Goal: Information Seeking & Learning: Find specific page/section

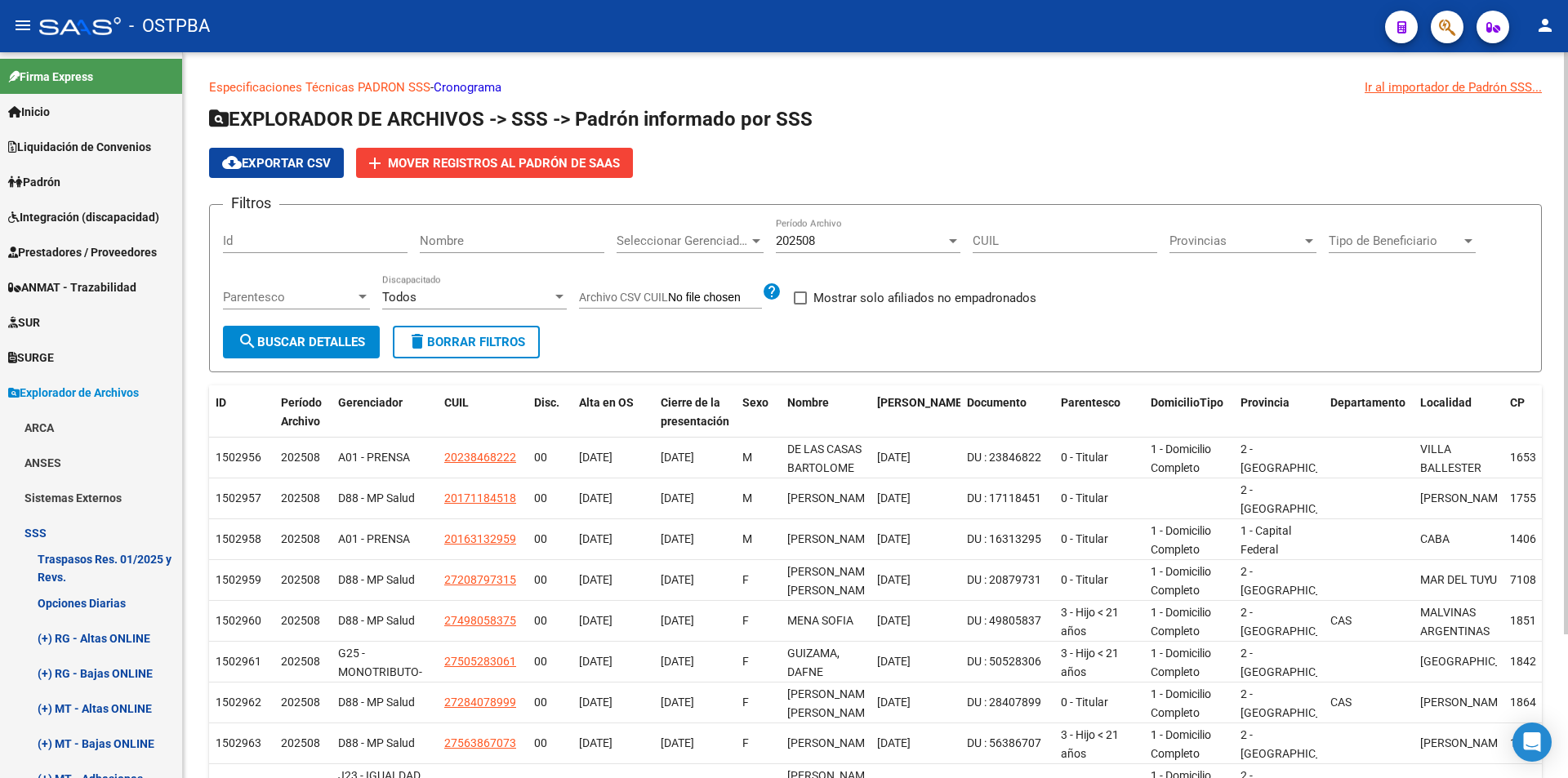
scroll to position [245, 0]
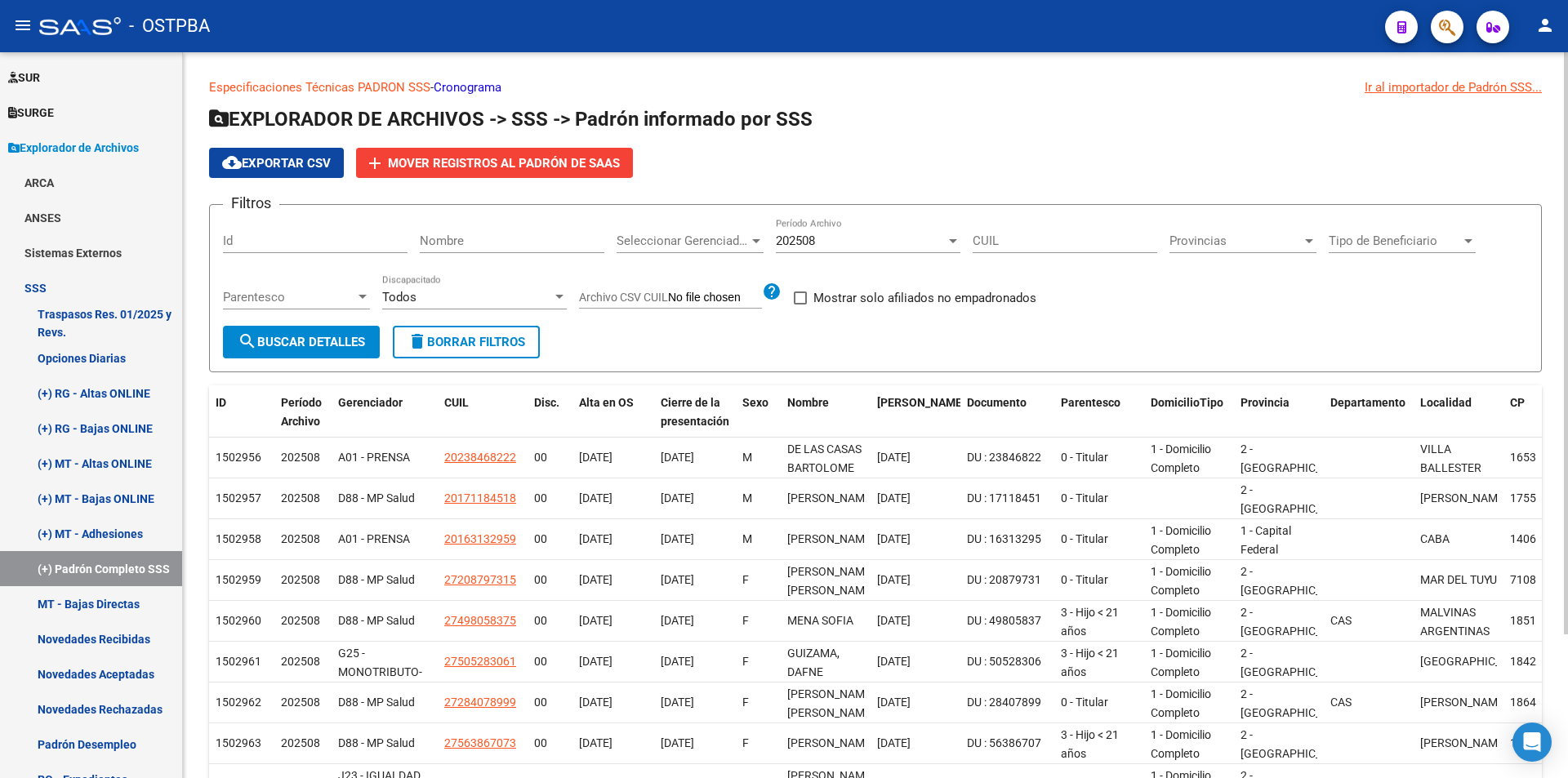
click at [844, 257] on div "202508 Período Archivo" at bounding box center [868, 243] width 185 height 51
click at [853, 244] on div "202508" at bounding box center [860, 241] width 170 height 15
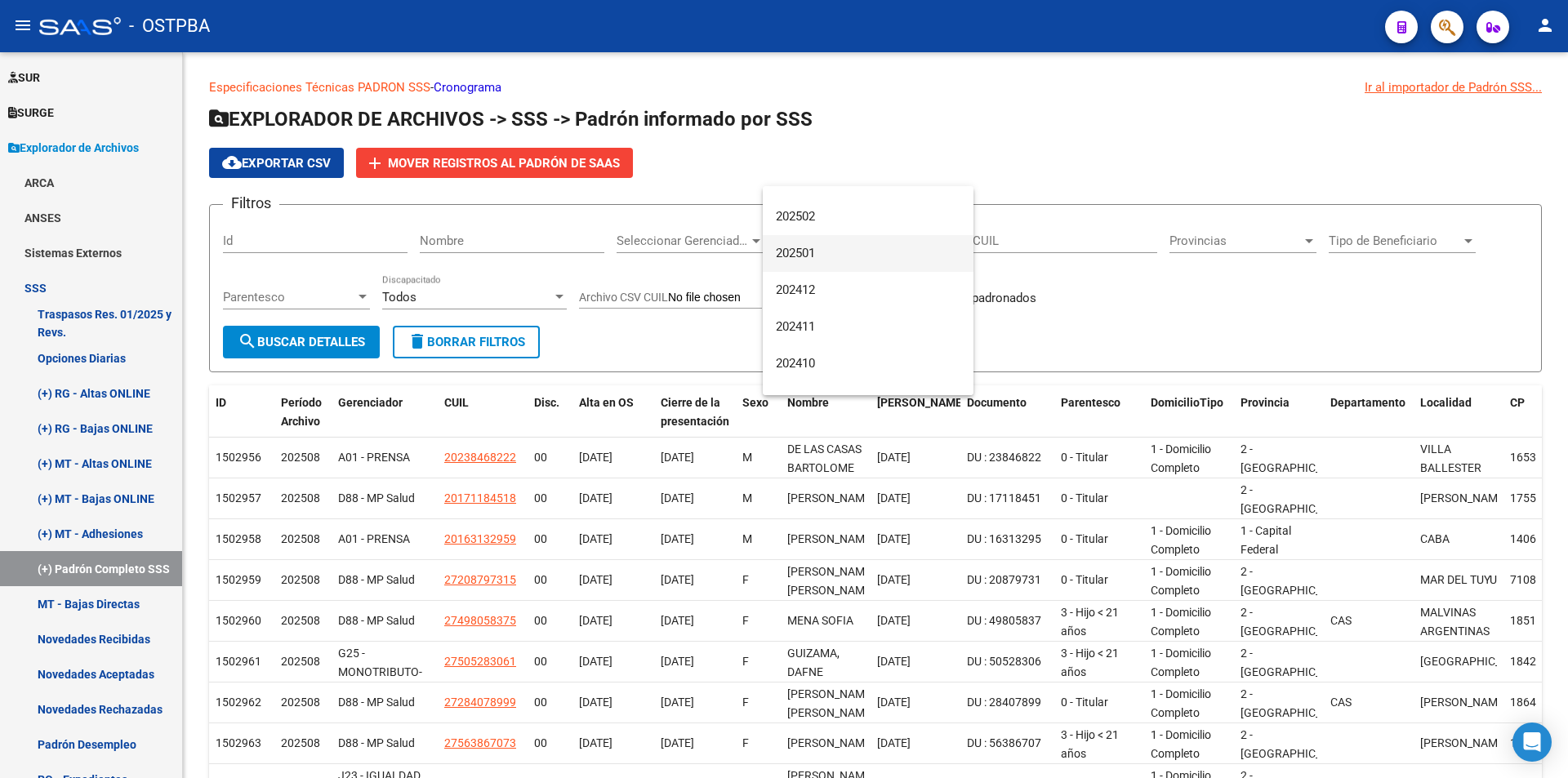
click at [834, 245] on span "202501" at bounding box center [868, 252] width 185 height 37
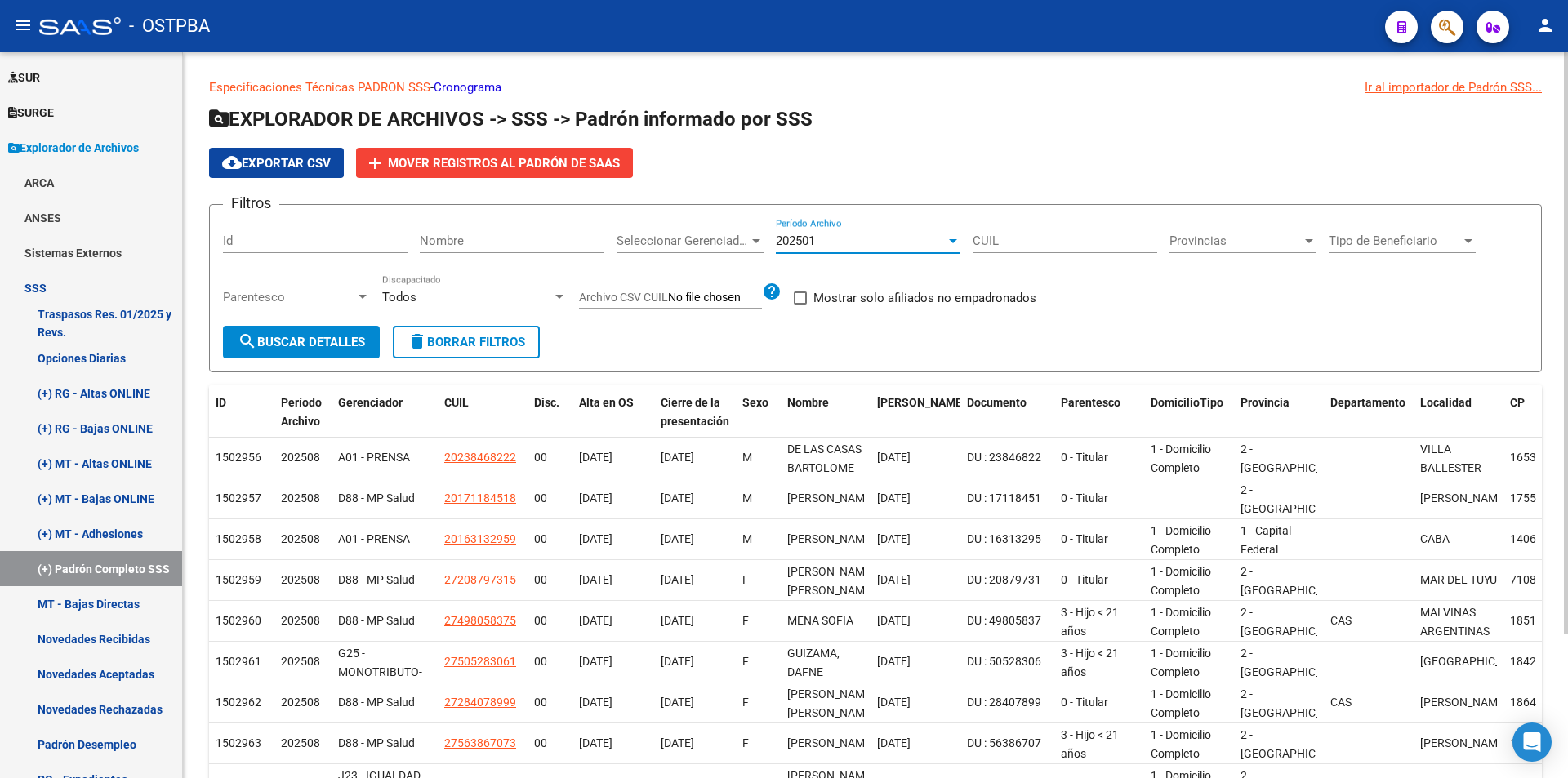
click at [330, 341] on span "search Buscar Detalles" at bounding box center [301, 343] width 128 height 15
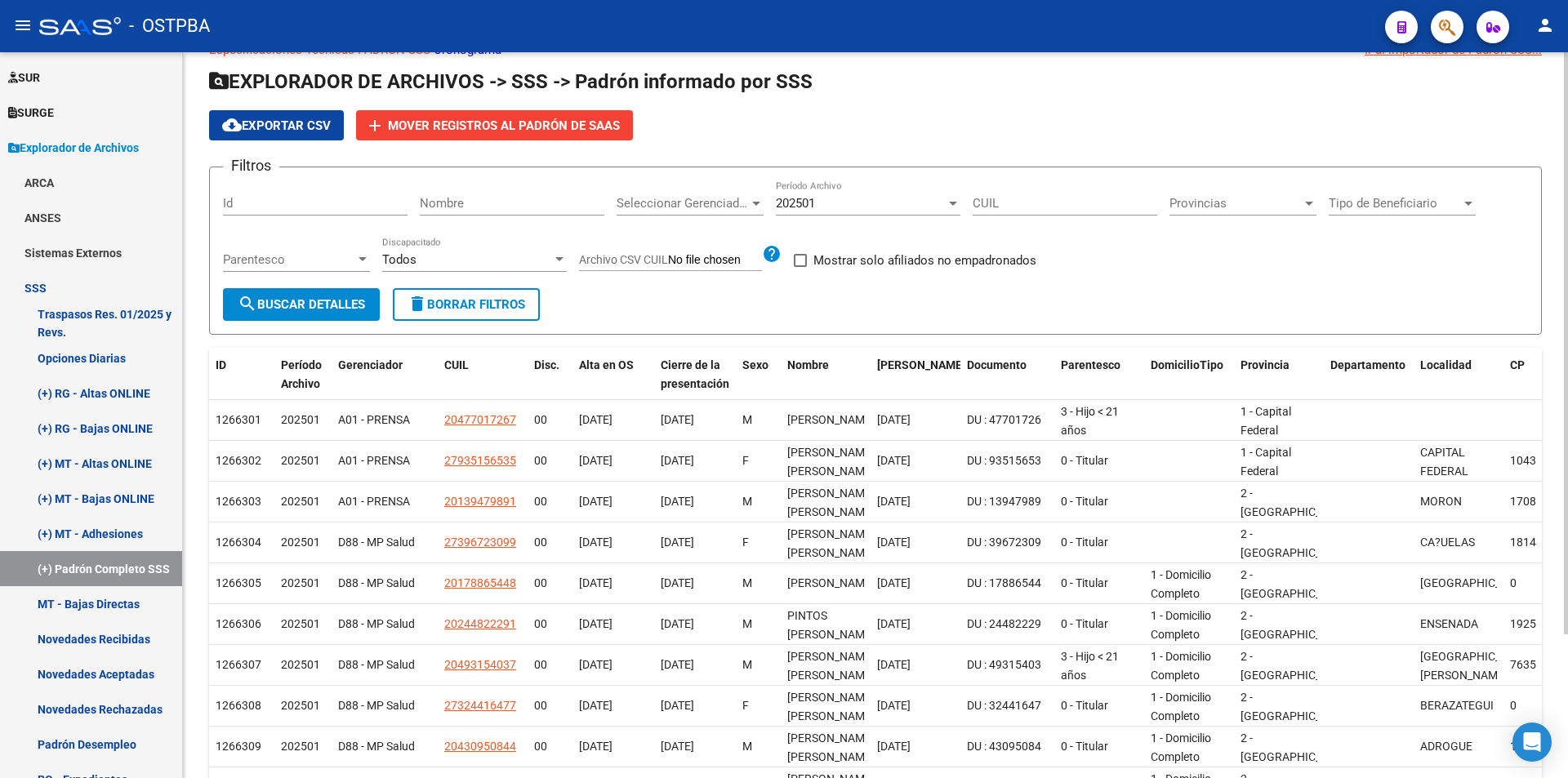
scroll to position [0, 0]
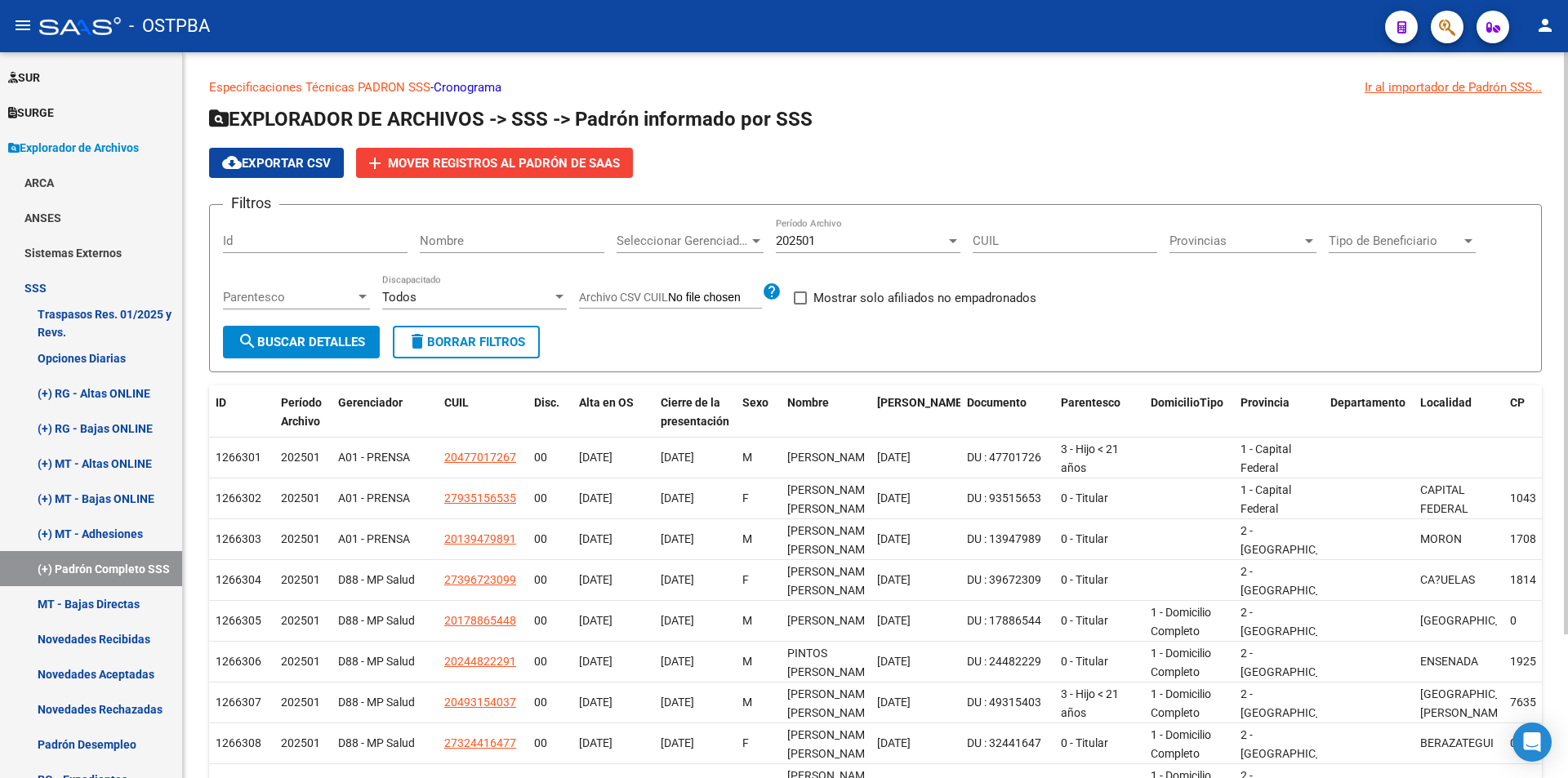
click at [1394, 229] on div "Tipo de Beneficiario Tipo de Beneficiario" at bounding box center [1402, 235] width 147 height 35
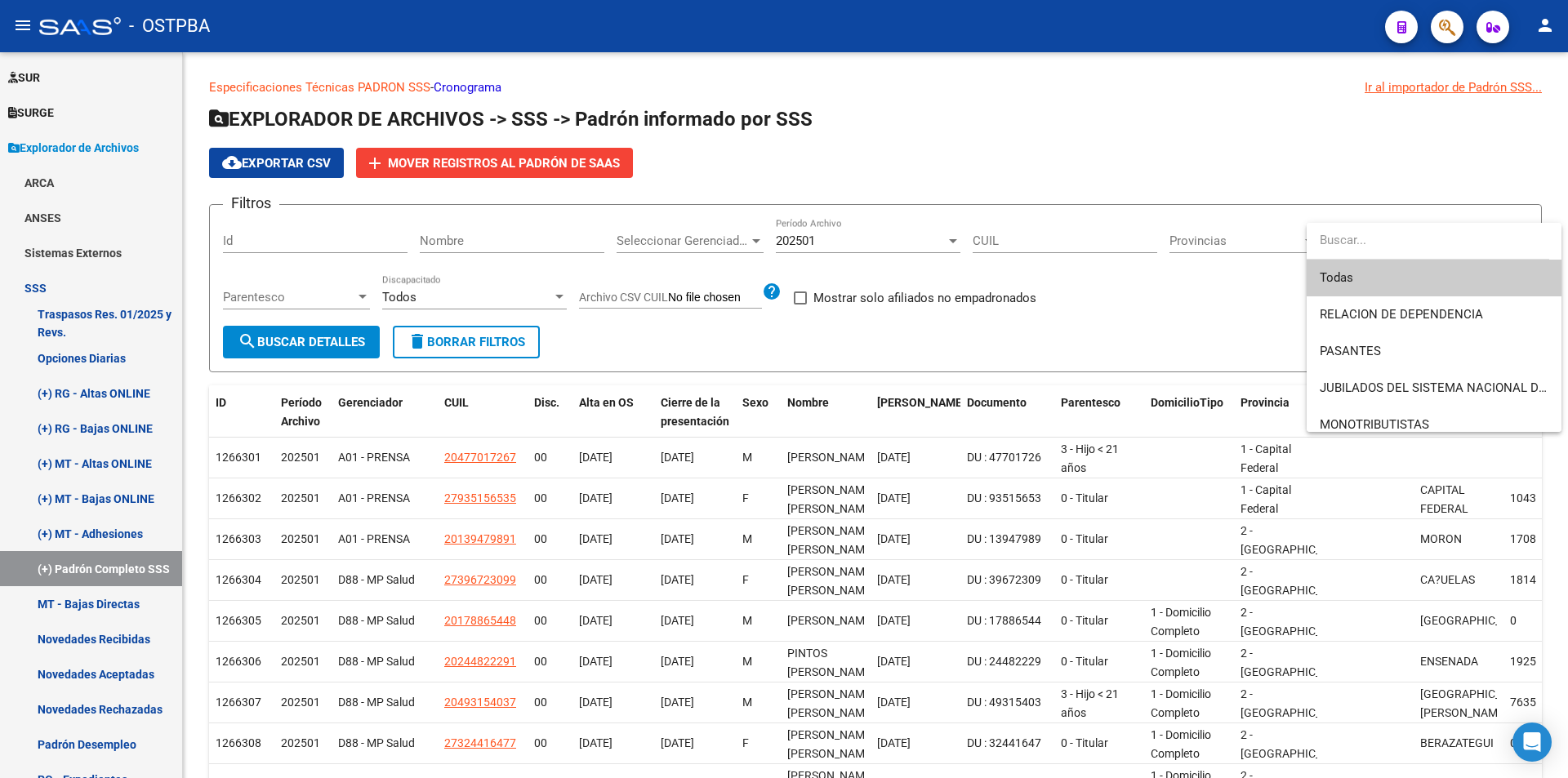
click at [697, 239] on div at bounding box center [784, 389] width 1568 height 778
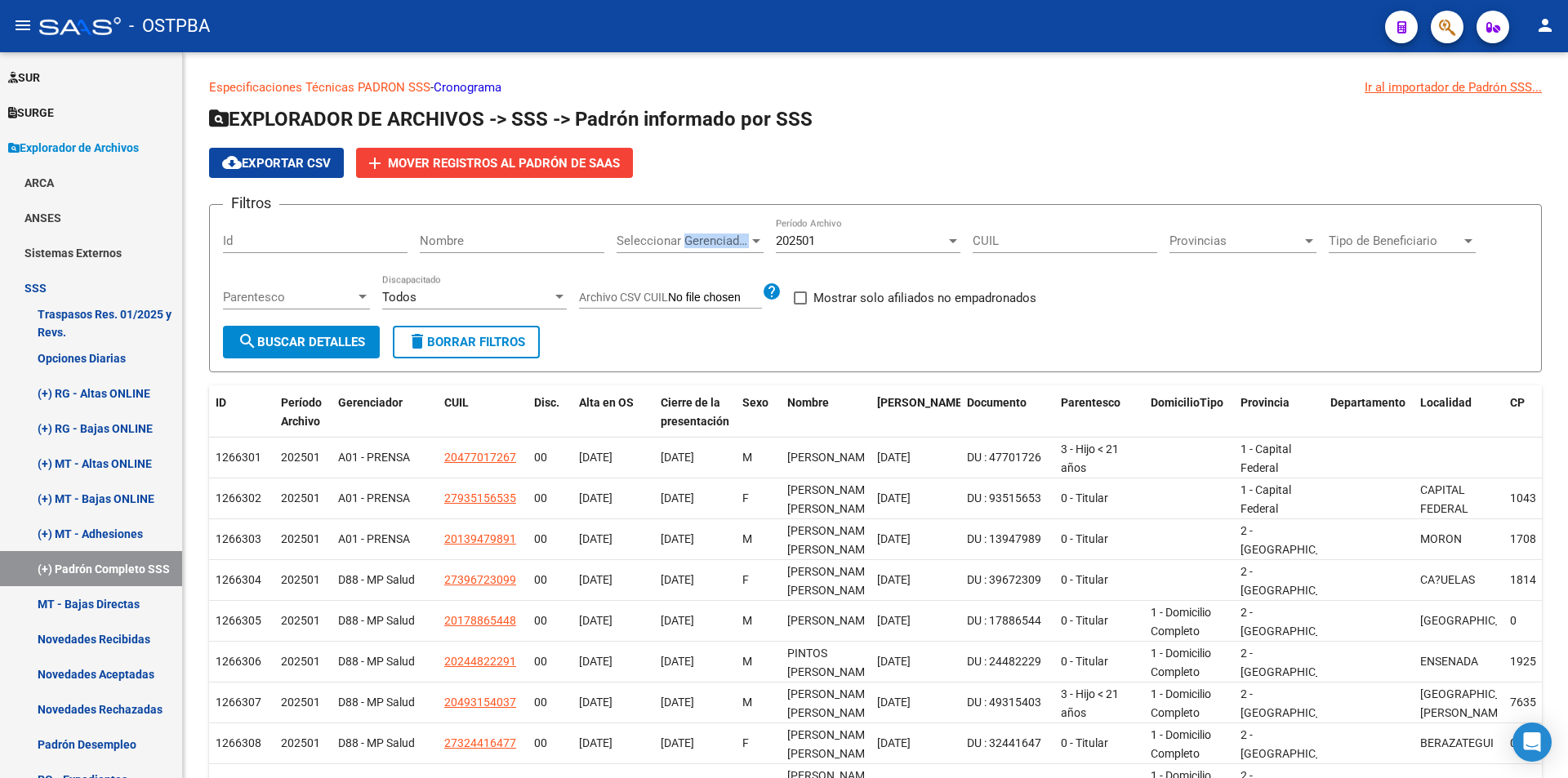
click at [697, 239] on span "Seleccionar Gerenciador" at bounding box center [683, 241] width 132 height 15
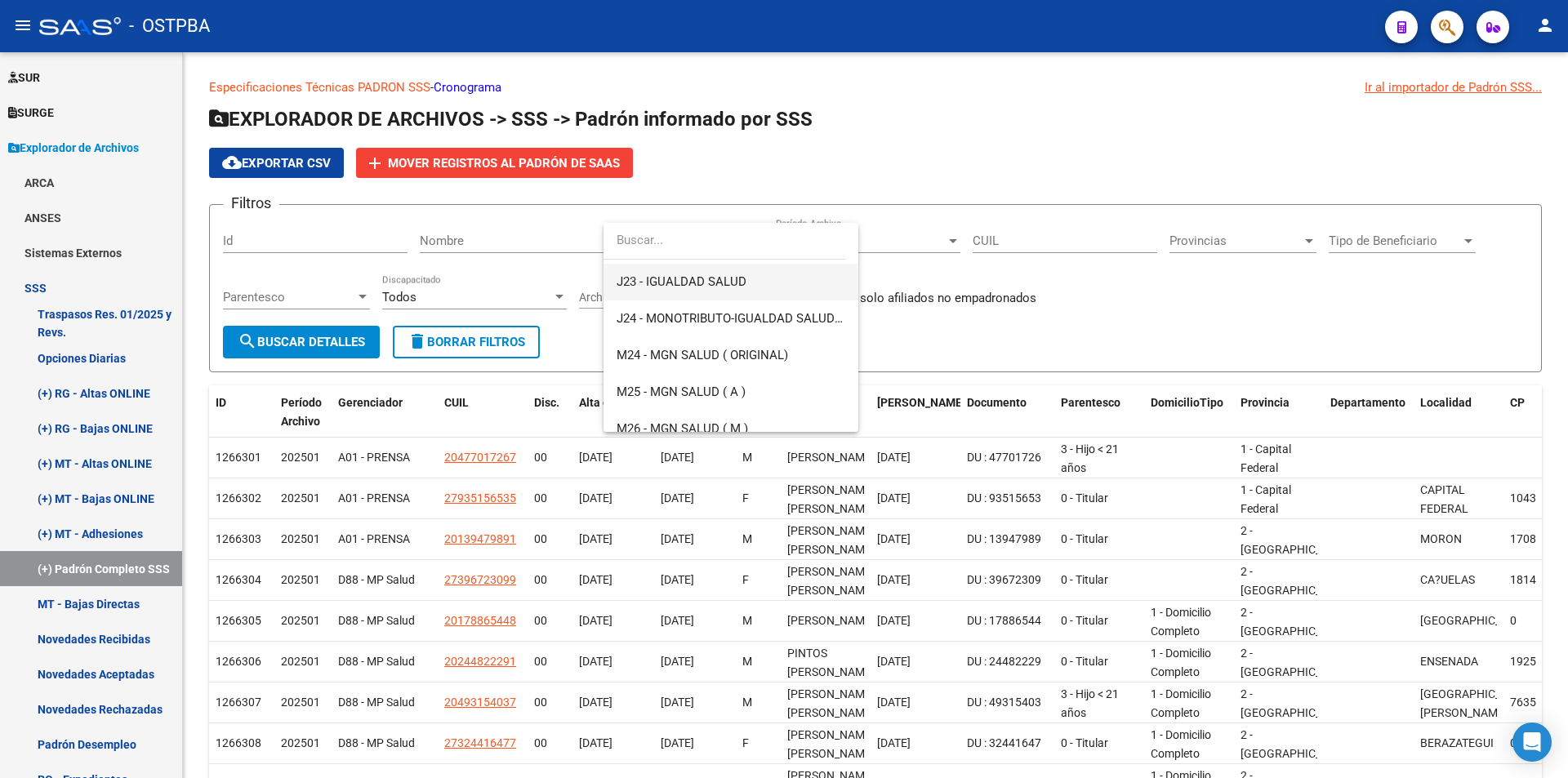
click at [749, 293] on span "J23 - IGUALDAD SALUD" at bounding box center [731, 282] width 229 height 37
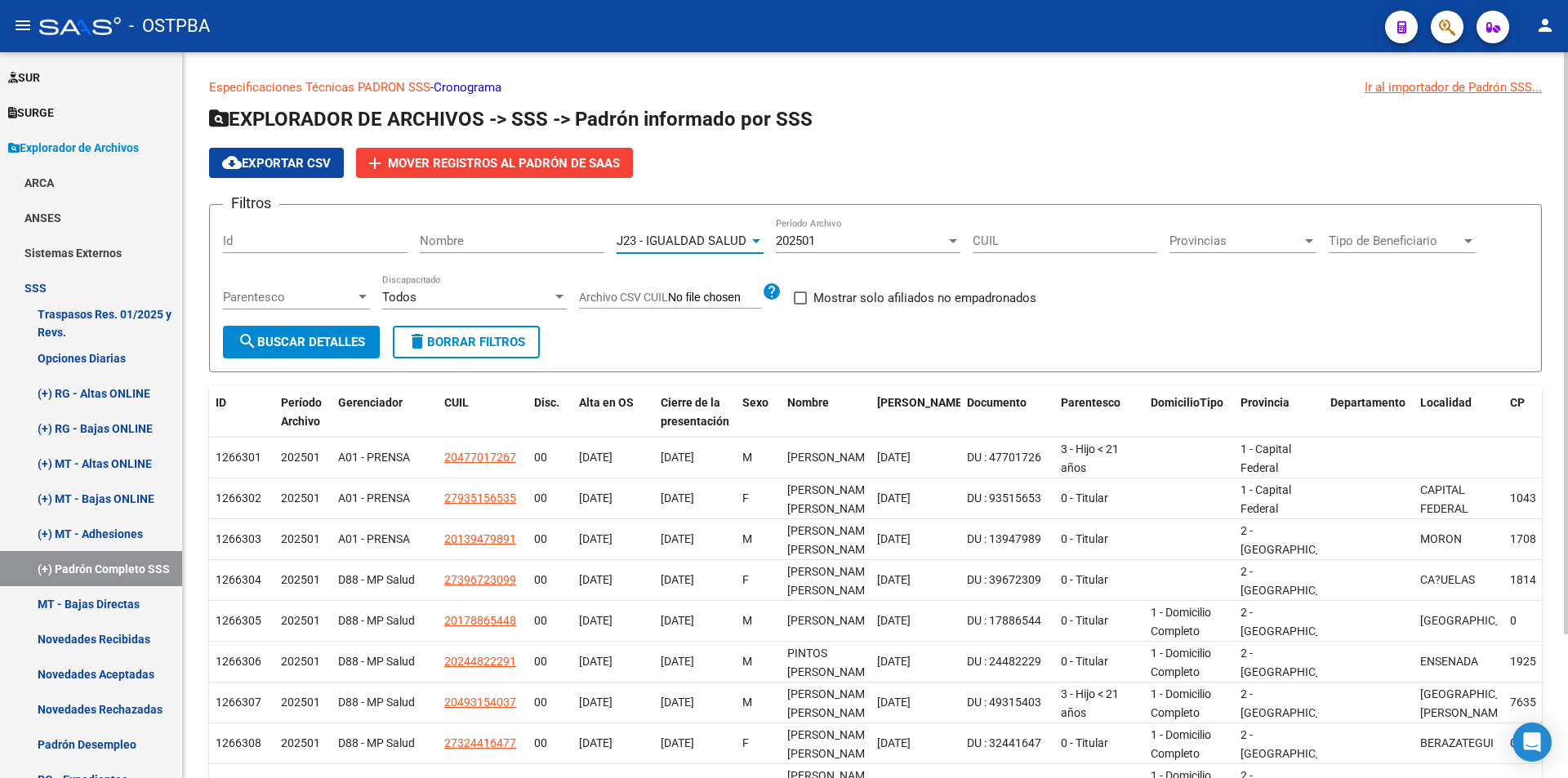
scroll to position [330, 0]
click at [311, 343] on span "search Buscar Detalles" at bounding box center [301, 343] width 128 height 15
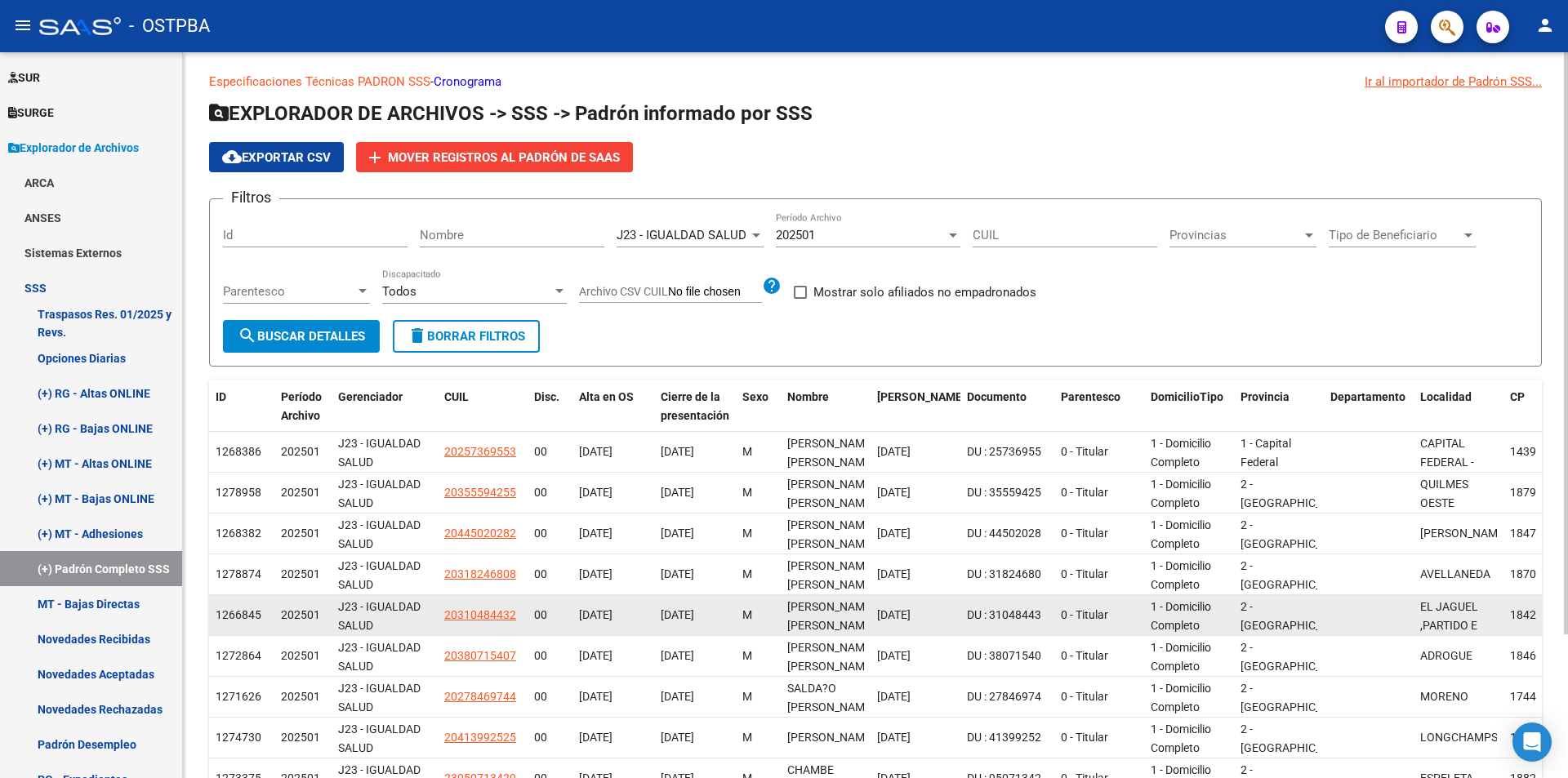
scroll to position [0, 0]
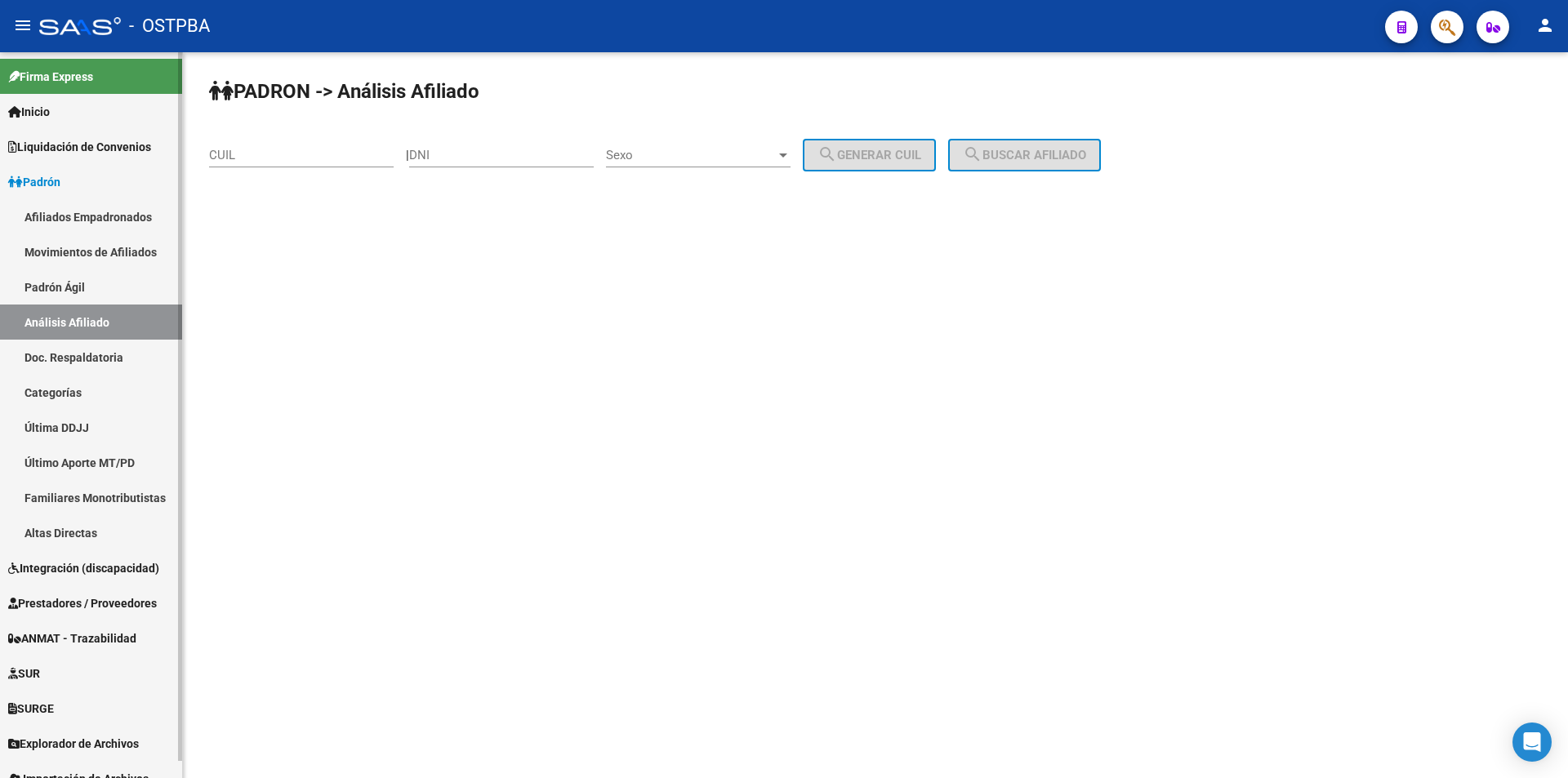
click at [85, 730] on link "Explorador de Archivos" at bounding box center [91, 742] width 182 height 35
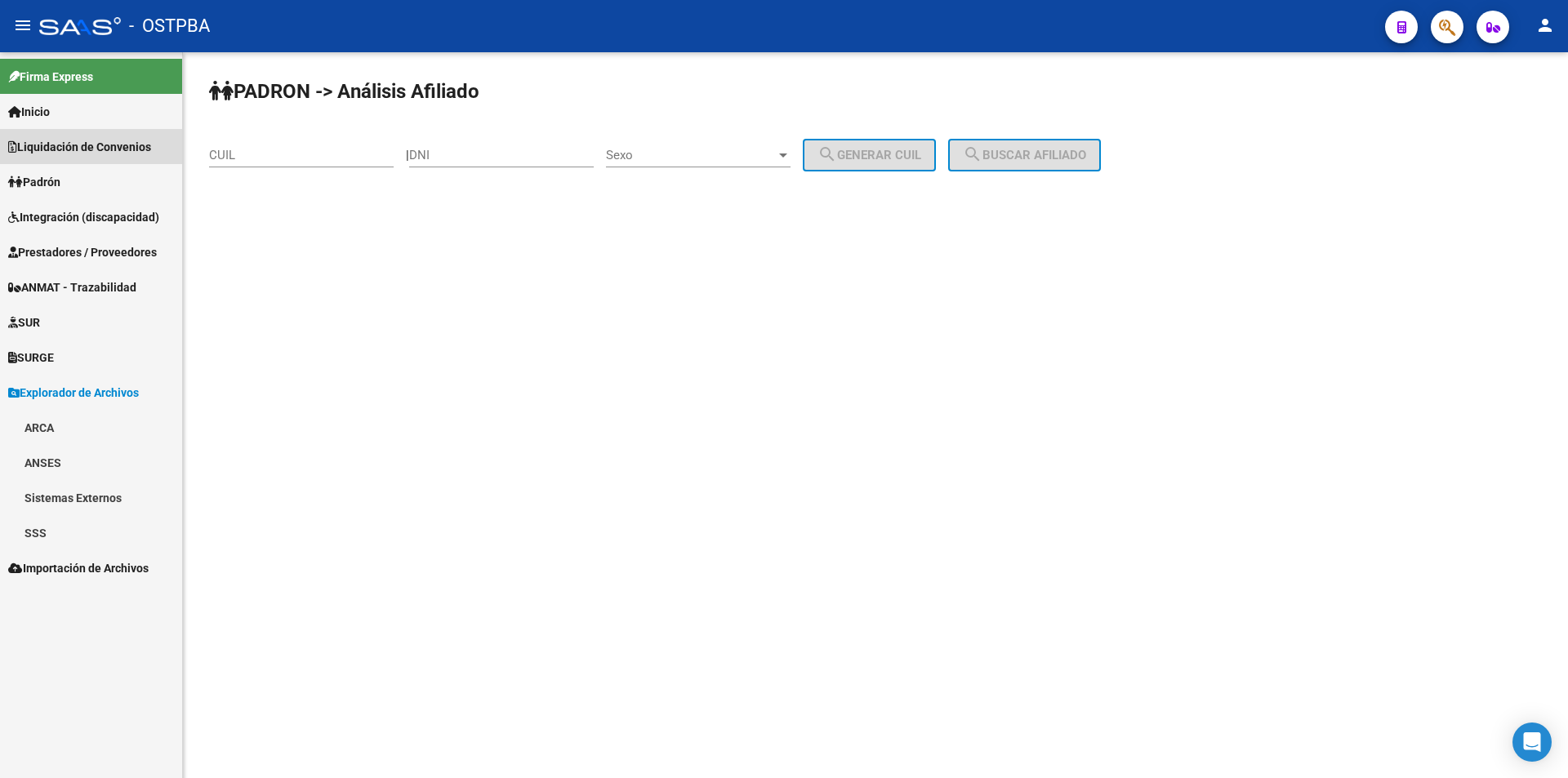
click at [122, 148] on span "Liquidación de Convenios" at bounding box center [80, 146] width 143 height 18
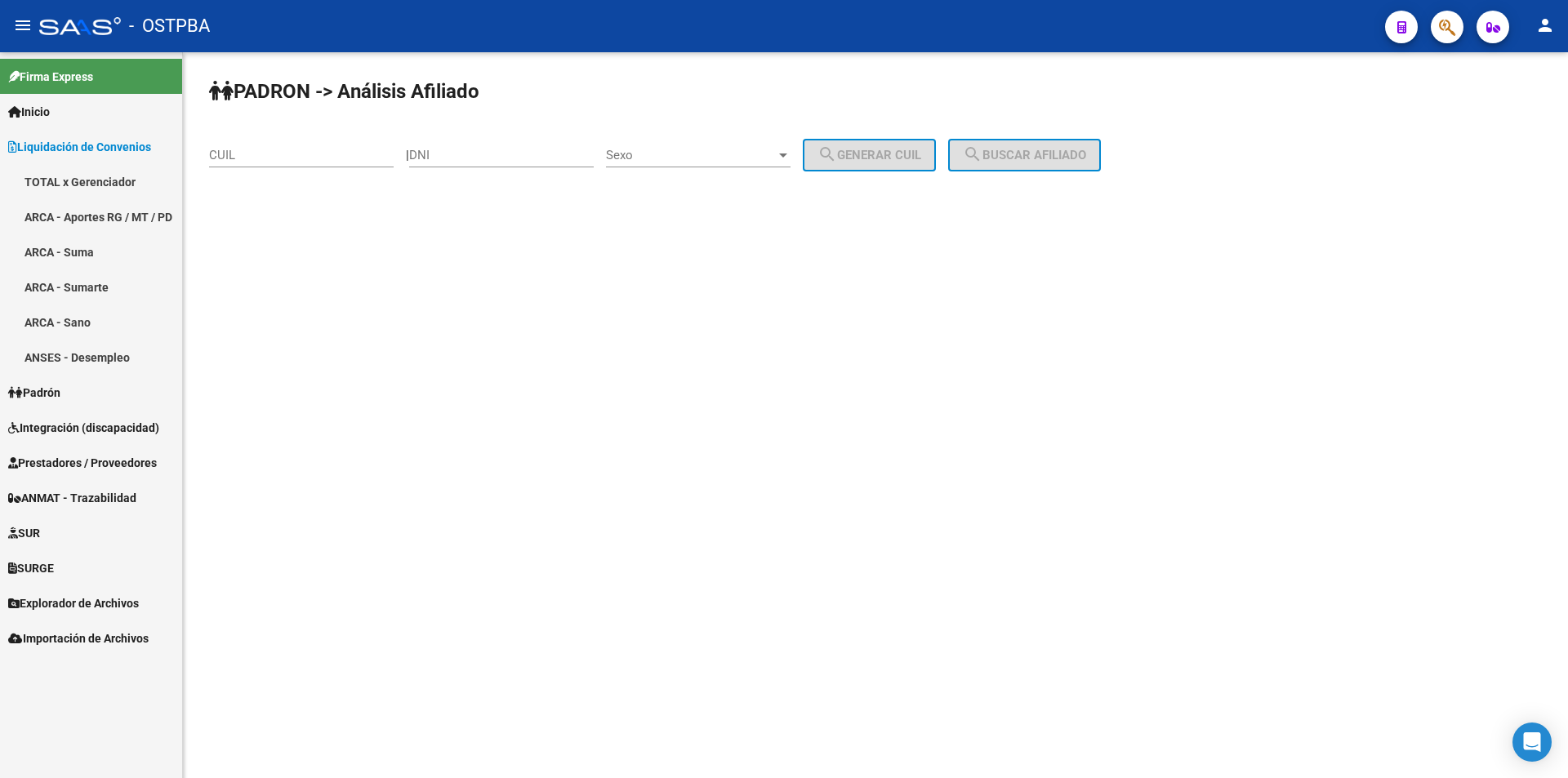
click at [135, 206] on link "ARCA - Aportes RG / MT / PD" at bounding box center [91, 216] width 182 height 35
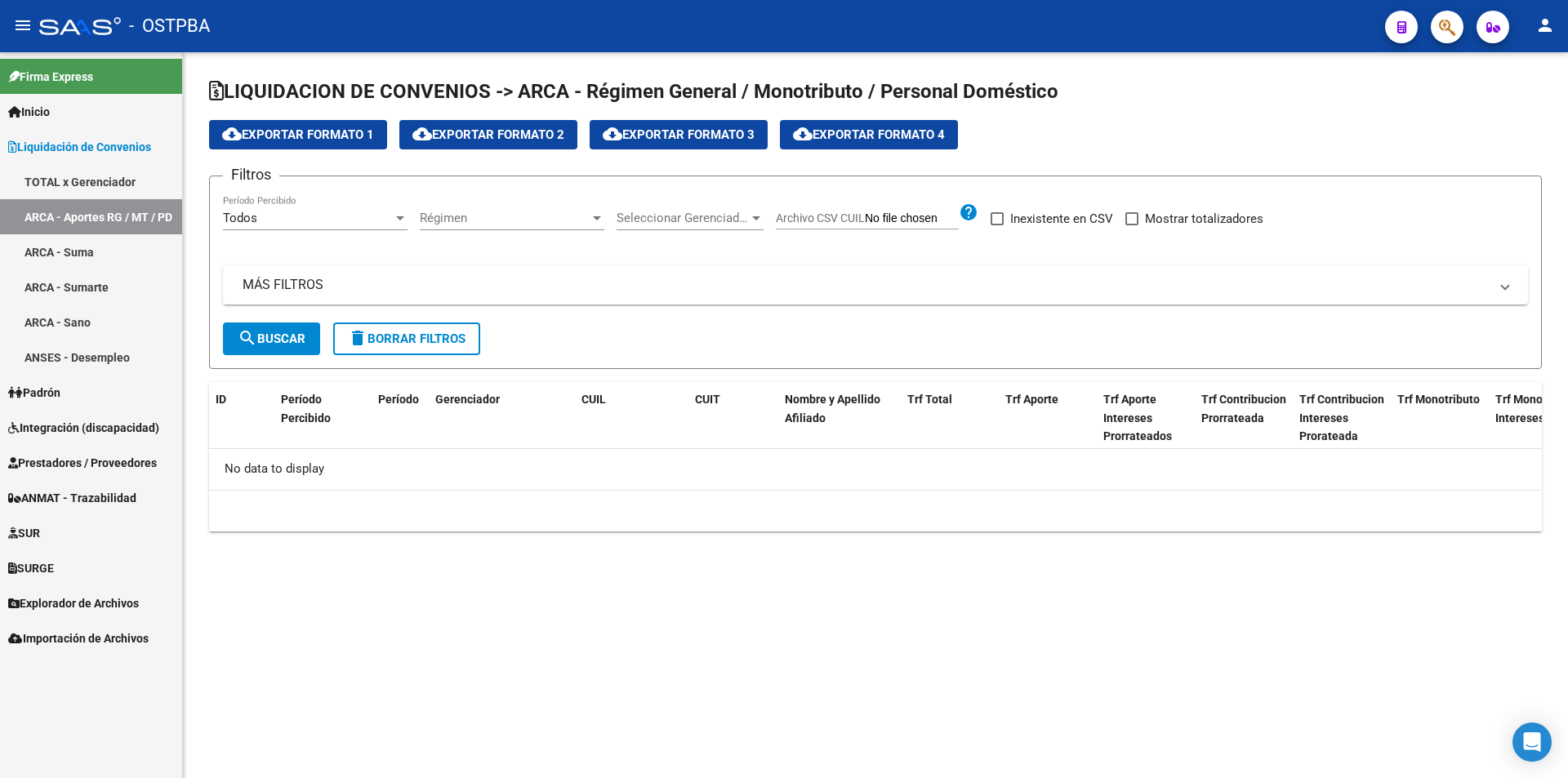
click at [712, 221] on span "Seleccionar Gerenciador" at bounding box center [683, 218] width 132 height 15
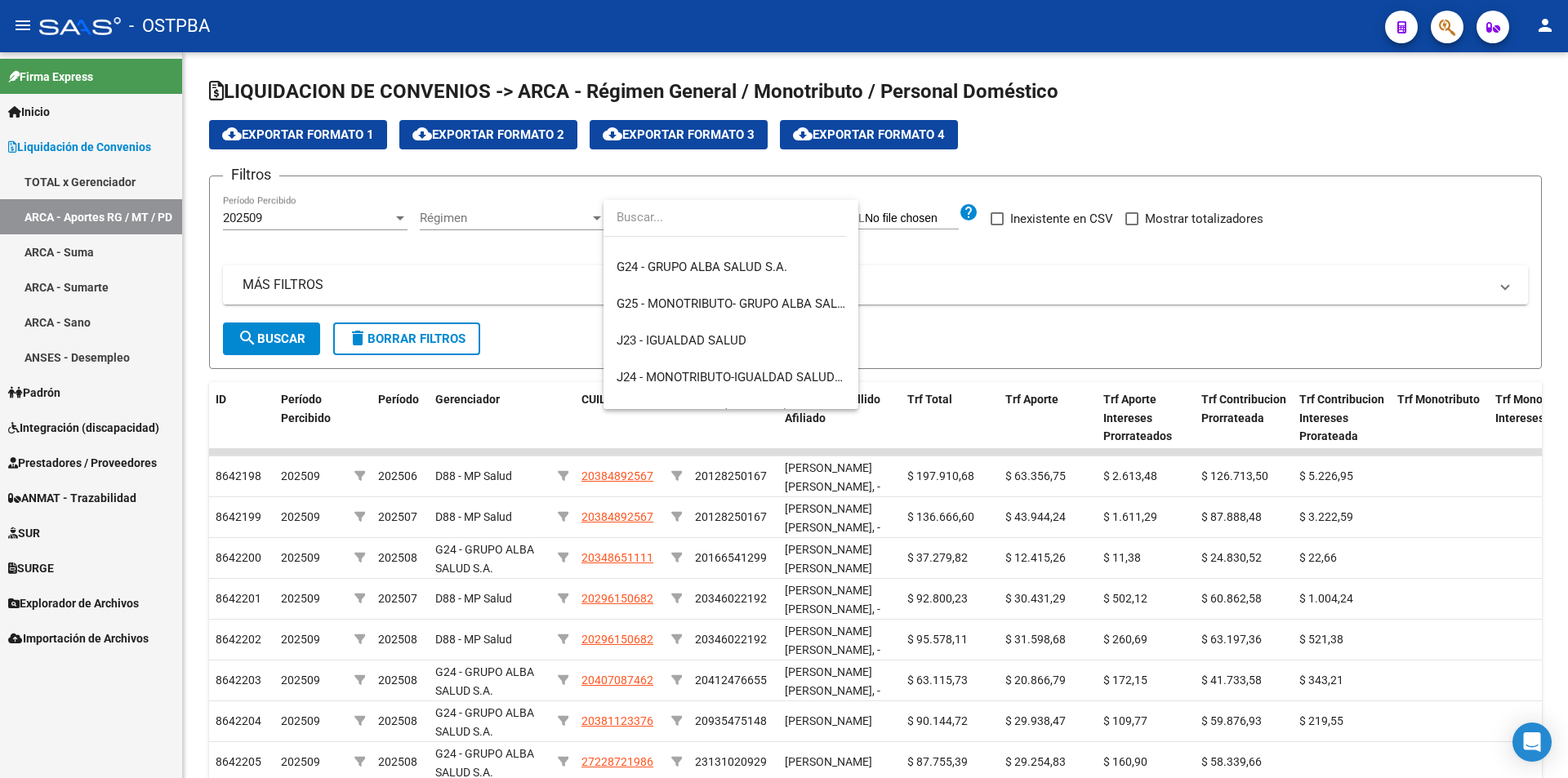
click at [1041, 291] on div at bounding box center [784, 389] width 1568 height 778
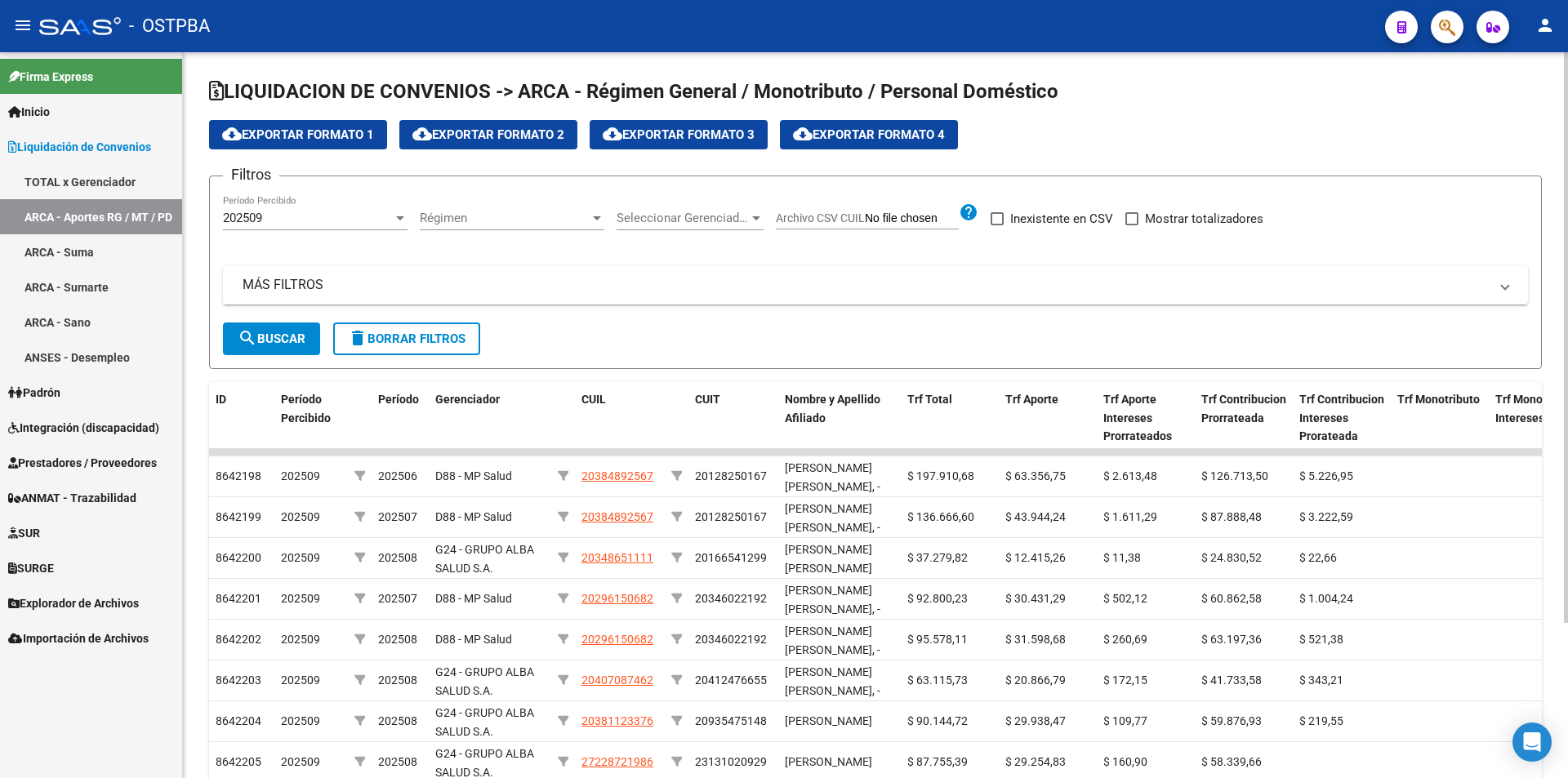
click at [339, 215] on div "202509" at bounding box center [307, 218] width 170 height 15
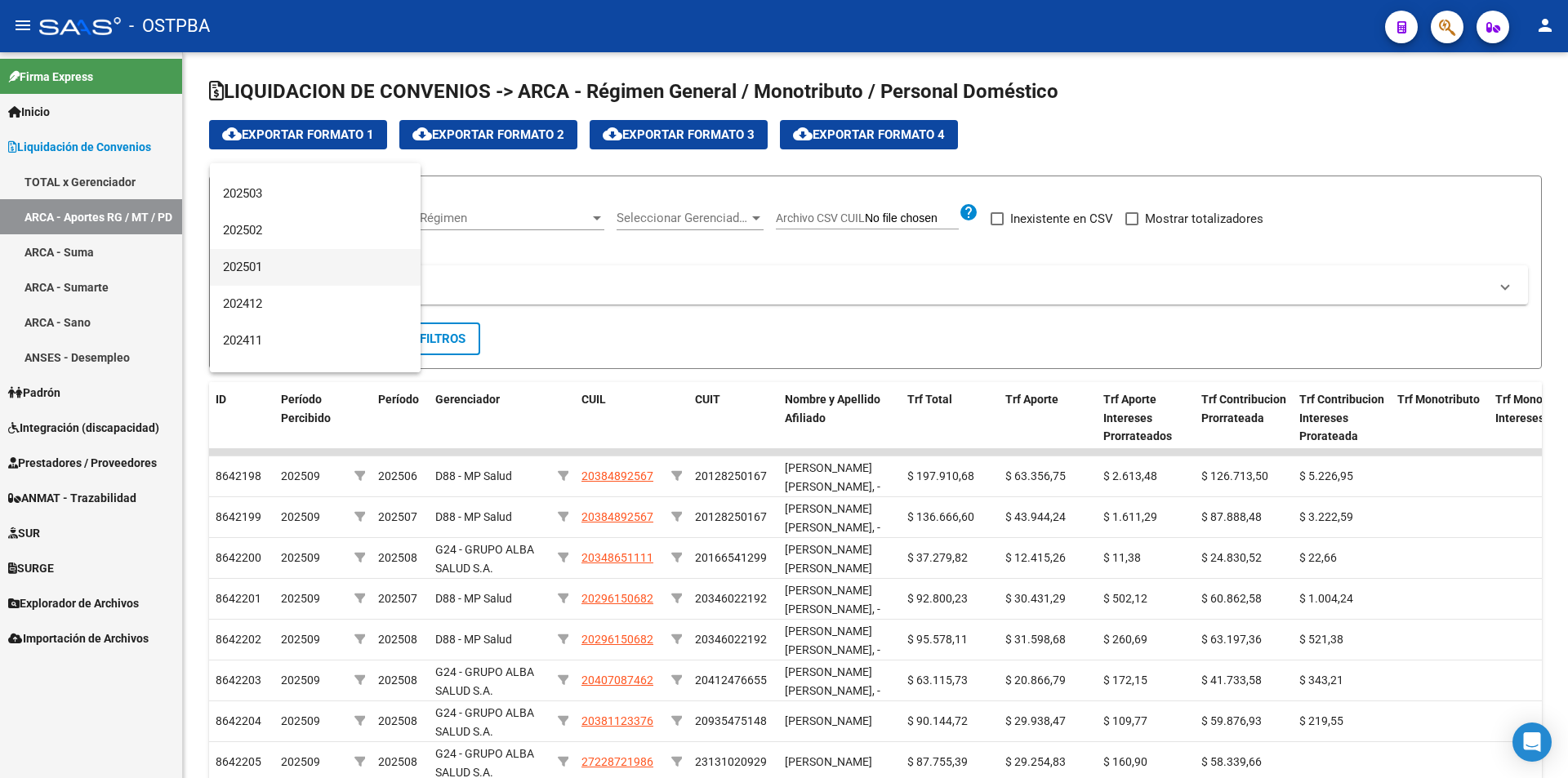
click at [315, 266] on span "202501" at bounding box center [315, 267] width 185 height 37
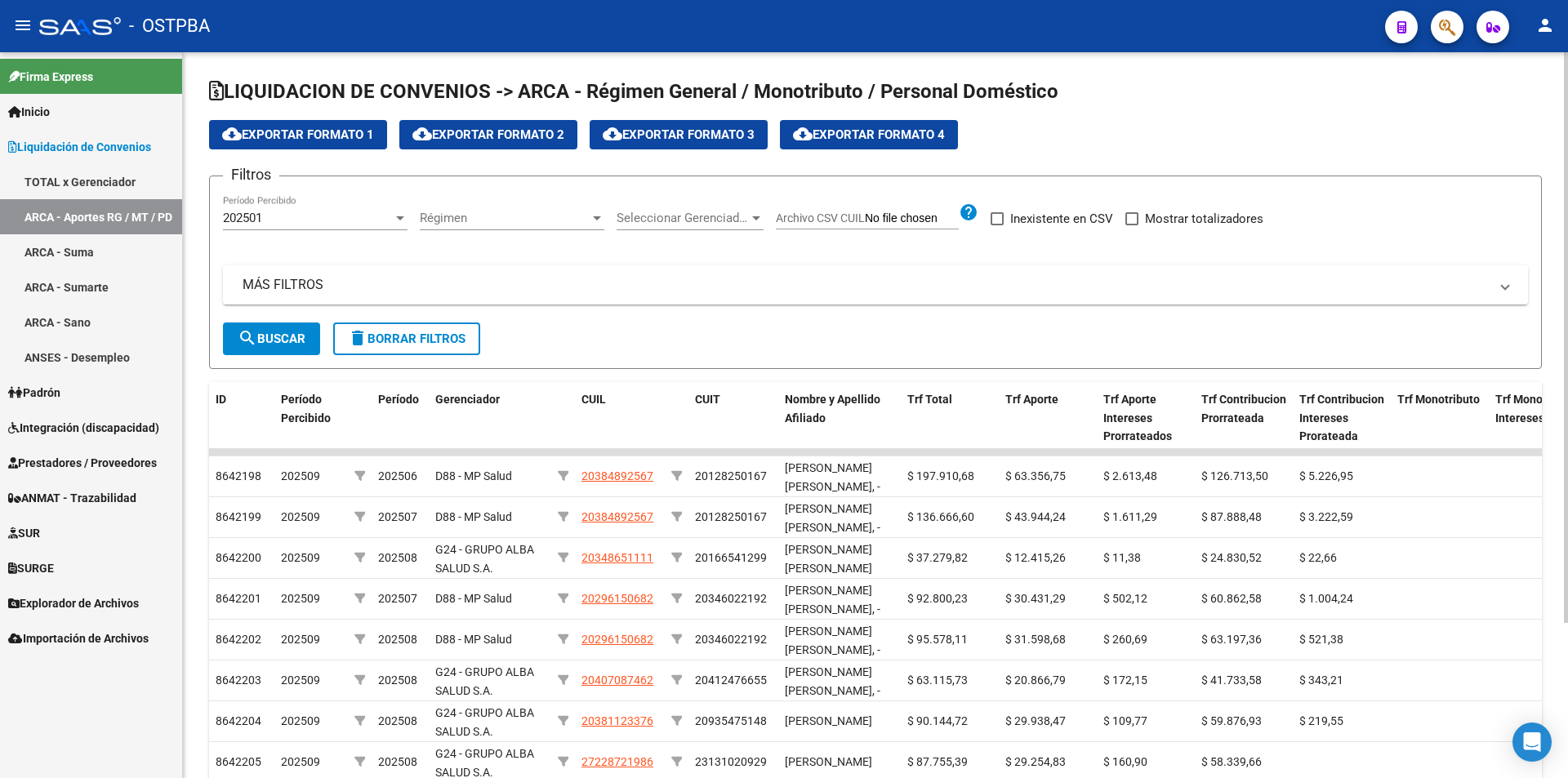
drag, startPoint x: 300, startPoint y: 334, endPoint x: 1331, endPoint y: 253, distance: 1034.2
click at [1341, 253] on form "Filtros 202501 Período Percibido Régimen Régimen Seleccionar Gerenciador Selecc…" at bounding box center [875, 272] width 1332 height 193
drag, startPoint x: 1172, startPoint y: 217, endPoint x: 1144, endPoint y: 220, distance: 28.2
click at [1171, 217] on span "Mostrar totalizadores" at bounding box center [1204, 219] width 118 height 20
click at [1131, 225] on input "Mostrar totalizadores" at bounding box center [1131, 225] width 1 height 1
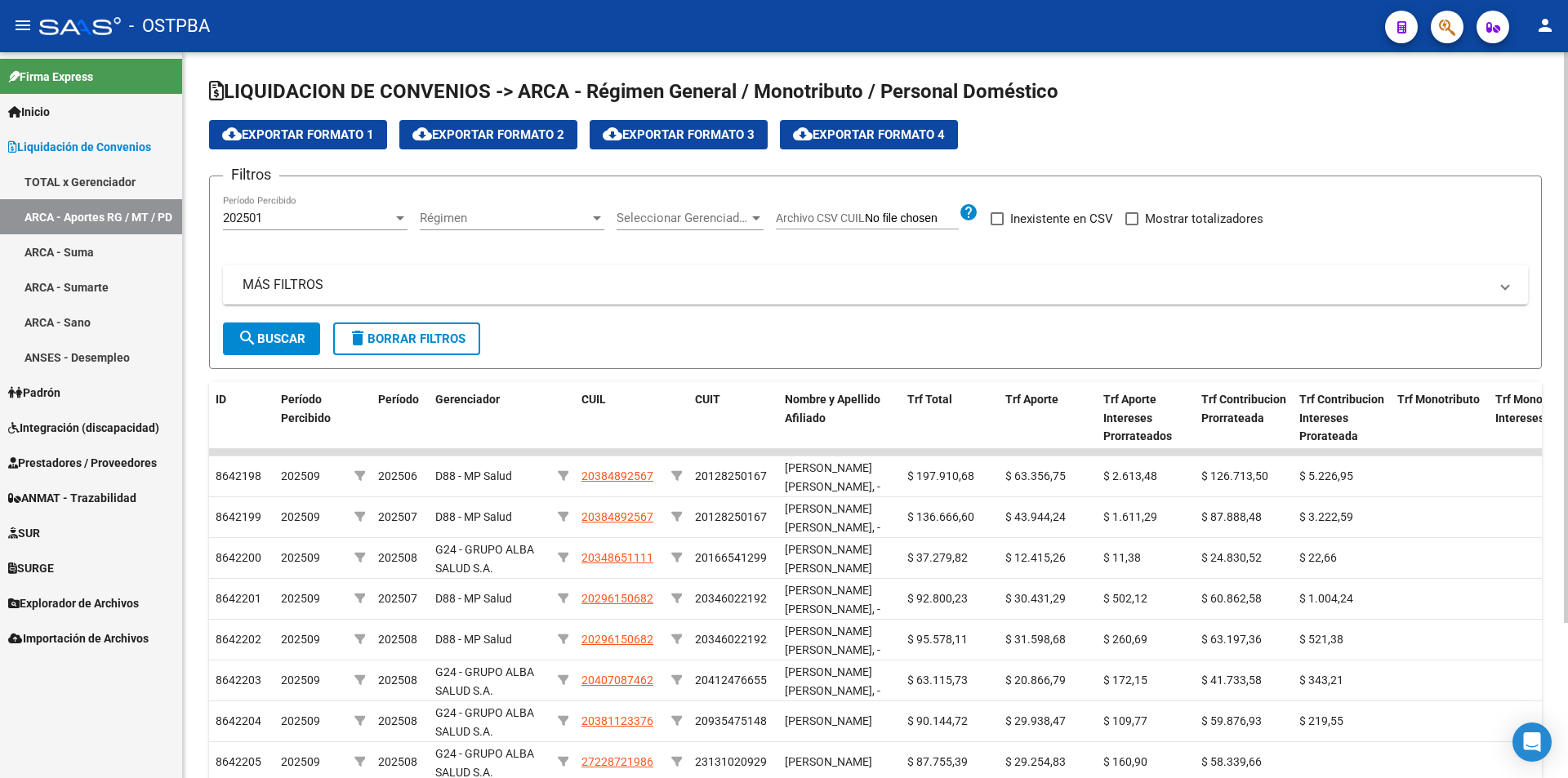
checkbox input "true"
click at [272, 331] on span "search Buscar" at bounding box center [271, 339] width 68 height 15
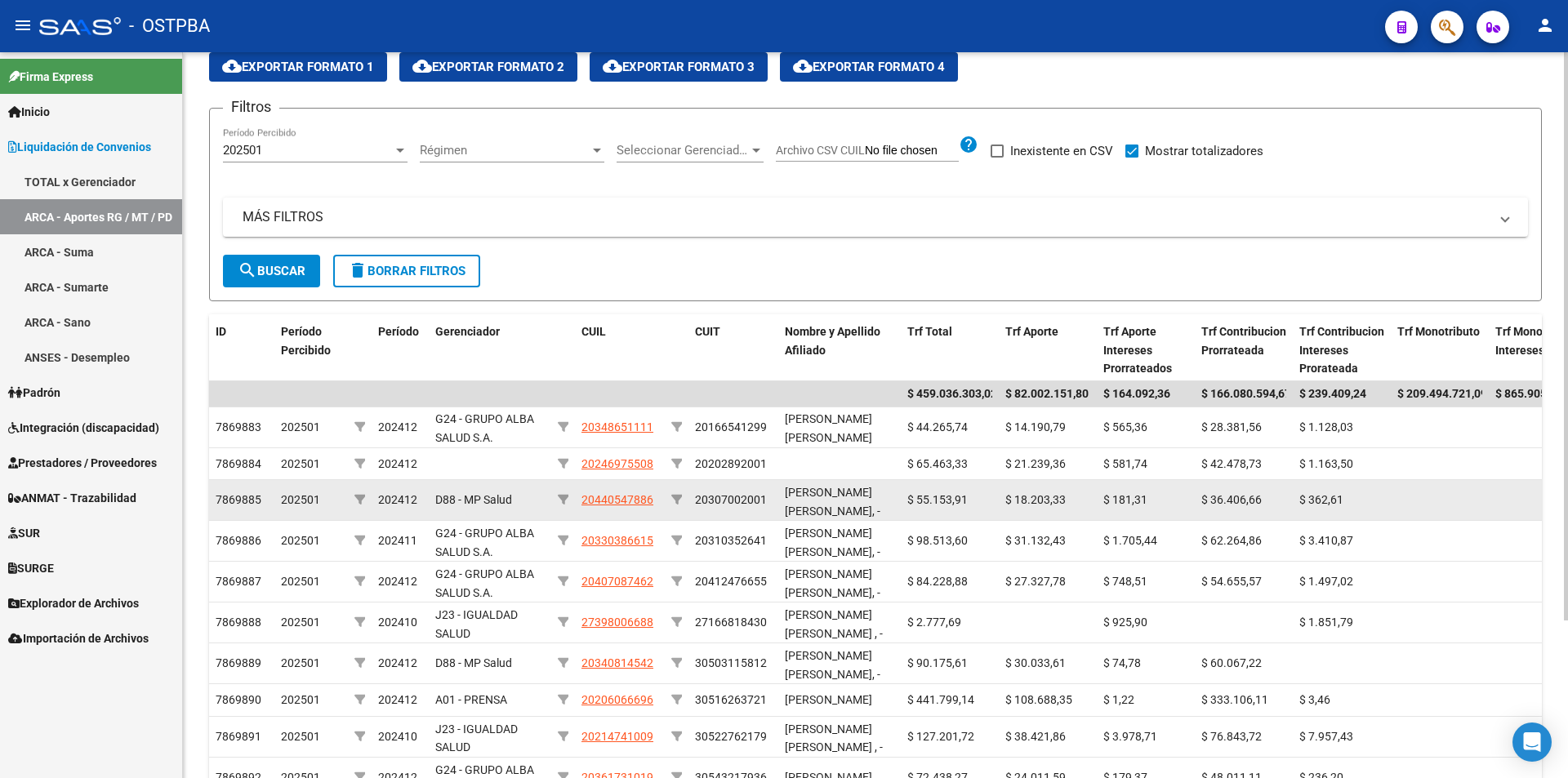
scroll to position [38, 0]
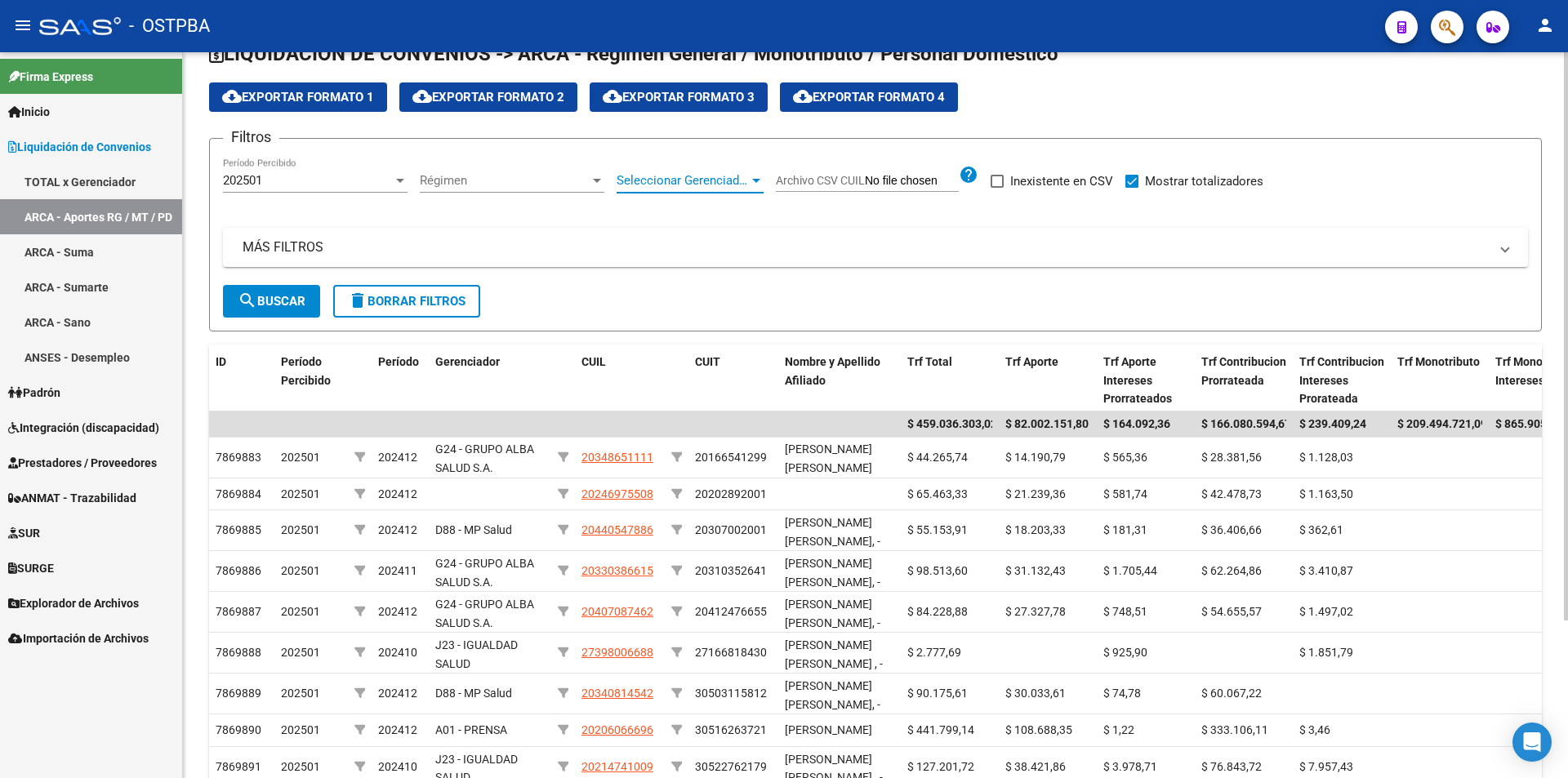
click at [756, 181] on div at bounding box center [756, 180] width 8 height 4
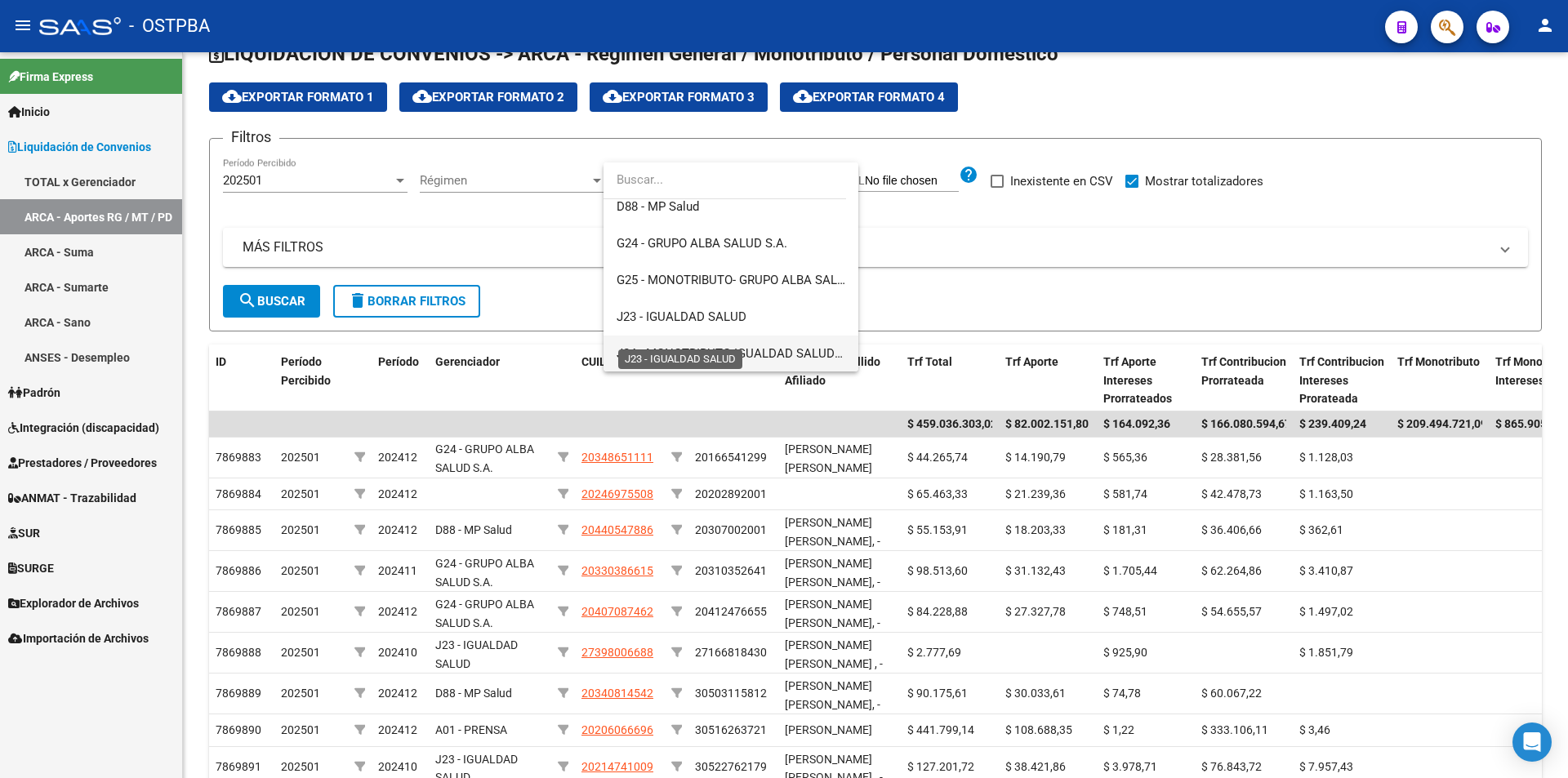
scroll to position [245, 0]
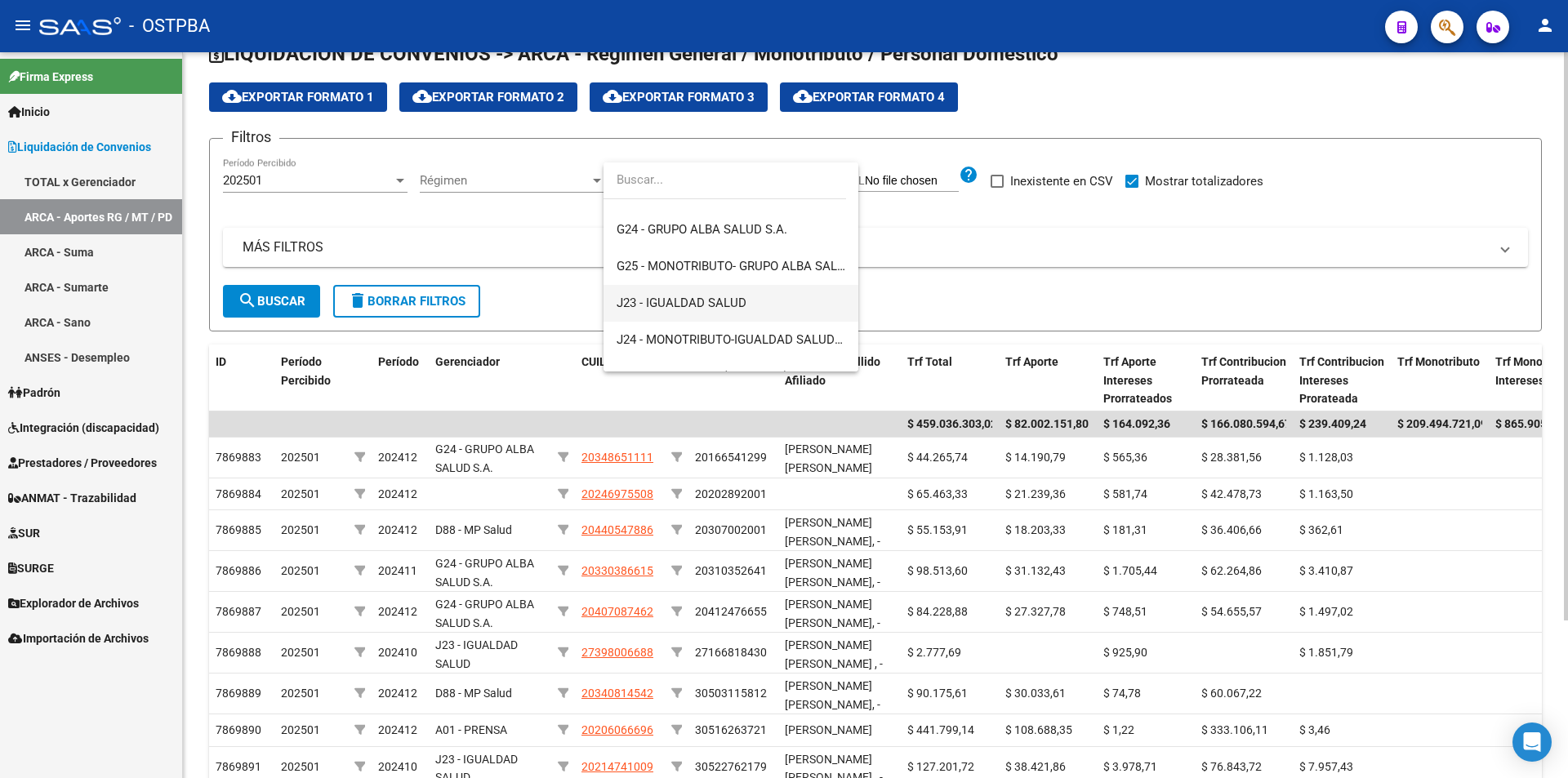
click at [736, 302] on span "J23 - IGUALDAD SALUD" at bounding box center [682, 303] width 130 height 15
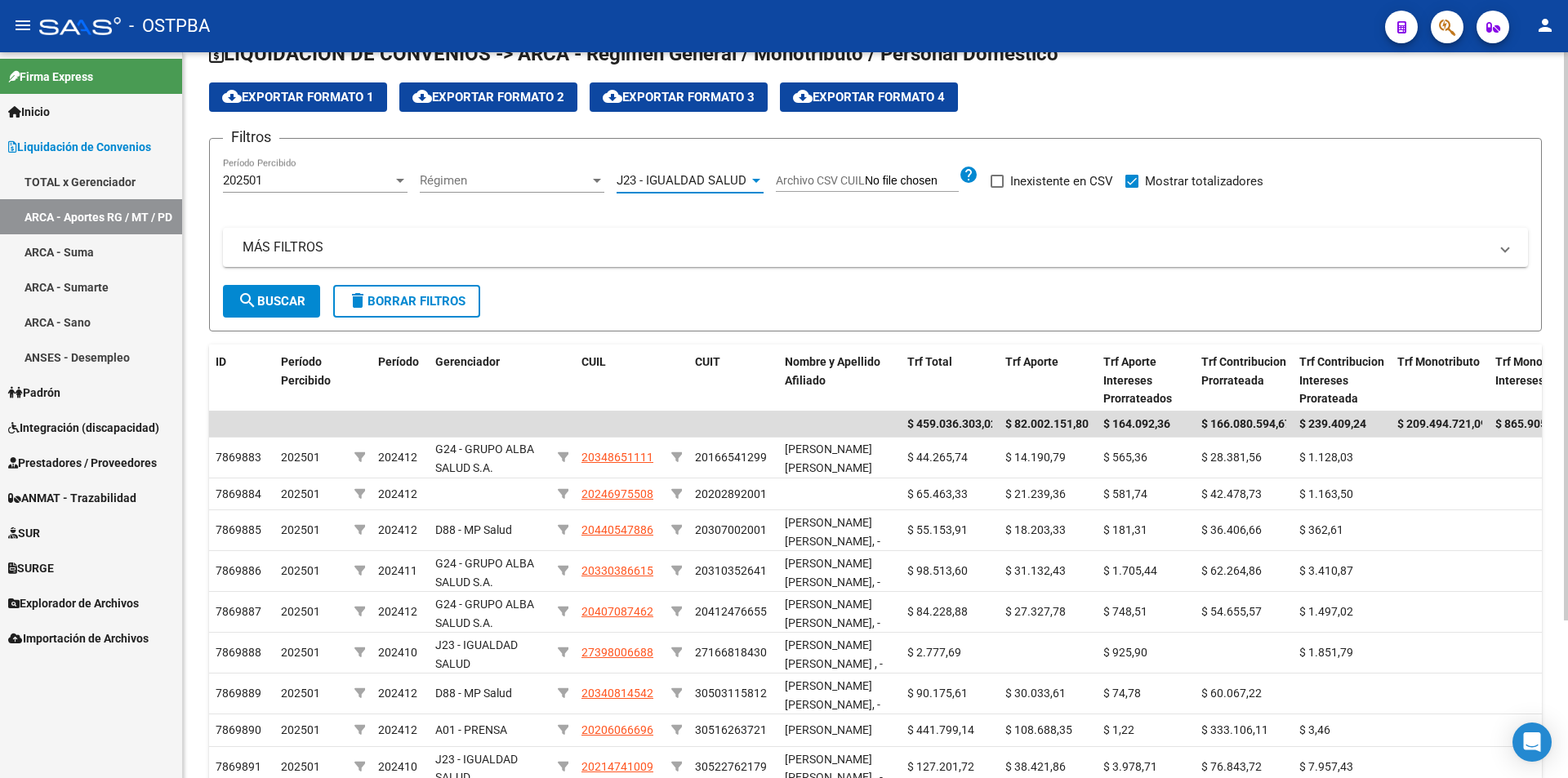
click at [298, 299] on span "search Buscar" at bounding box center [271, 301] width 68 height 15
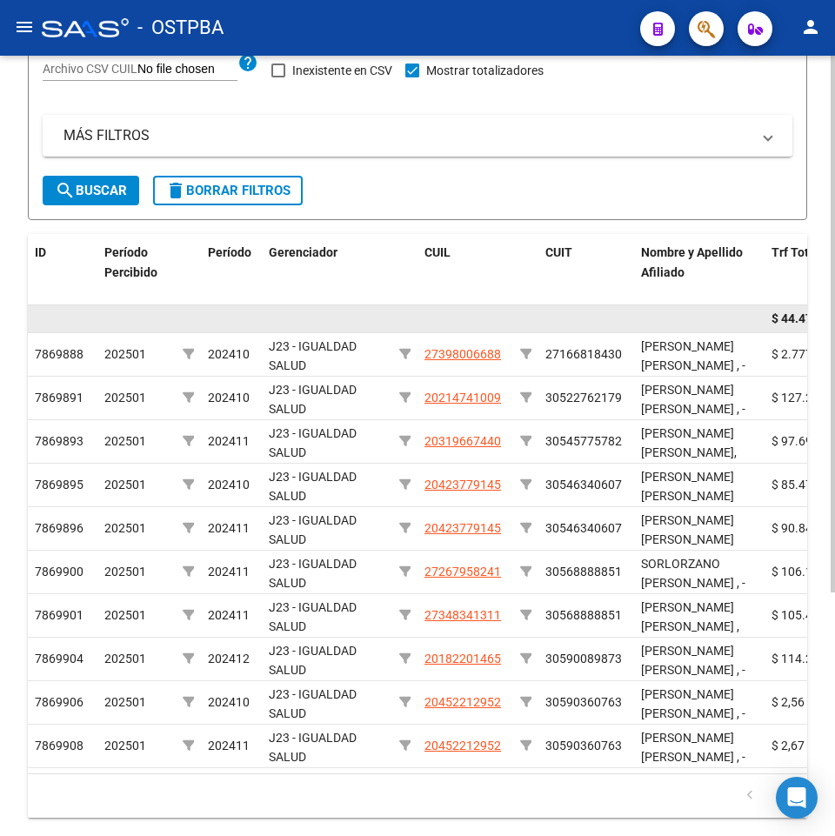
scroll to position [0, 0]
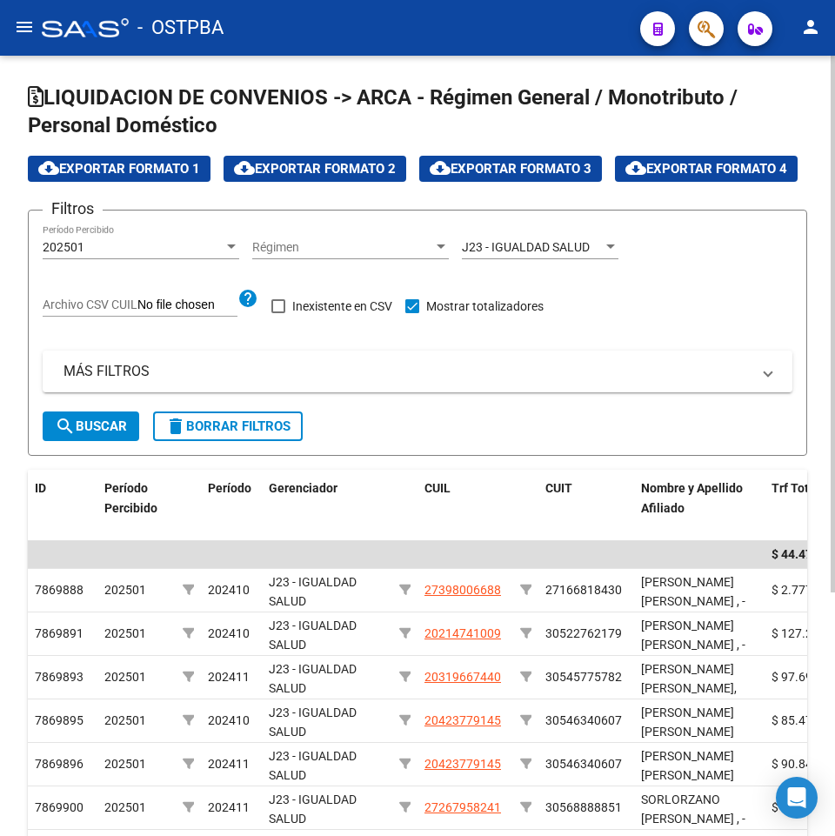
click at [516, 259] on div "J23 - IGUALDAD SALUD Seleccionar Gerenciador" at bounding box center [540, 241] width 157 height 35
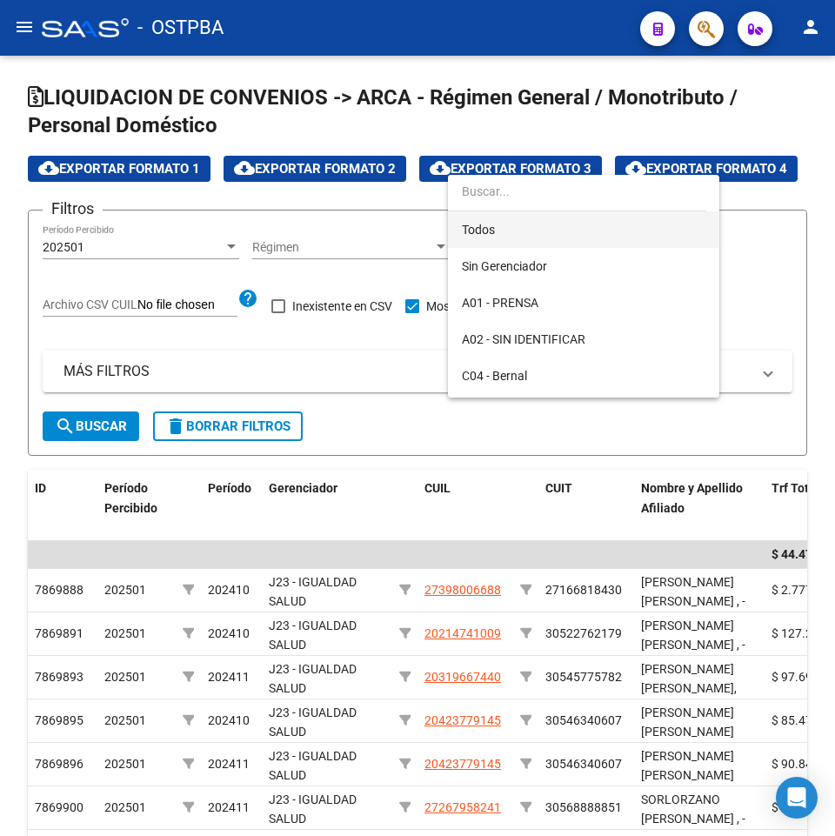
click at [551, 237] on span "Todos" at bounding box center [584, 229] width 244 height 37
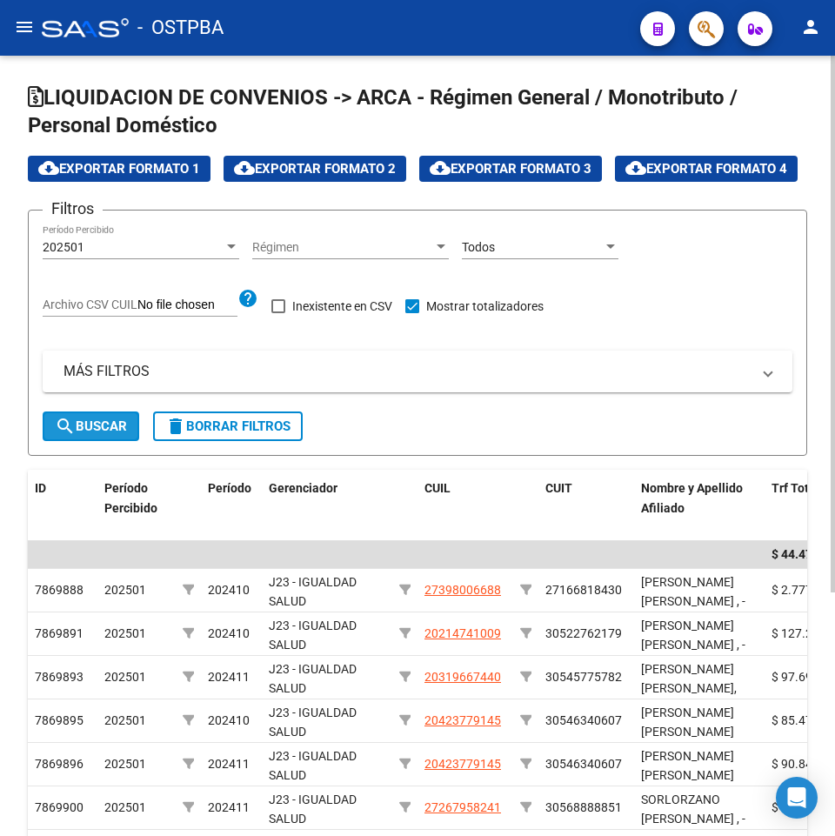
click at [69, 437] on mat-icon "search" at bounding box center [65, 426] width 21 height 21
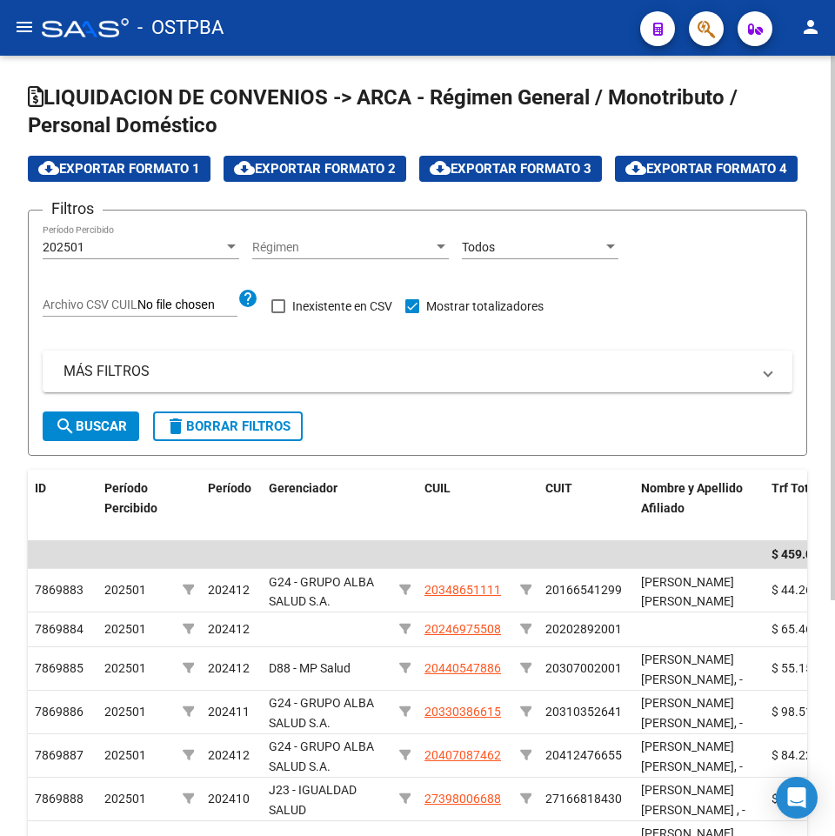
click at [271, 168] on span "cloud_download Exportar Formato 2" at bounding box center [315, 169] width 162 height 16
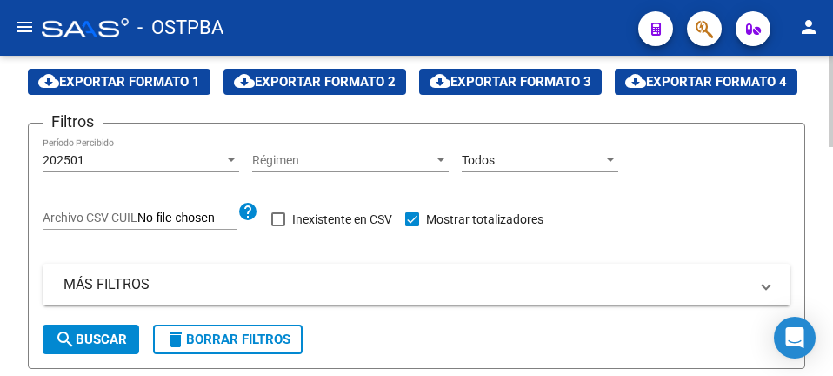
scroll to position [174, 0]
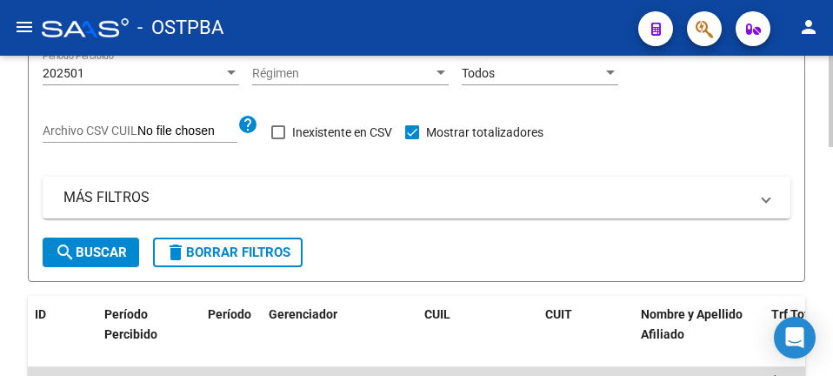
click at [564, 81] on div "Todos" at bounding box center [532, 73] width 141 height 15
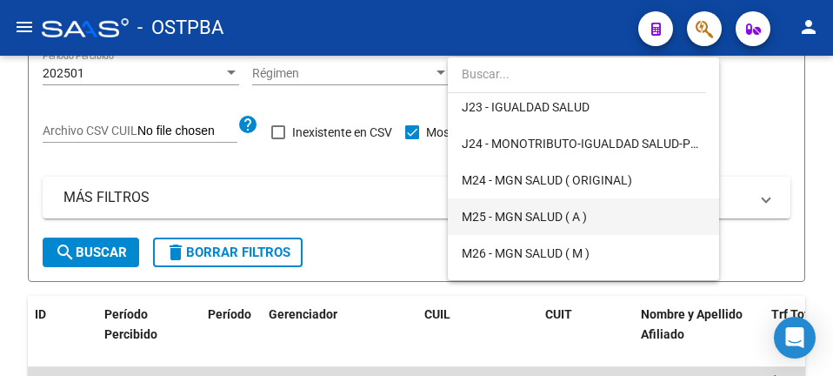
scroll to position [247, 0]
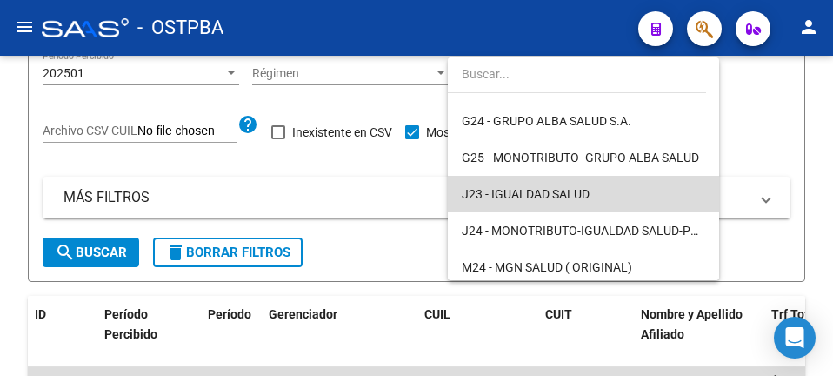
click at [626, 204] on span "J23 - IGUALDAD SALUD" at bounding box center [584, 194] width 244 height 37
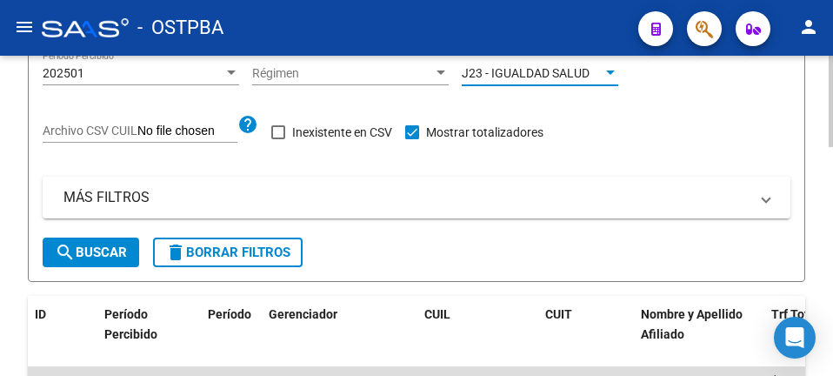
drag, startPoint x: 105, startPoint y: 293, endPoint x: 121, endPoint y: 287, distance: 16.8
click at [107, 260] on span "search Buscar" at bounding box center [91, 252] width 72 height 16
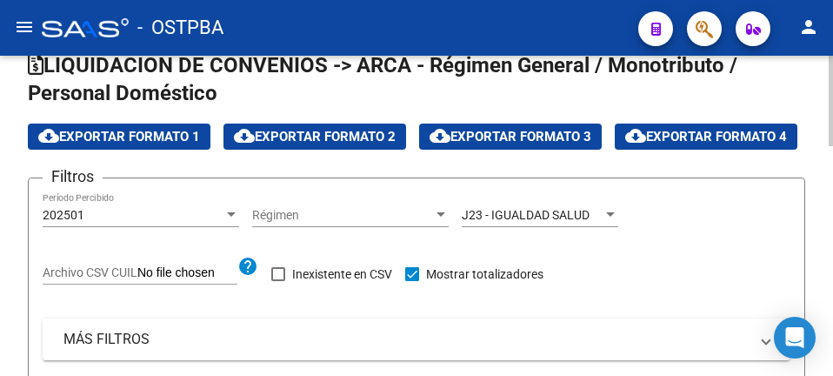
scroll to position [0, 0]
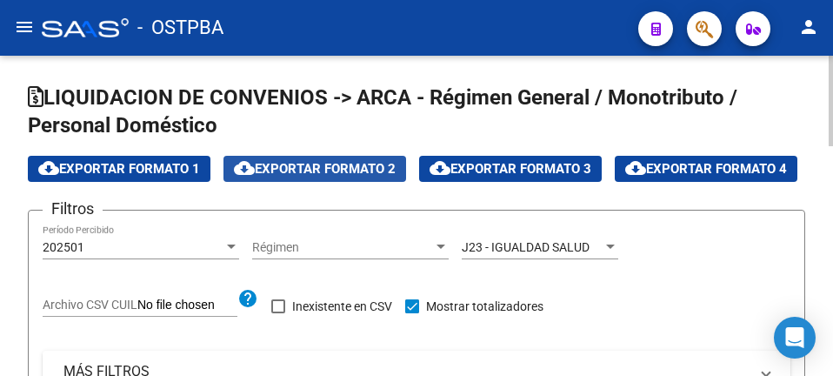
click at [318, 163] on span "cloud_download Exportar Formato 2" at bounding box center [315, 169] width 162 height 16
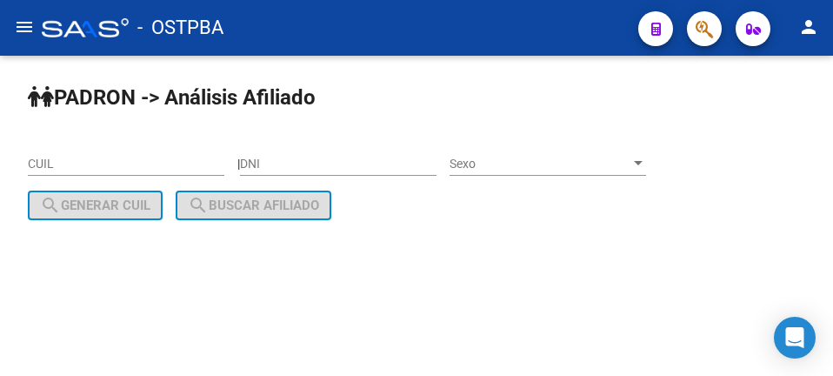
click at [16, 16] on button "menu" at bounding box center [24, 27] width 35 height 35
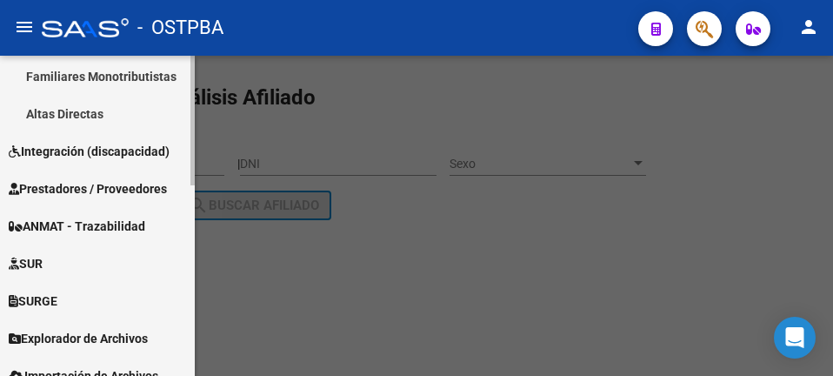
scroll to position [472, 0]
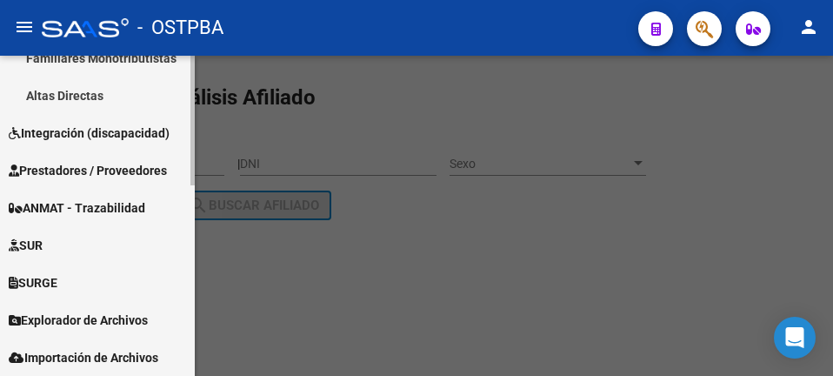
drag, startPoint x: 103, startPoint y: 312, endPoint x: 114, endPoint y: 237, distance: 76.4
click at [105, 312] on span "Explorador de Archivos" at bounding box center [78, 319] width 139 height 19
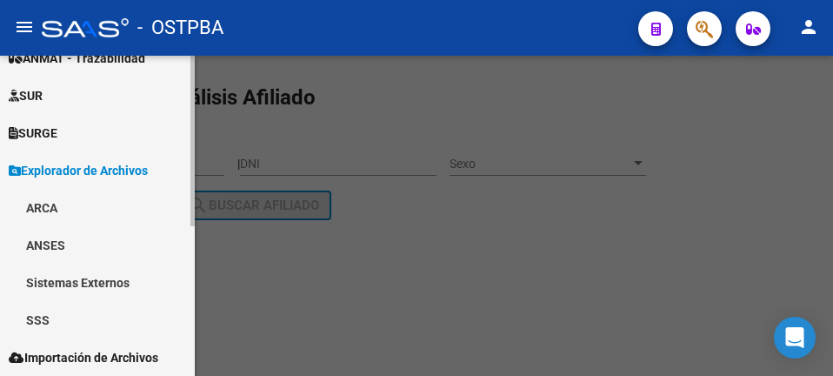
scroll to position [248, 0]
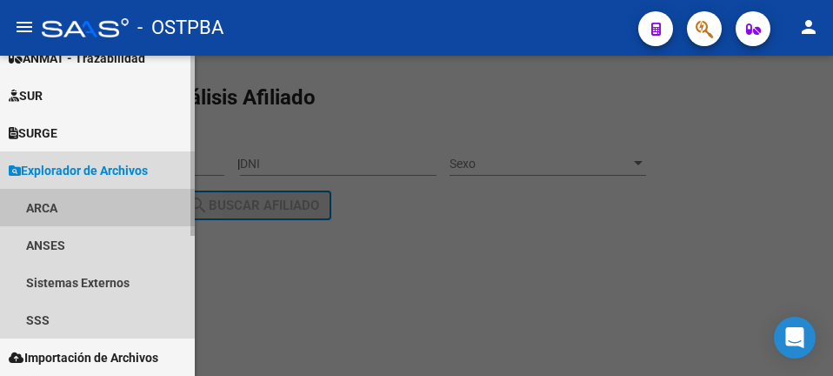
click at [101, 209] on link "ARCA" at bounding box center [97, 207] width 195 height 37
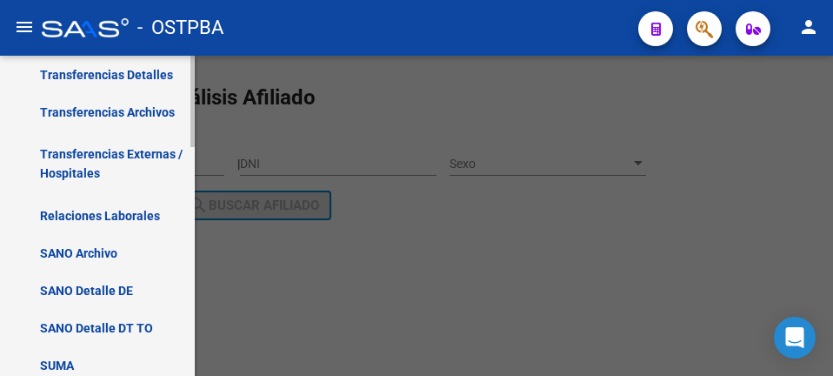
scroll to position [452, 0]
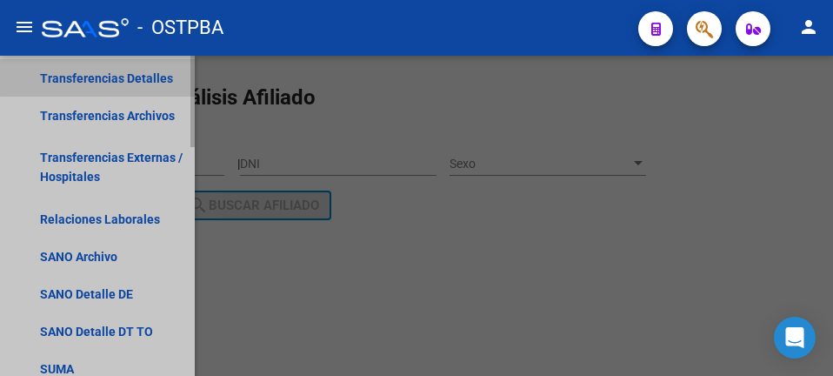
click at [121, 70] on link "Transferencias Detalles" at bounding box center [97, 77] width 195 height 37
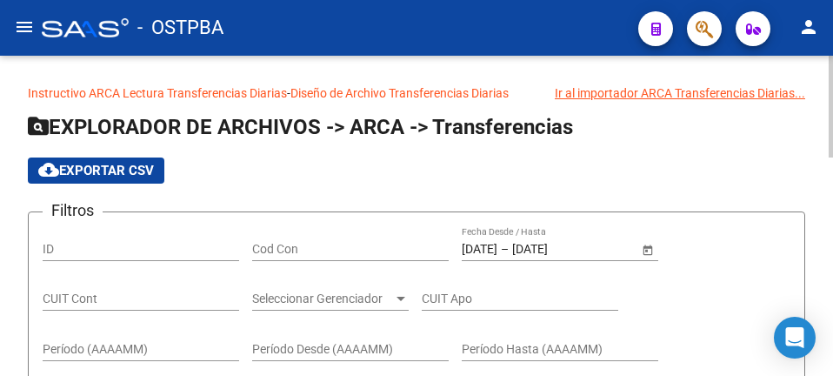
click at [648, 254] on span "Open calendar" at bounding box center [648, 250] width 42 height 42
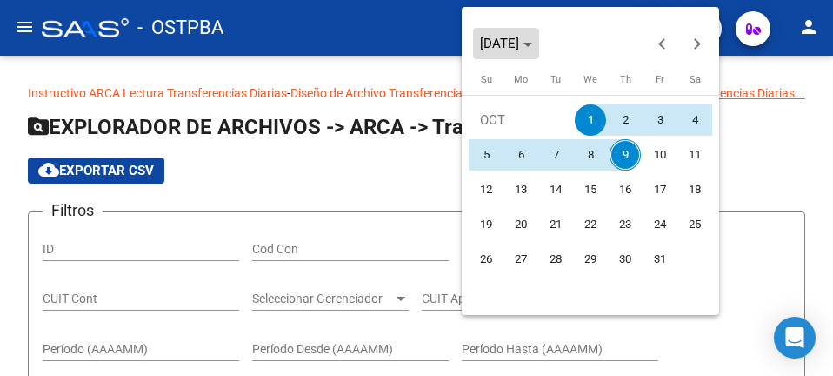
click at [519, 39] on span "OCT 2025" at bounding box center [499, 44] width 39 height 16
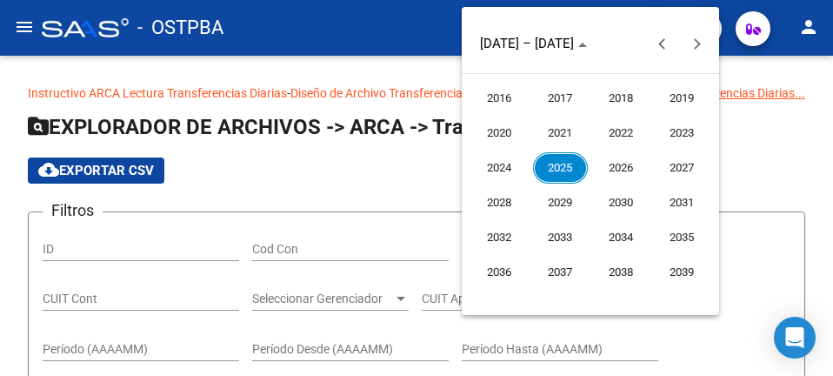
click at [564, 166] on span "2025" at bounding box center [560, 167] width 55 height 31
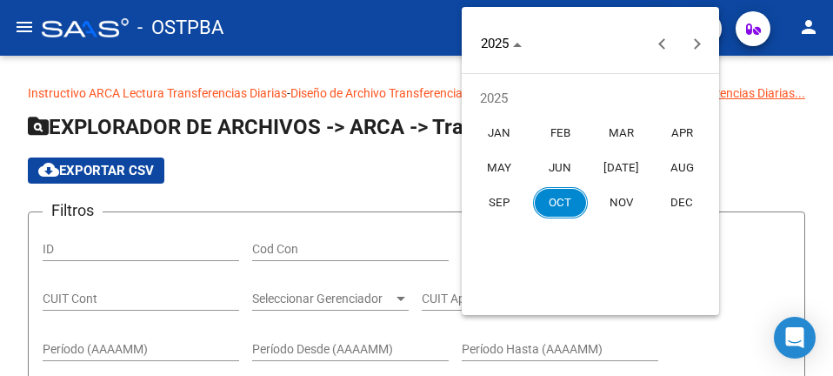
click at [512, 130] on span "JAN" at bounding box center [499, 132] width 55 height 31
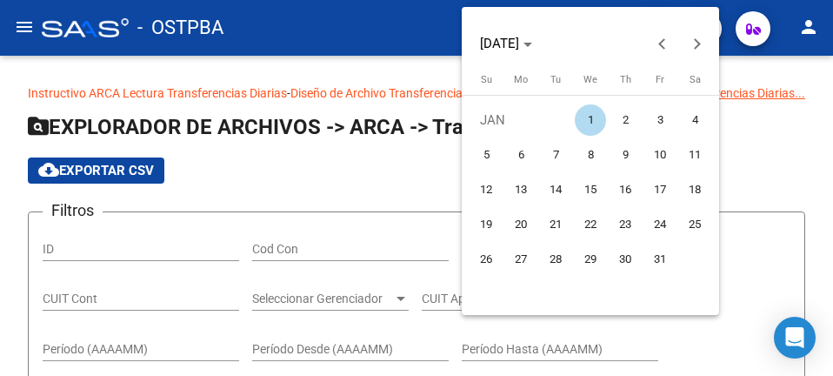
drag, startPoint x: 591, startPoint y: 122, endPoint x: 664, endPoint y: 199, distance: 106.4
click at [594, 124] on span "1" at bounding box center [590, 119] width 31 height 31
type input "01/01/2025"
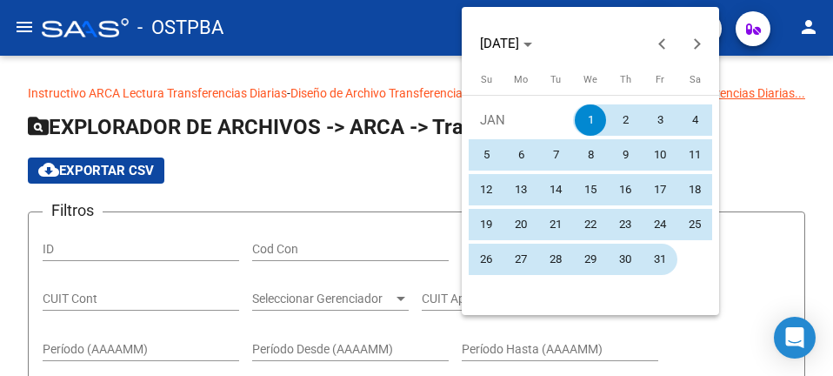
click at [673, 256] on span "31" at bounding box center [659, 259] width 31 height 31
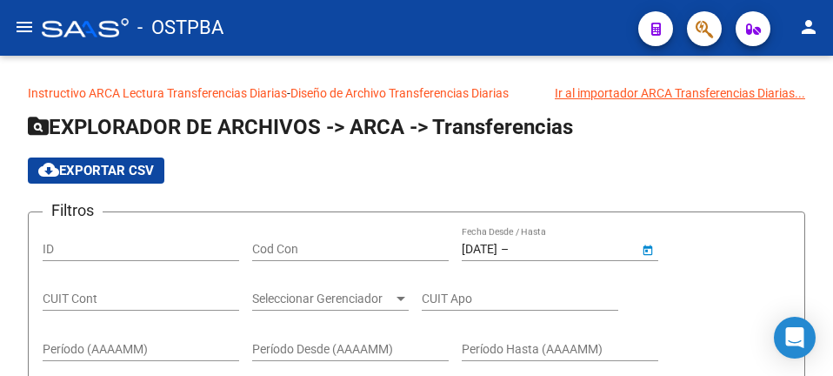
type input "31/01/2025"
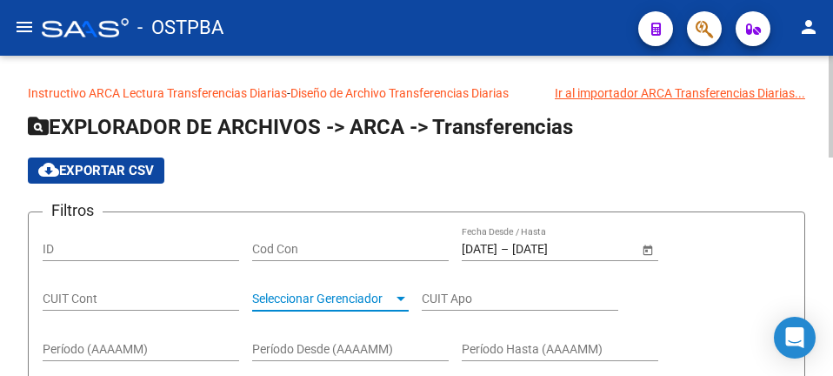
click at [304, 296] on span "Seleccionar Gerenciador" at bounding box center [322, 298] width 141 height 15
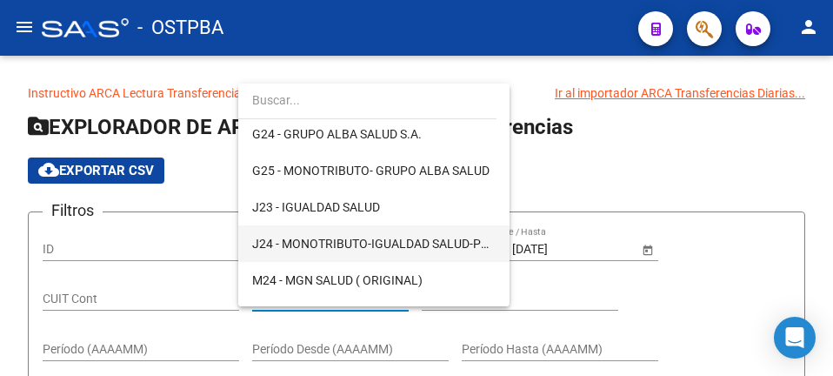
scroll to position [261, 0]
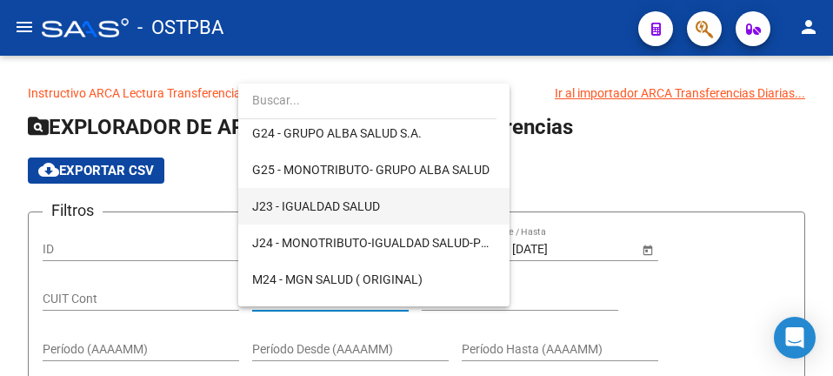
click at [390, 200] on span "J23 - IGUALDAD SALUD" at bounding box center [374, 206] width 244 height 37
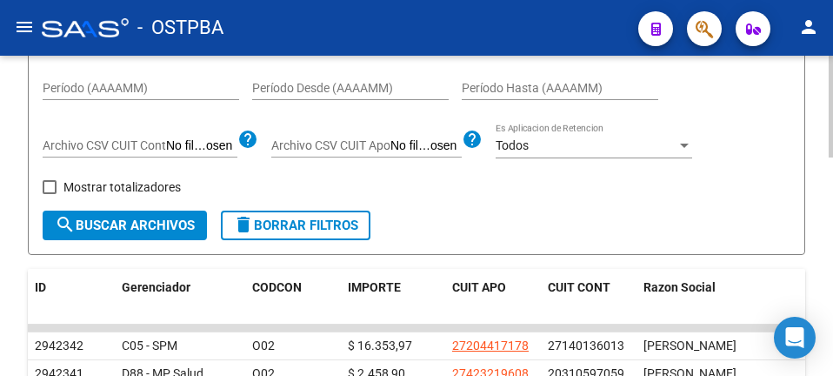
drag, startPoint x: 117, startPoint y: 229, endPoint x: 47, endPoint y: 178, distance: 86.6
click at [49, 177] on form "Filtros ID Cod Con 01/01/2025 01/01/2025 – 31/01/2025 Fecha fin Fecha Desde / H…" at bounding box center [417, 102] width 778 height 304
click at [45, 180] on span at bounding box center [50, 187] width 14 height 14
click at [49, 194] on input "Mostrar totalizadores" at bounding box center [49, 194] width 1 height 1
checkbox input "true"
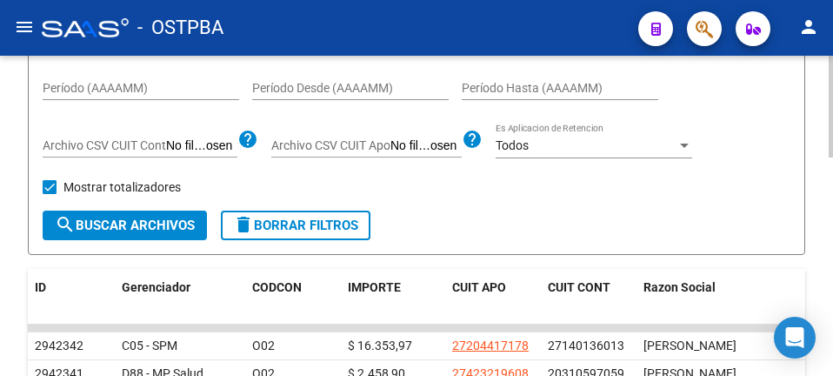
click at [69, 206] on div "Mostrar totalizadores" at bounding box center [118, 193] width 151 height 35
click at [71, 231] on mat-icon "search" at bounding box center [65, 224] width 21 height 21
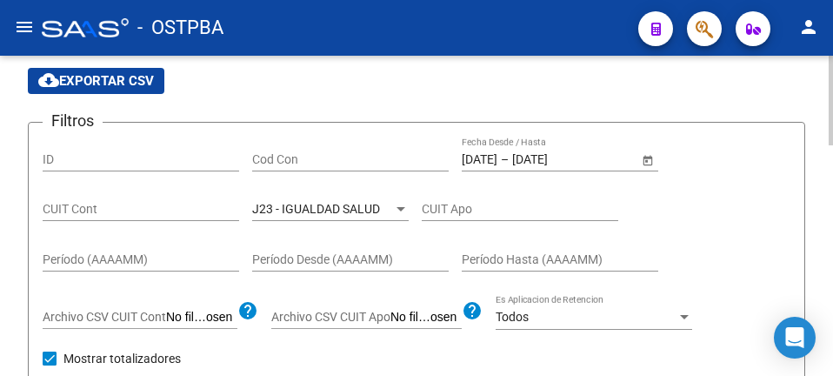
scroll to position [0, 0]
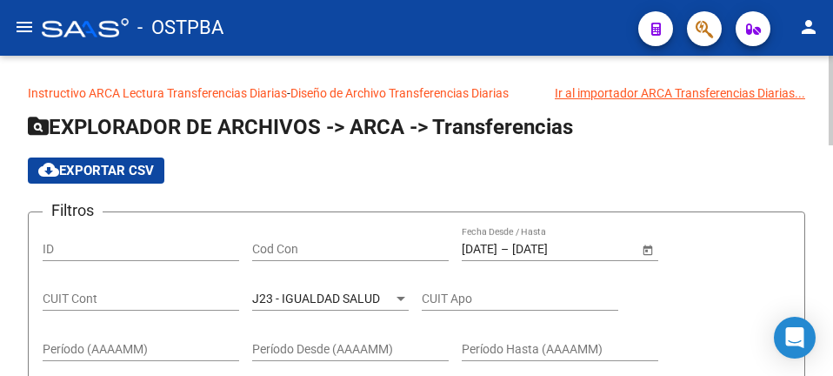
click at [300, 247] on input "Cod Con" at bounding box center [350, 249] width 197 height 15
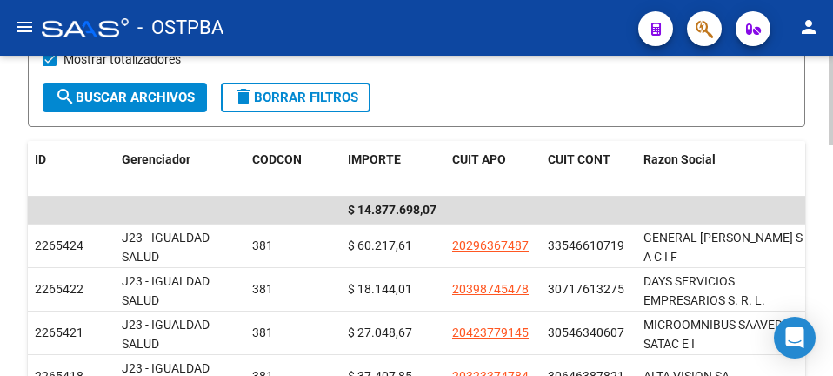
scroll to position [174, 0]
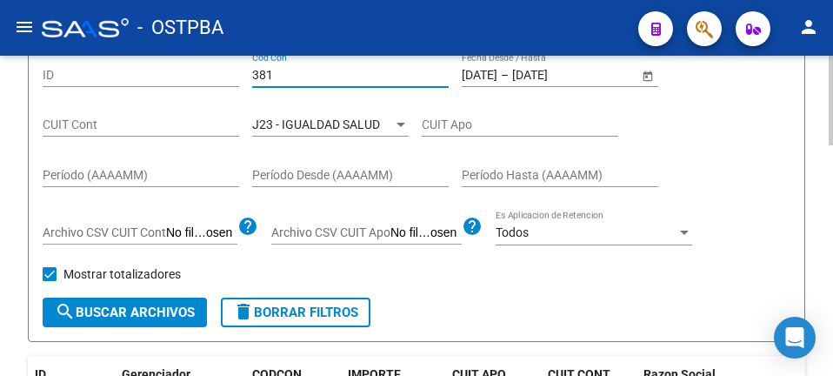
type input "381"
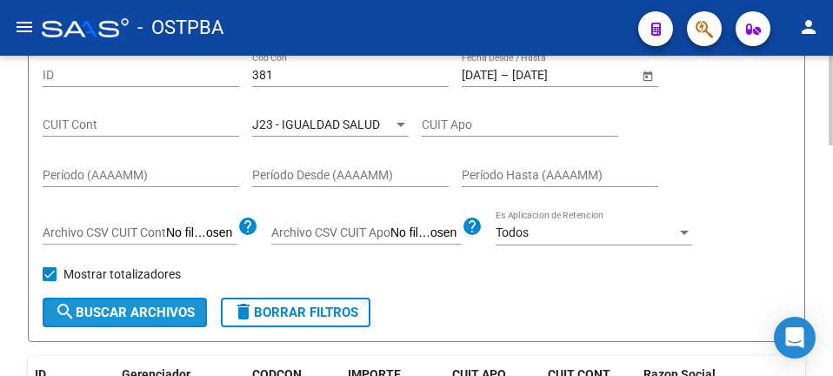
click at [140, 307] on span "search Buscar Archivos" at bounding box center [125, 312] width 140 height 16
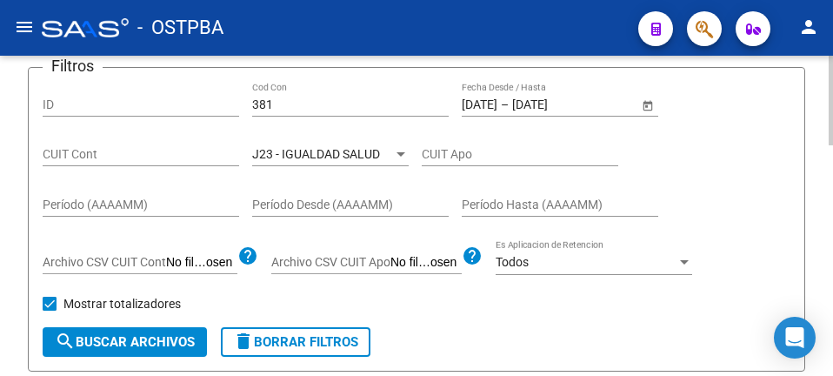
scroll to position [124, 0]
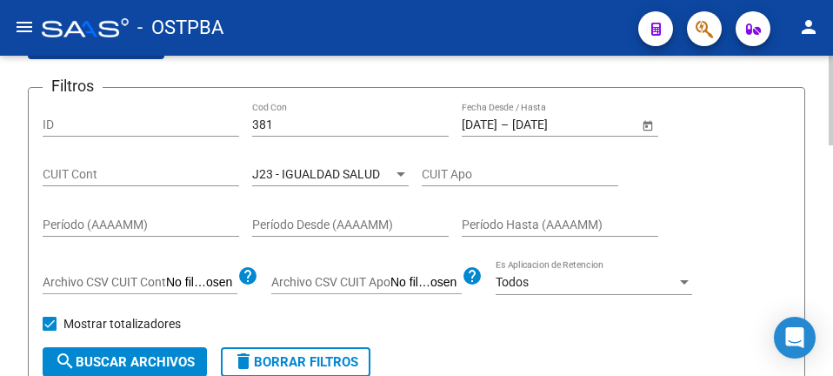
drag, startPoint x: 194, startPoint y: 127, endPoint x: 114, endPoint y: 127, distance: 80.0
click at [116, 128] on div "Filtros ID 381 Cod Con 01/01/2025 01/01/2025 – 31/01/2025 Fecha fin Fecha Desde…" at bounding box center [417, 224] width 748 height 245
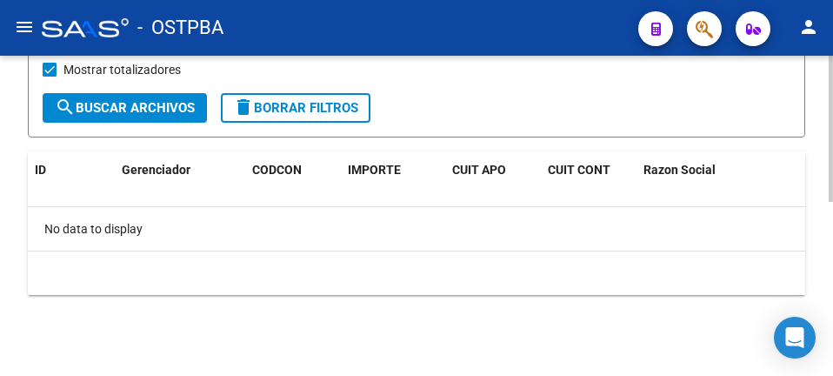
scroll to position [382, 0]
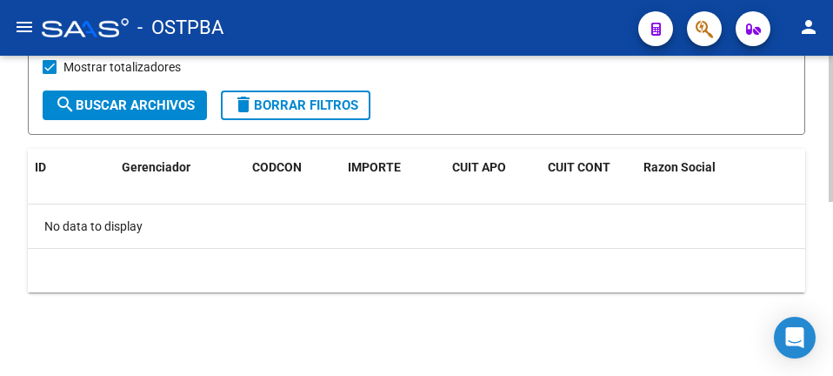
type input "881"
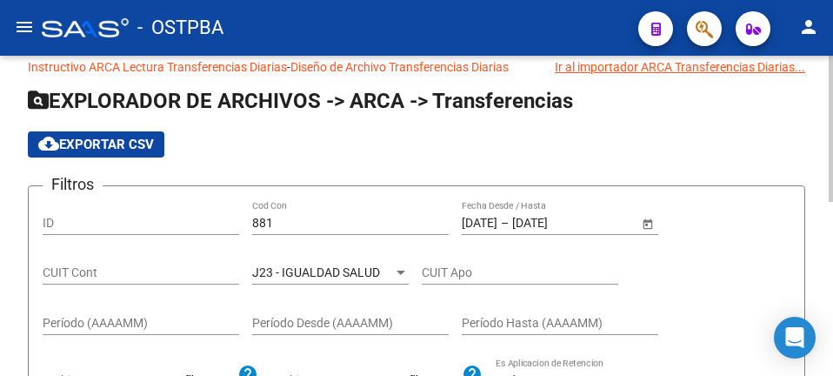
scroll to position [0, 0]
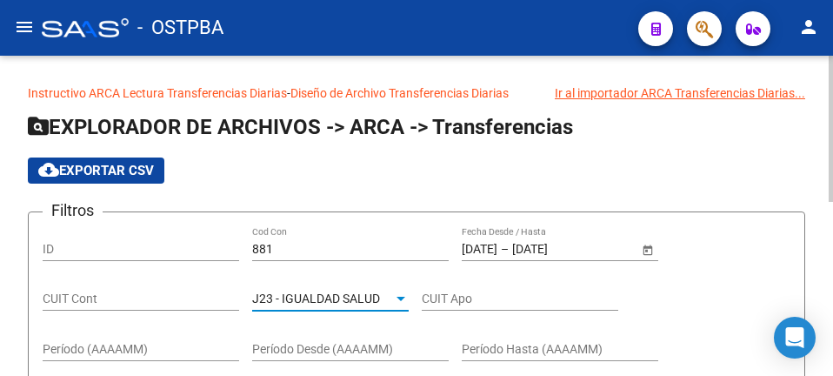
click at [377, 297] on span "J23 - IGUALDAD SALUD" at bounding box center [316, 298] width 128 height 14
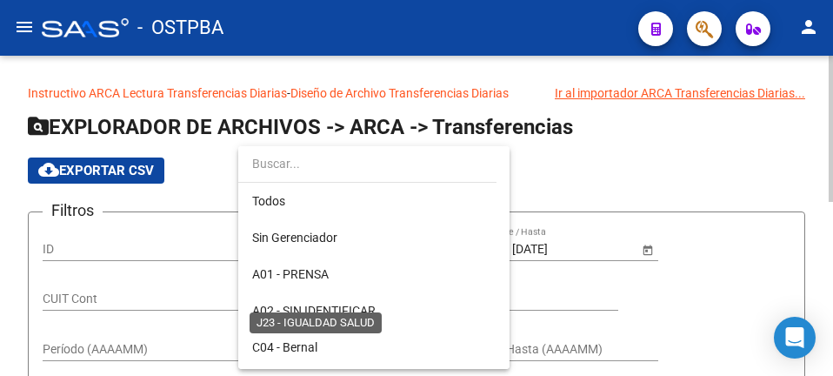
scroll to position [231, 0]
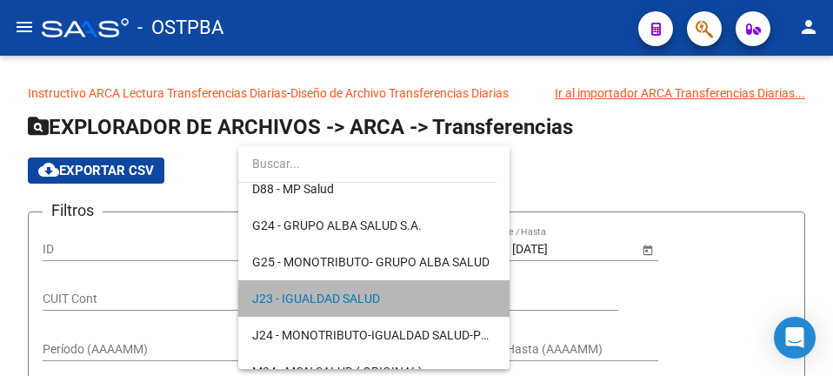
click at [387, 296] on span "J23 - IGUALDAD SALUD" at bounding box center [374, 298] width 244 height 37
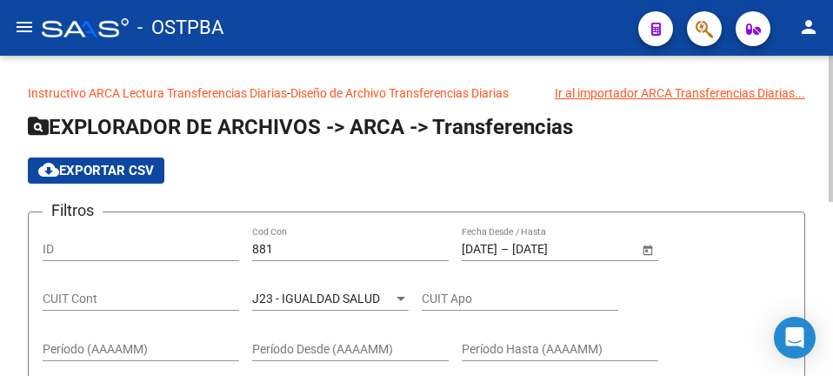
click at [317, 238] on div "881 Cod Con" at bounding box center [350, 243] width 197 height 35
drag, startPoint x: 310, startPoint y: 251, endPoint x: 215, endPoint y: 263, distance: 96.3
click at [215, 263] on div "Filtros ID 881 Cod Con 01/01/2025 01/01/2025 – 31/01/2025 Fecha fin Fecha Desde…" at bounding box center [417, 348] width 748 height 245
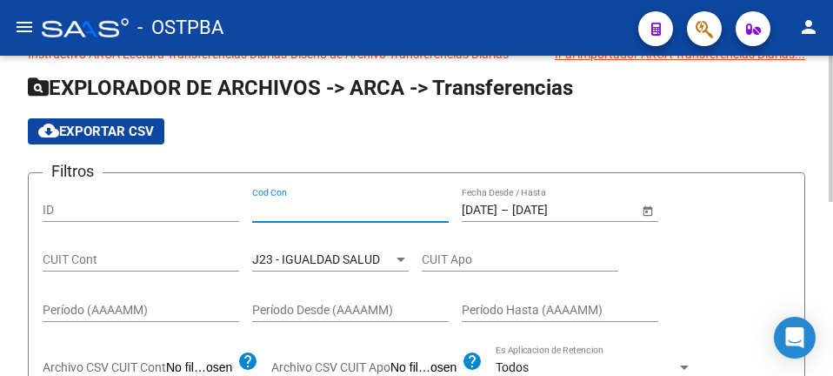
scroll to position [174, 0]
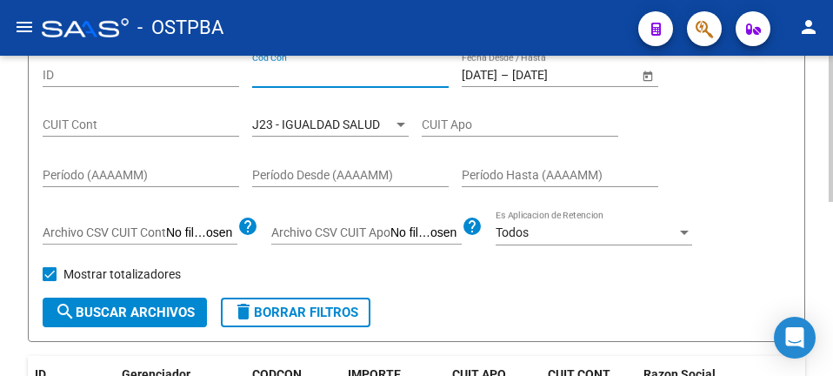
click at [70, 306] on mat-icon "search" at bounding box center [65, 311] width 21 height 21
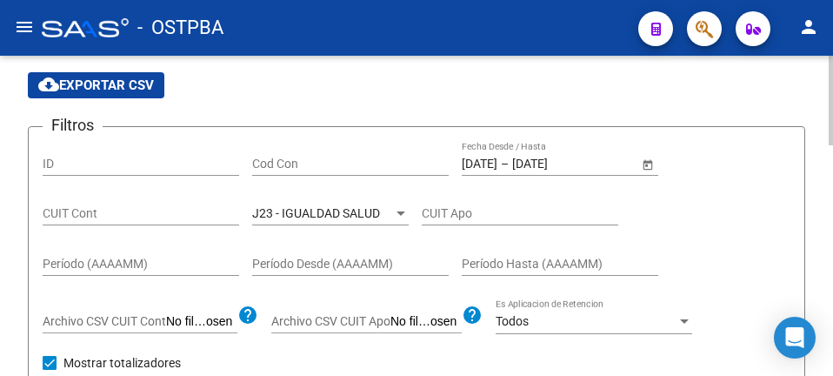
scroll to position [87, 0]
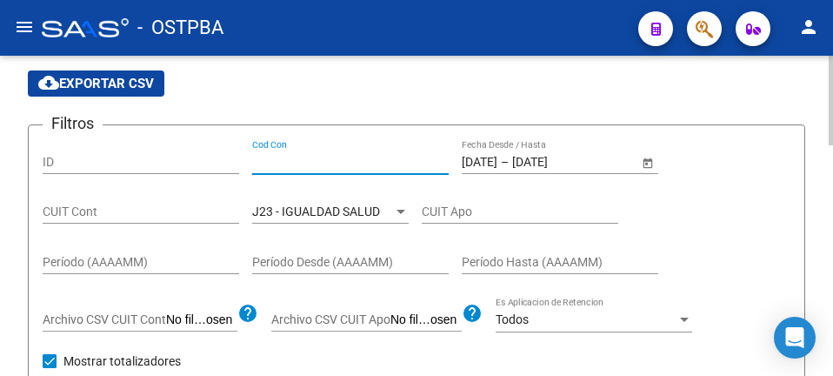
click at [294, 165] on input "Cod Con" at bounding box center [350, 162] width 197 height 15
type input "381"
drag, startPoint x: 310, startPoint y: 155, endPoint x: -1, endPoint y: 170, distance: 311.7
click at [0, 170] on html "menu - OSTPBA person Firma Express Inicio Calendario SSS Instructivos Contacto …" at bounding box center [416, 188] width 833 height 376
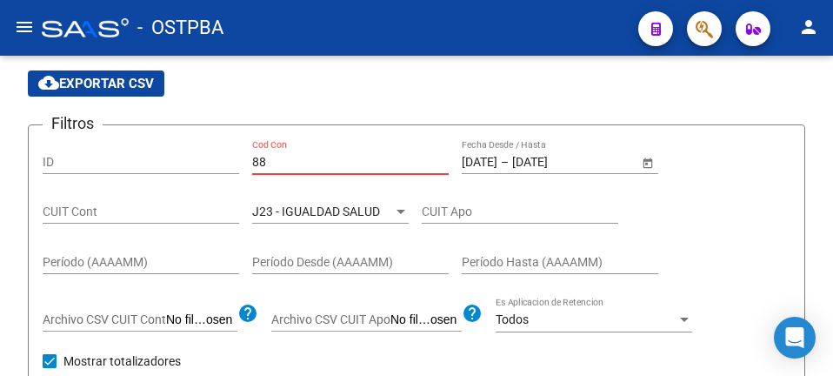
type input "881"
drag, startPoint x: 171, startPoint y: 180, endPoint x: -1, endPoint y: 195, distance: 172.8
click at [0, 195] on html "menu - OSTPBA person Firma Express Inicio Calendario SSS Instructivos Contacto …" at bounding box center [416, 188] width 833 height 376
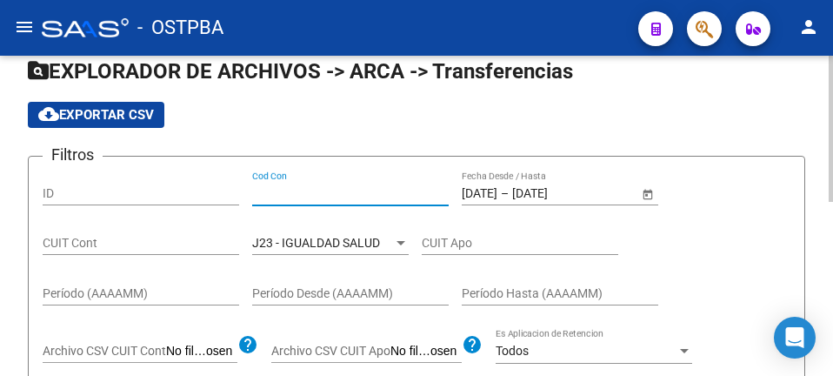
scroll to position [174, 0]
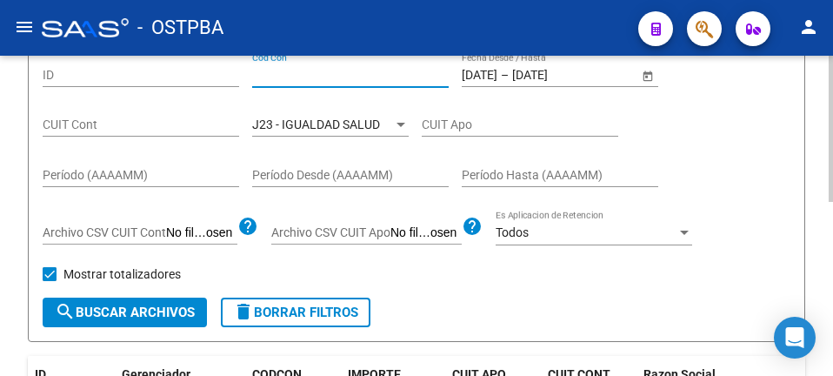
click at [92, 311] on span "search Buscar Archivos" at bounding box center [125, 312] width 140 height 16
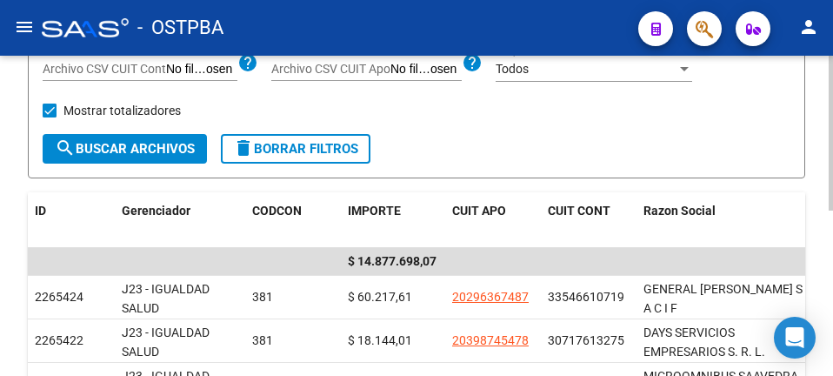
scroll to position [343, 0]
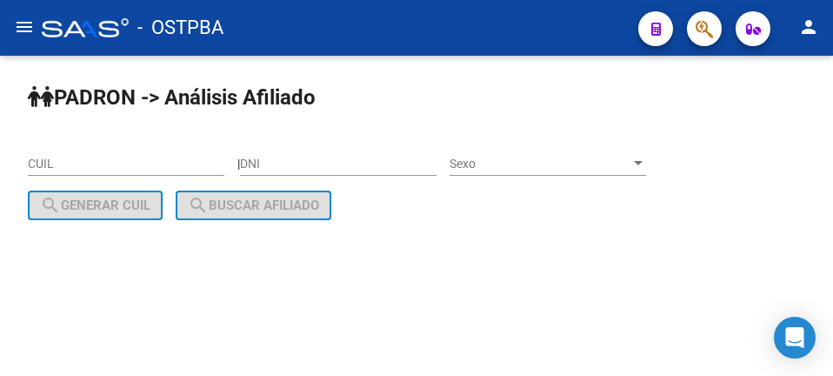
click at [41, 38] on mat-toolbar "menu - OSTPBA person" at bounding box center [416, 28] width 833 height 56
click at [31, 27] on mat-icon "menu" at bounding box center [24, 27] width 21 height 21
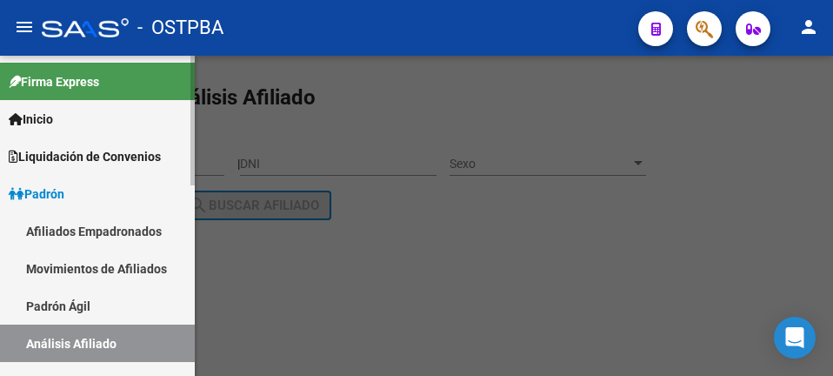
click at [89, 158] on span "Liquidación de Convenios" at bounding box center [85, 156] width 152 height 19
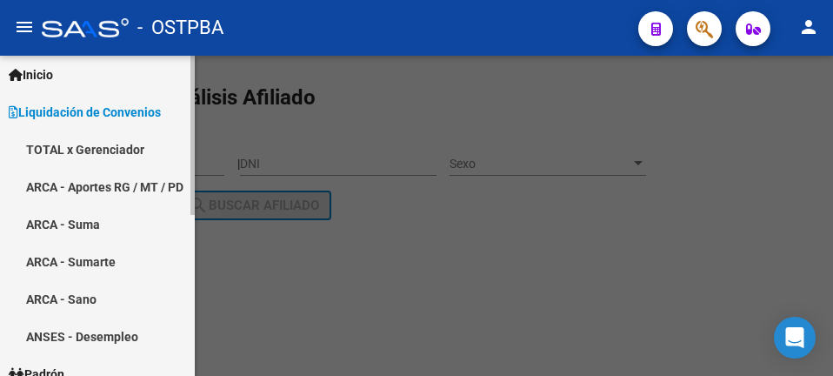
scroll to position [87, 0]
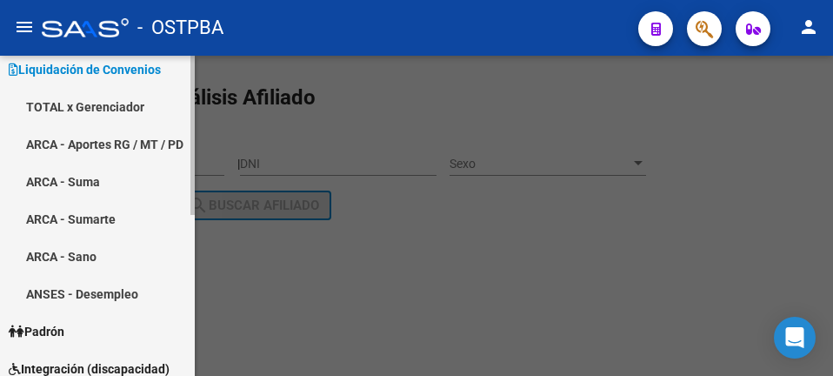
click at [137, 291] on link "ANSES - Desempleo" at bounding box center [97, 293] width 195 height 37
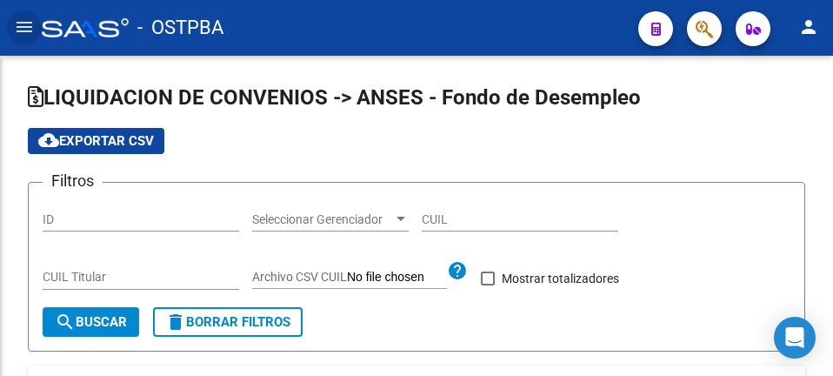
checkbox input "true"
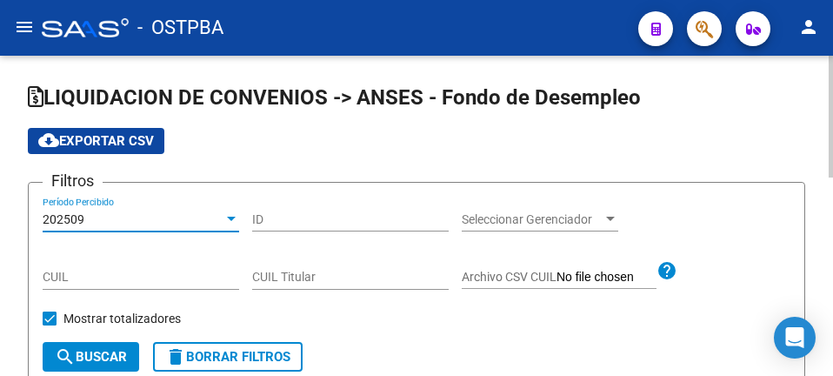
click at [130, 219] on div "202509" at bounding box center [133, 219] width 181 height 15
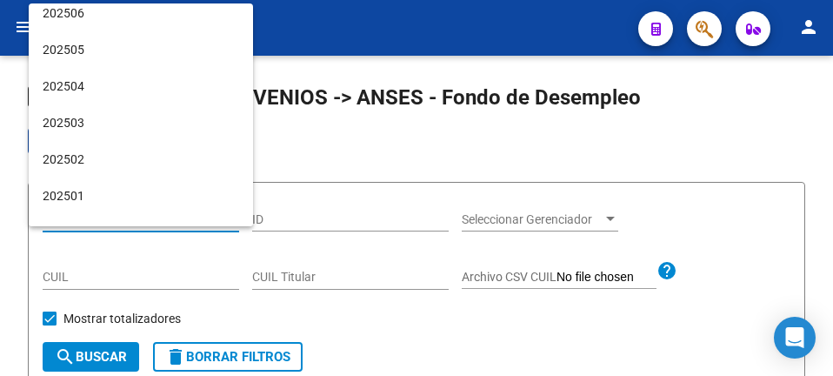
scroll to position [174, 0]
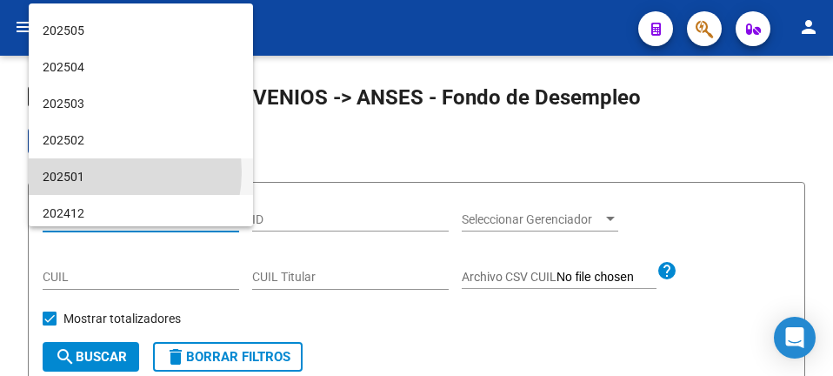
click at [106, 172] on span "202501" at bounding box center [141, 176] width 197 height 37
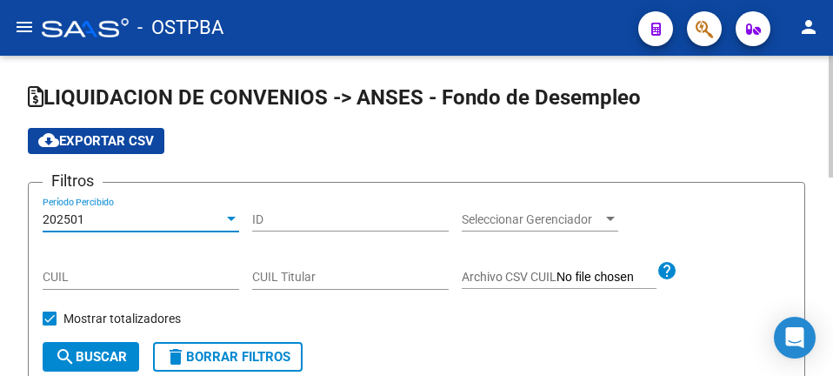
click at [102, 354] on span "search Buscar" at bounding box center [91, 357] width 72 height 16
click at [593, 216] on span "Seleccionar Gerenciador" at bounding box center [532, 219] width 141 height 15
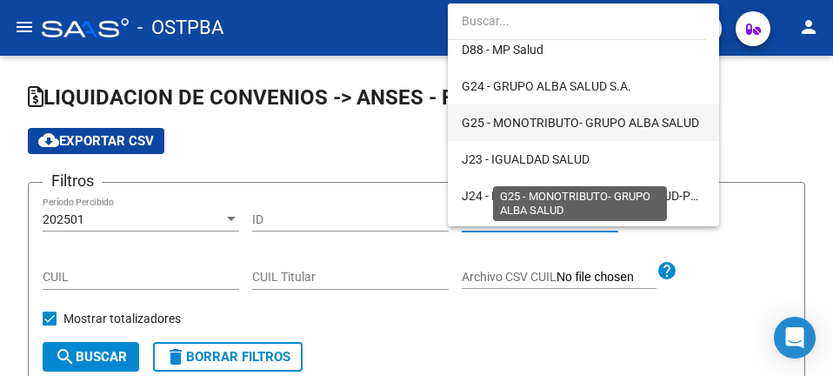
scroll to position [261, 0]
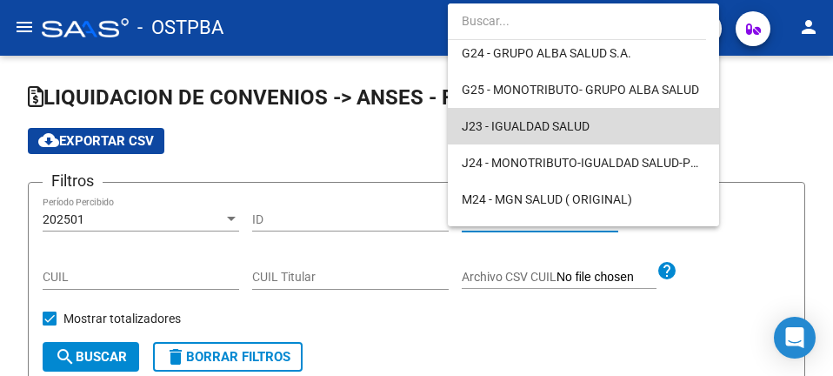
click at [598, 130] on span "J23 - IGUALDAD SALUD" at bounding box center [584, 126] width 244 height 37
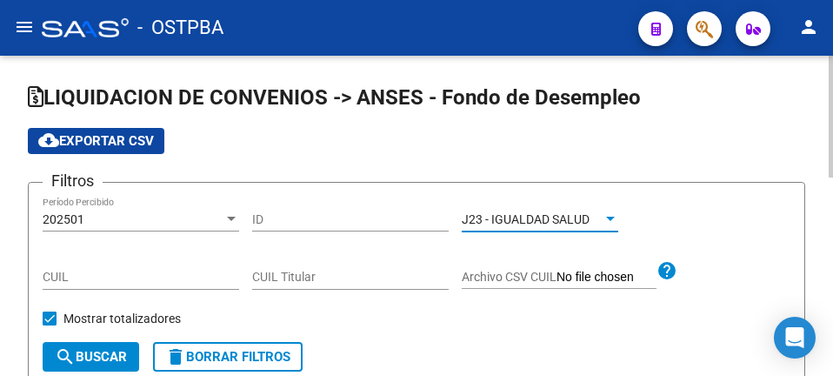
drag, startPoint x: 60, startPoint y: 354, endPoint x: 134, endPoint y: 323, distance: 80.3
click at [68, 352] on mat-icon "search" at bounding box center [65, 356] width 21 height 21
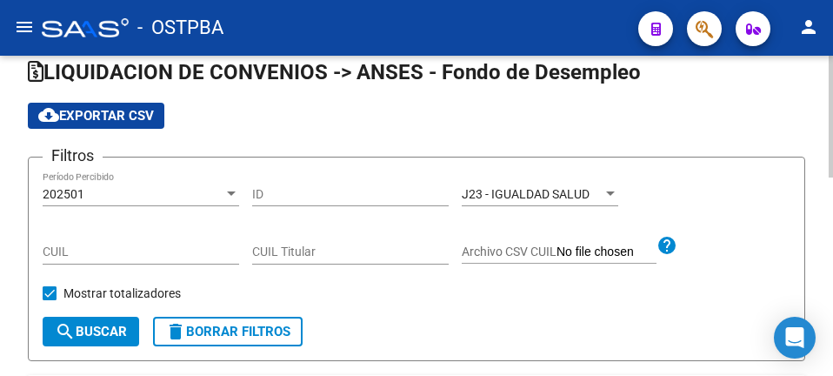
scroll to position [0, 0]
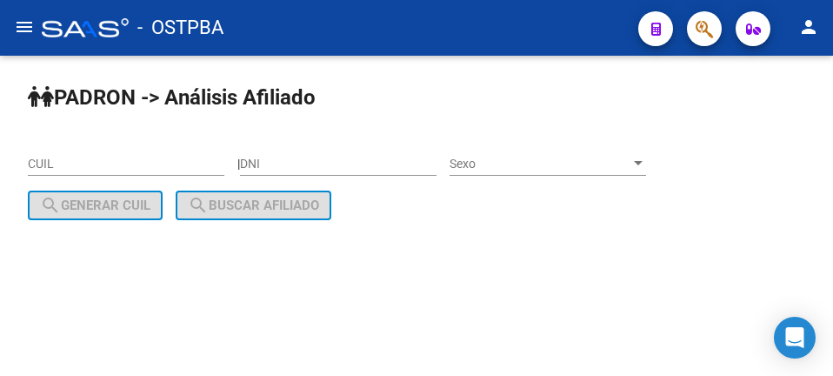
click at [130, 165] on input "CUIL" at bounding box center [126, 164] width 197 height 15
click at [10, 23] on button "menu" at bounding box center [24, 27] width 35 height 35
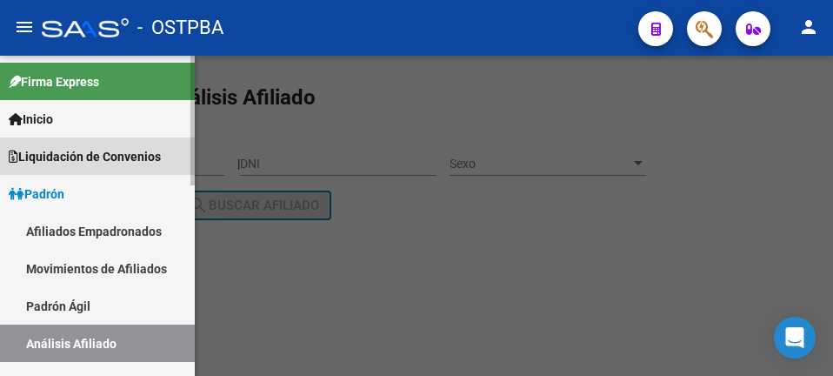
click at [82, 147] on span "Liquidación de Convenios" at bounding box center [85, 156] width 152 height 19
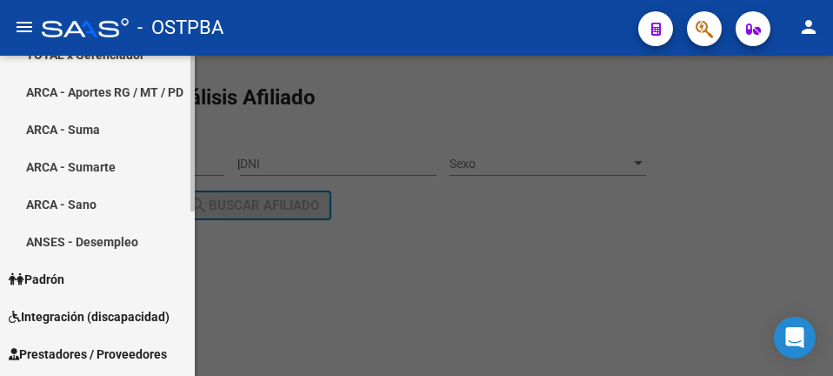
scroll to position [174, 0]
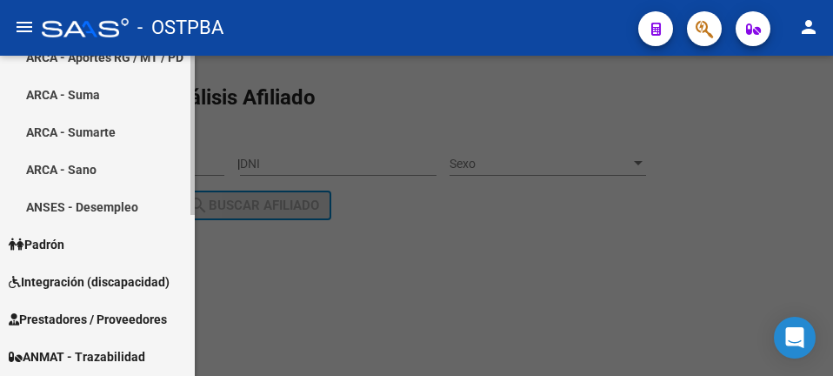
click at [90, 161] on link "ARCA - Sano" at bounding box center [97, 168] width 195 height 37
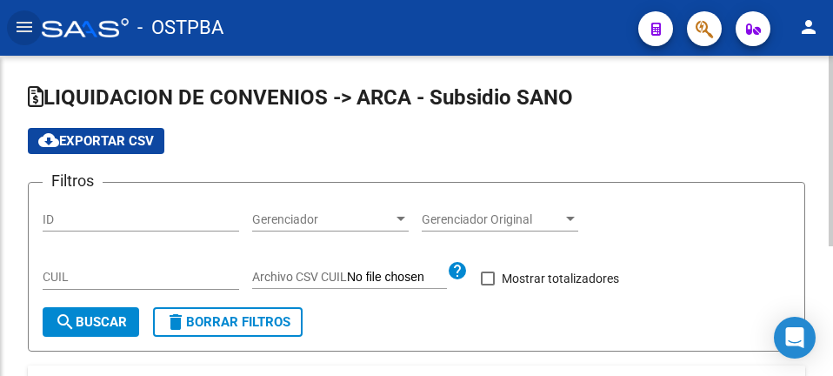
checkbox input "true"
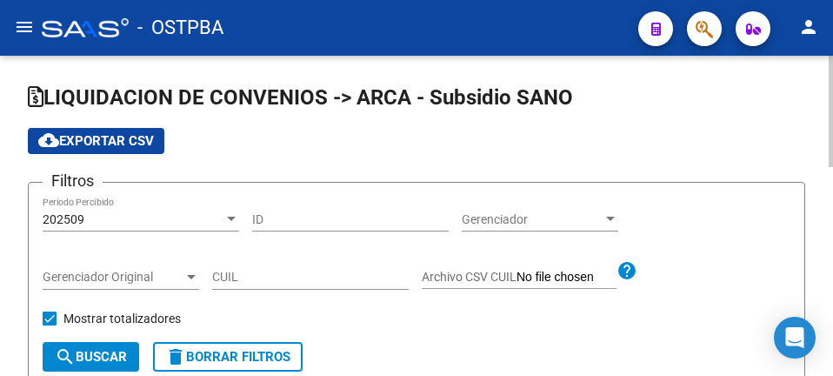
click at [586, 232] on div "Gerenciador Gerenciador" at bounding box center [540, 222] width 157 height 50
click at [577, 217] on span "Gerenciador" at bounding box center [532, 219] width 141 height 15
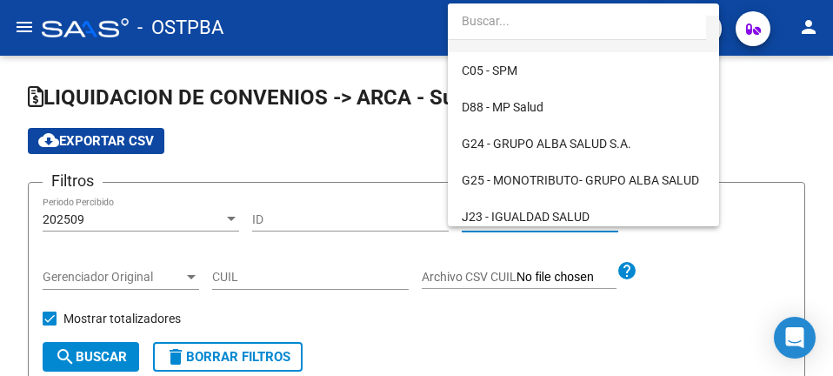
scroll to position [174, 0]
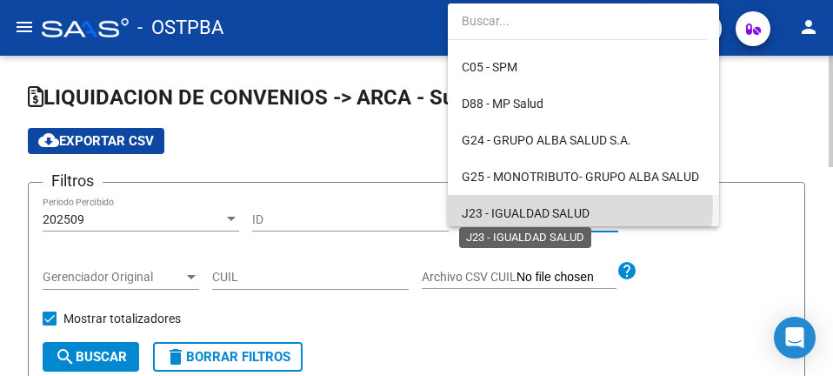
drag, startPoint x: 579, startPoint y: 205, endPoint x: 485, endPoint y: 210, distance: 94.0
click at [579, 206] on span "J23 - IGUALDAD SALUD" at bounding box center [526, 213] width 128 height 14
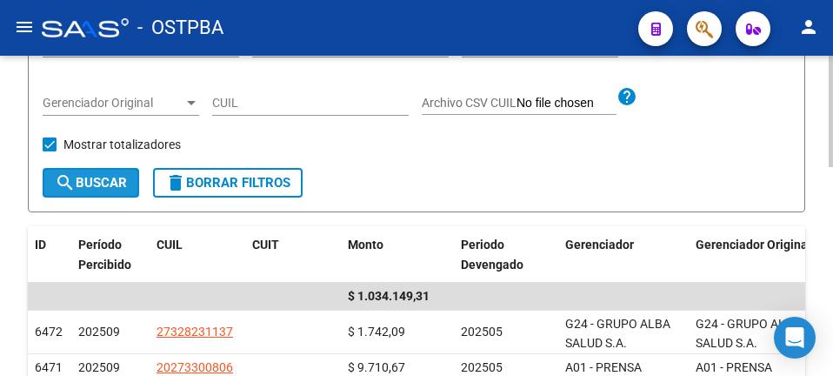
click at [92, 175] on button "search Buscar" at bounding box center [91, 183] width 97 height 30
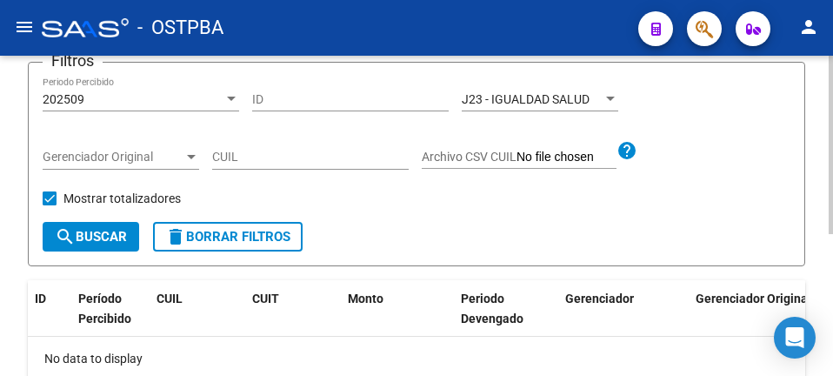
scroll to position [0, 0]
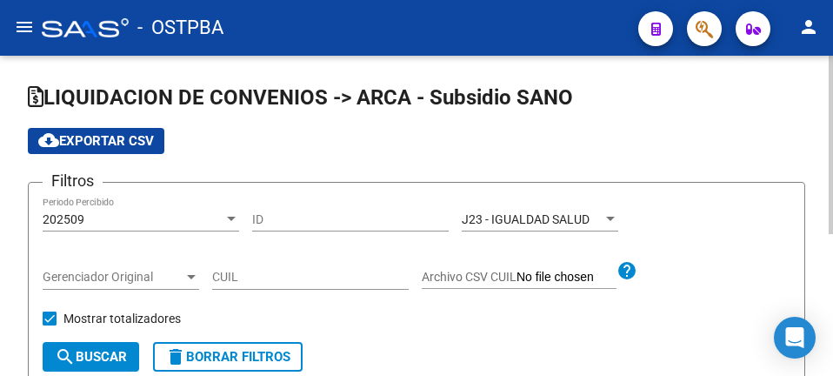
click at [122, 214] on div "202509" at bounding box center [133, 219] width 181 height 15
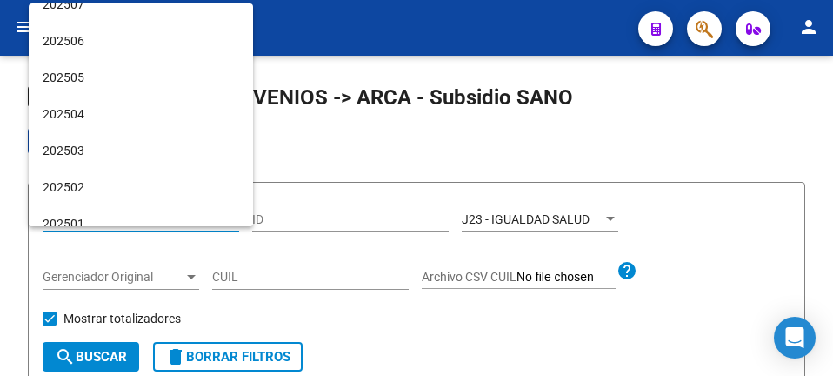
scroll to position [174, 0]
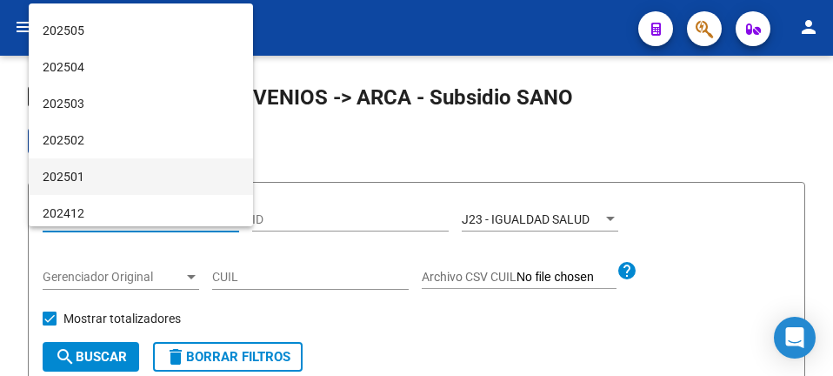
click at [128, 177] on span "202501" at bounding box center [141, 176] width 197 height 37
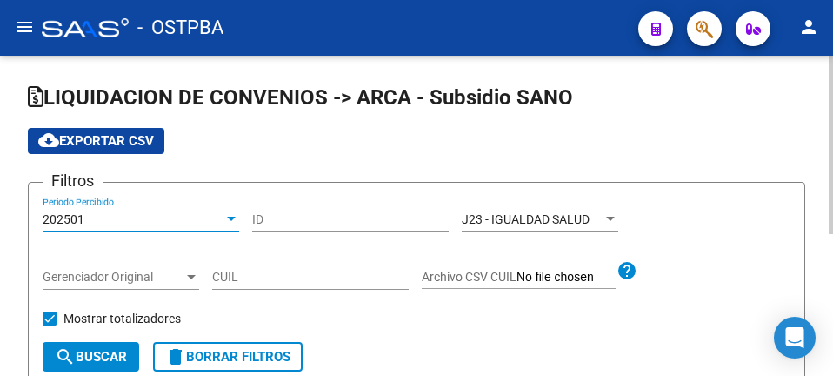
click at [77, 344] on button "search Buscar" at bounding box center [91, 357] width 97 height 30
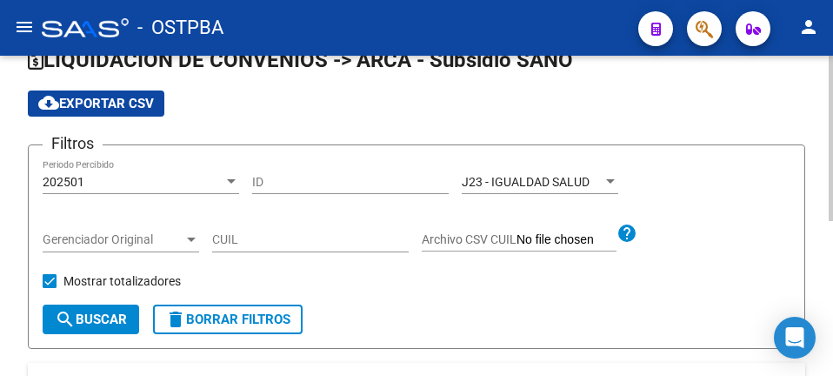
scroll to position [0, 0]
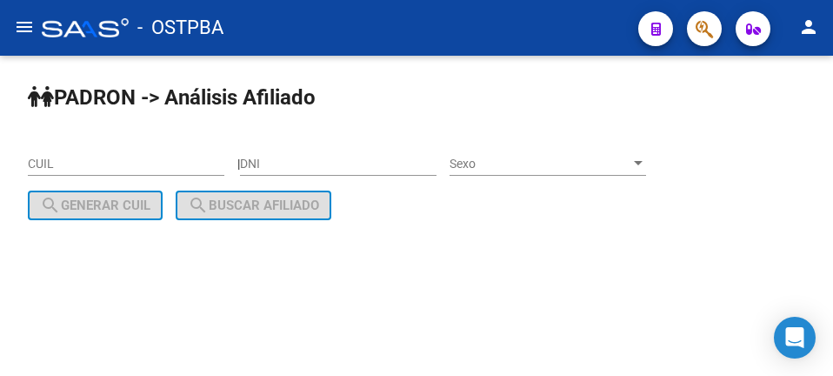
click at [22, 38] on button "menu" at bounding box center [24, 27] width 35 height 35
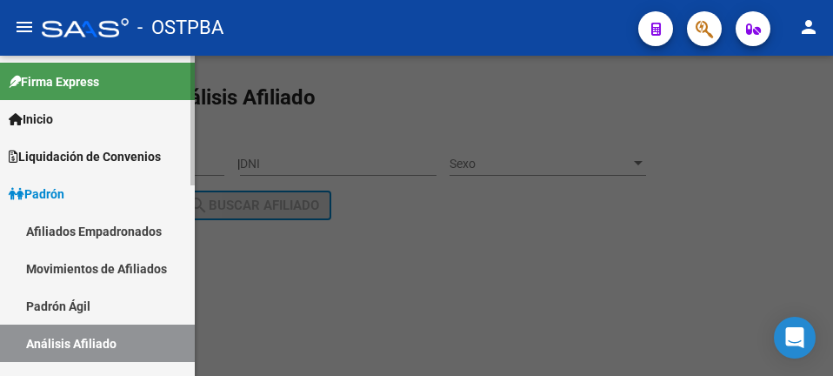
click at [43, 160] on span "Liquidación de Convenios" at bounding box center [85, 156] width 152 height 19
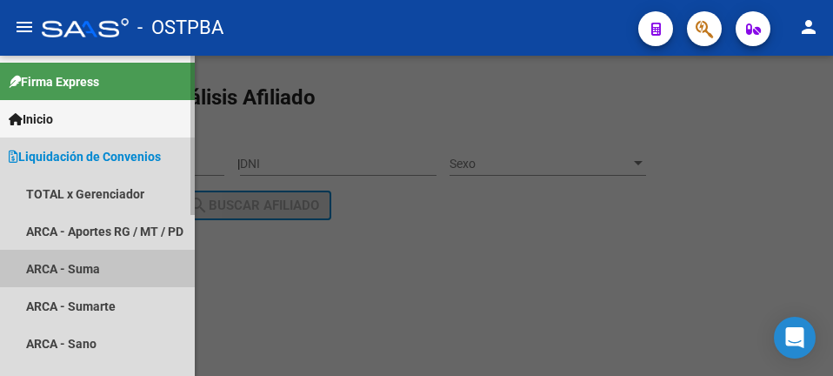
click at [118, 277] on link "ARCA - Suma" at bounding box center [97, 268] width 195 height 37
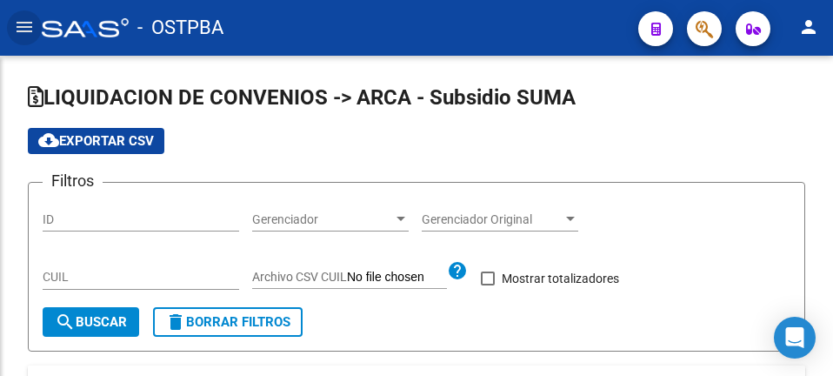
checkbox input "true"
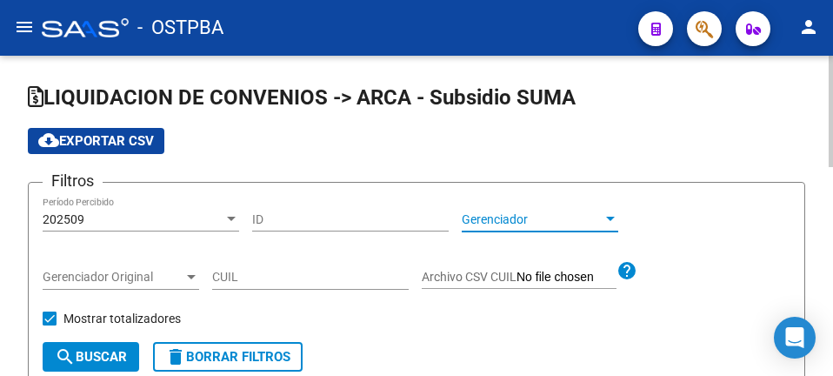
click at [476, 224] on span "Gerenciador" at bounding box center [532, 219] width 141 height 15
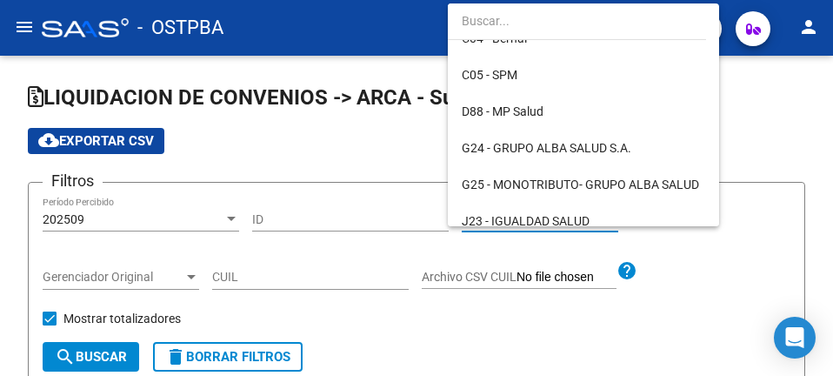
scroll to position [174, 0]
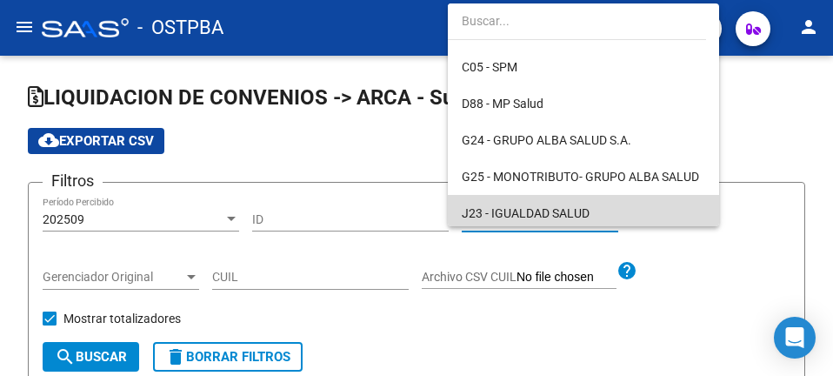
click at [589, 198] on span "J23 - IGUALDAD SALUD" at bounding box center [584, 213] width 244 height 37
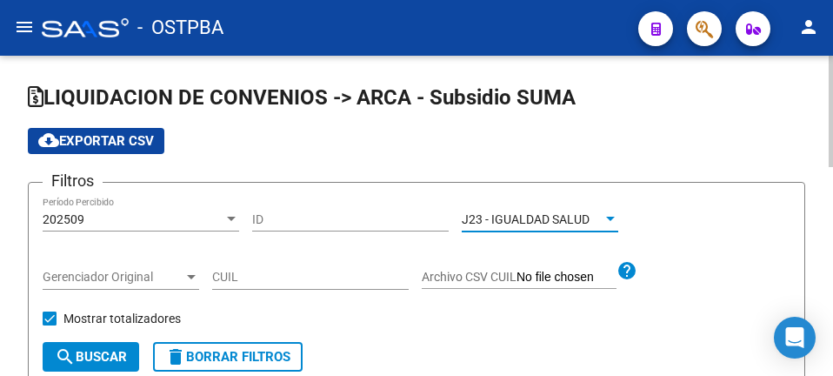
scroll to position [87, 0]
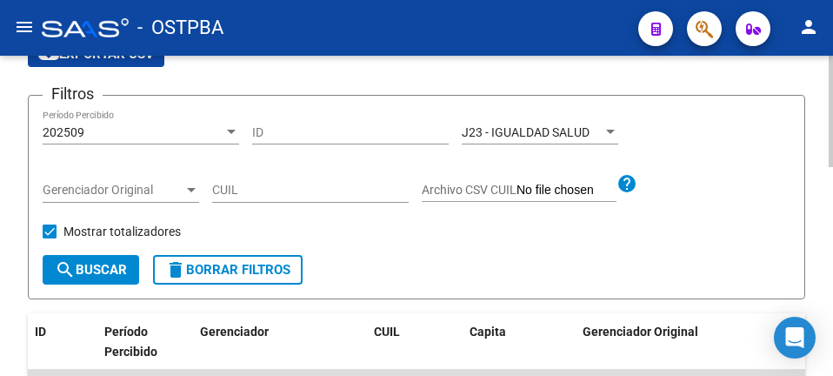
click at [150, 181] on div "Gerenciador Original Gerenciador Original" at bounding box center [121, 185] width 157 height 35
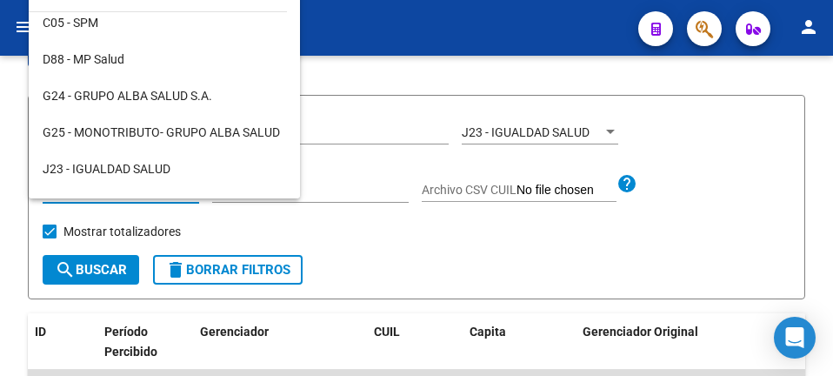
scroll to position [261, 0]
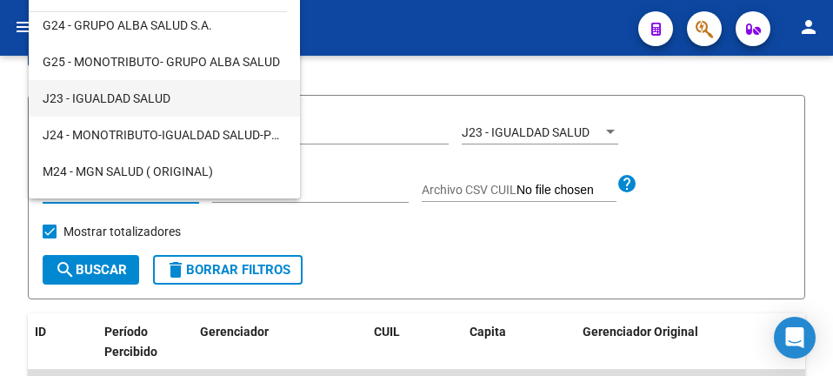
click at [214, 107] on span "J23 - IGUALDAD SALUD" at bounding box center [165, 98] width 244 height 37
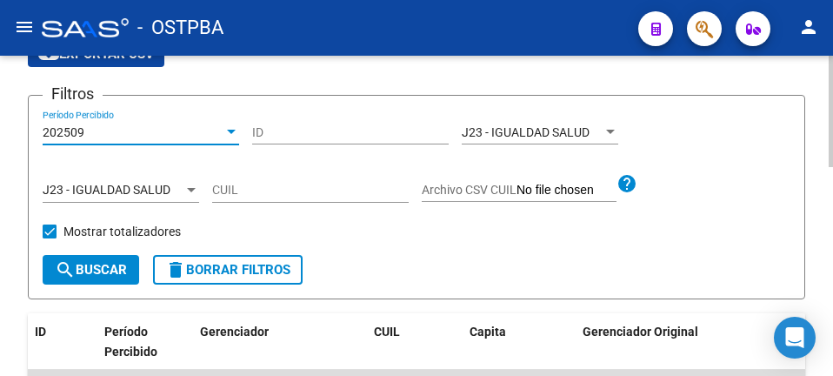
click at [135, 136] on div "202509" at bounding box center [133, 132] width 181 height 15
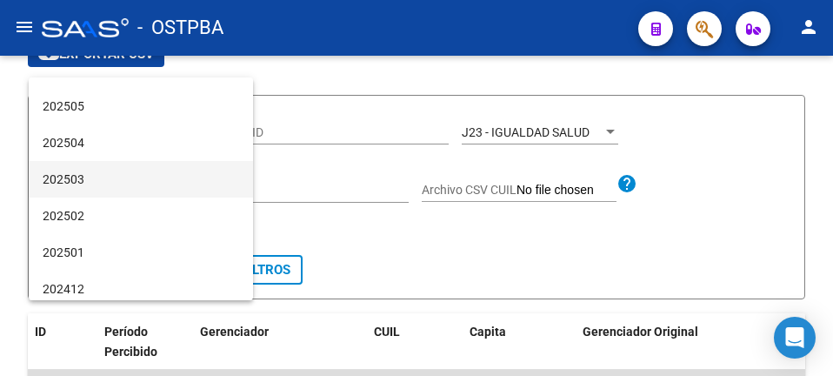
scroll to position [174, 0]
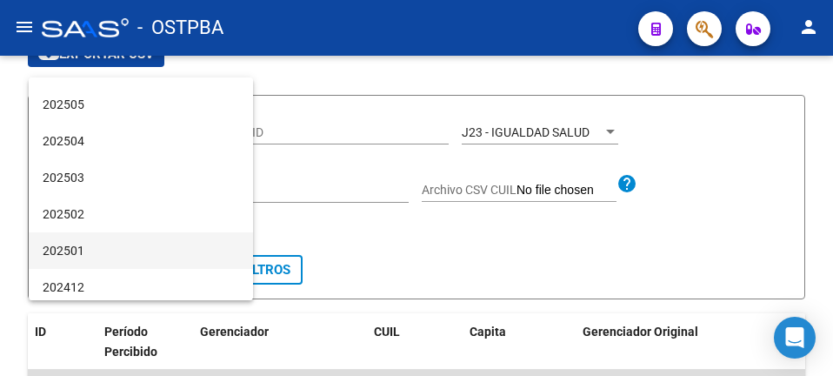
click at [108, 241] on span "202501" at bounding box center [141, 250] width 197 height 37
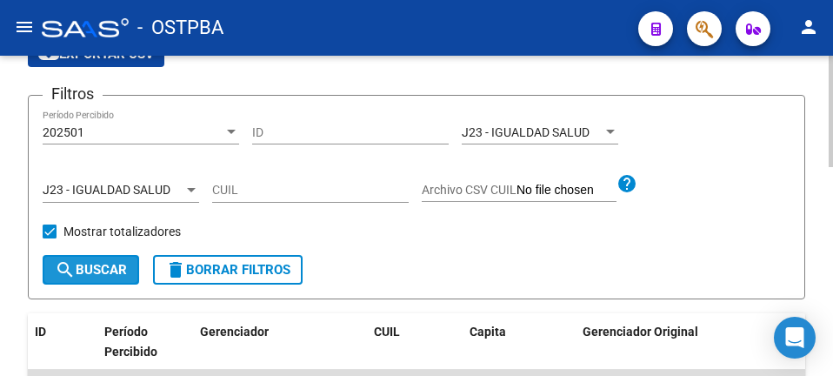
click at [104, 267] on span "search Buscar" at bounding box center [91, 270] width 72 height 16
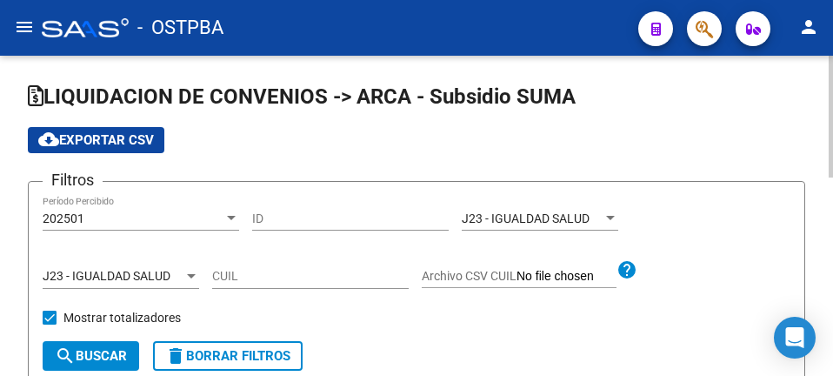
scroll to position [0, 0]
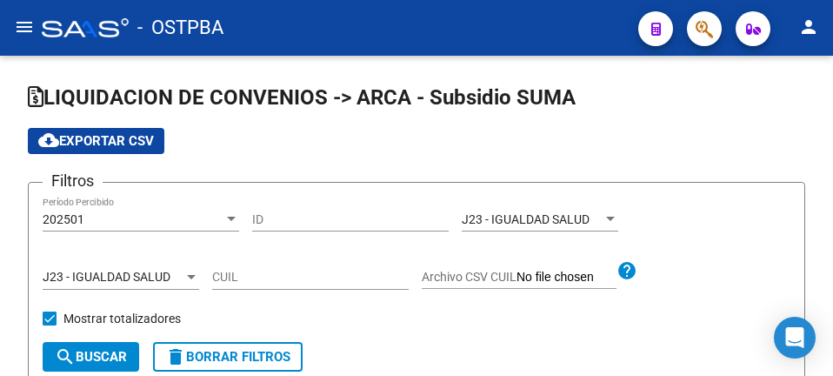
click at [17, 25] on mat-icon "menu" at bounding box center [24, 27] width 21 height 21
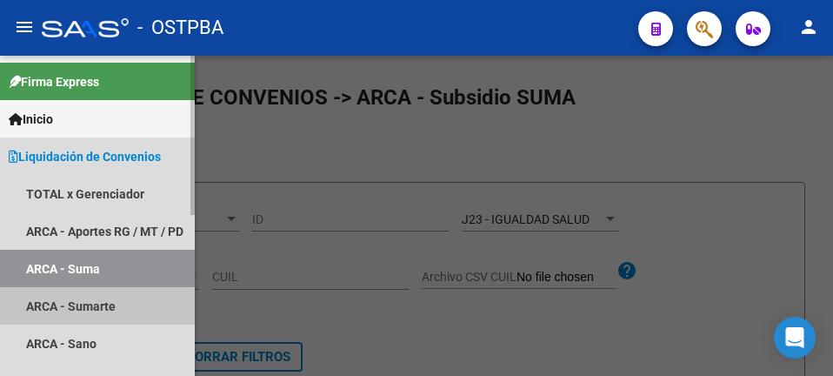
click at [83, 310] on link "ARCA - Sumarte" at bounding box center [97, 305] width 195 height 37
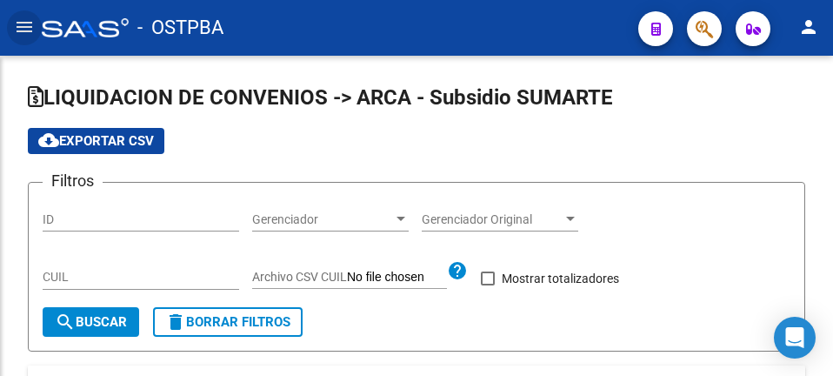
checkbox input "true"
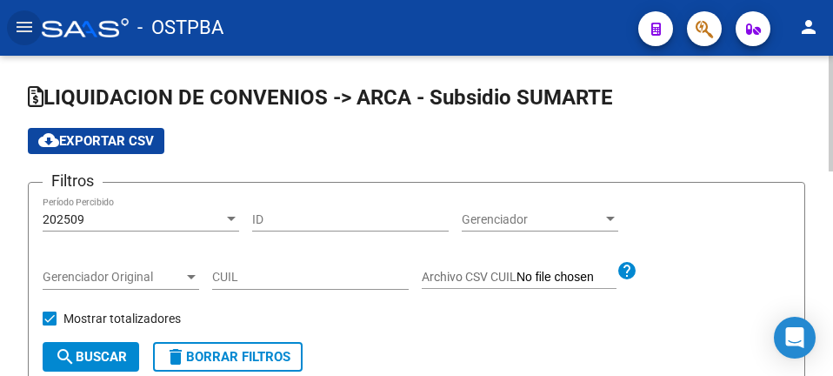
click at [503, 215] on span "Gerenciador" at bounding box center [532, 219] width 141 height 15
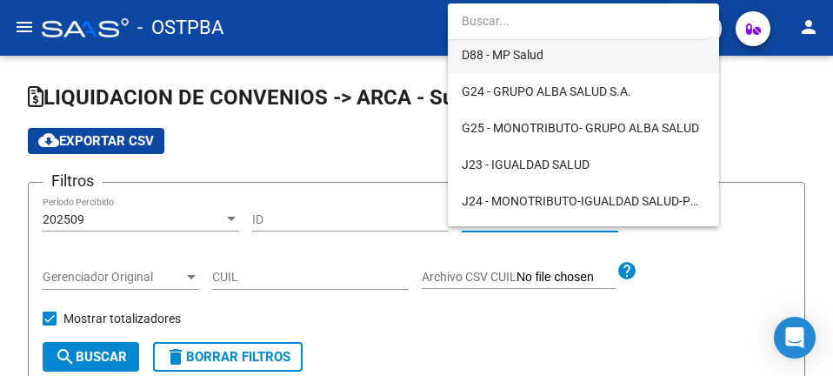
scroll to position [261, 0]
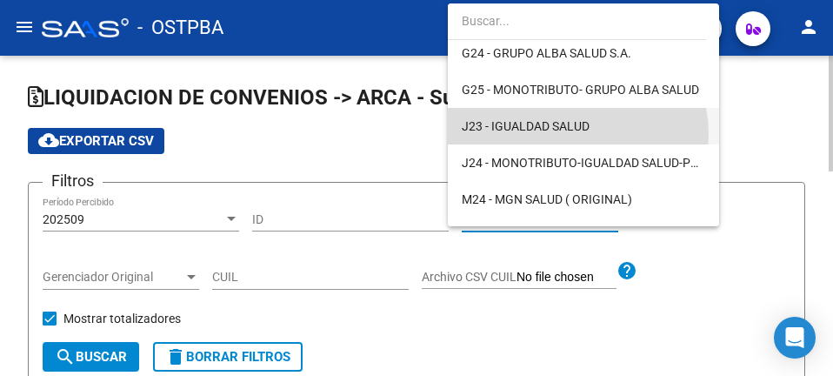
drag, startPoint x: 577, startPoint y: 134, endPoint x: 1, endPoint y: 159, distance: 576.3
click at [531, 133] on span "J23 - IGUALDAD SALUD" at bounding box center [584, 126] width 244 height 37
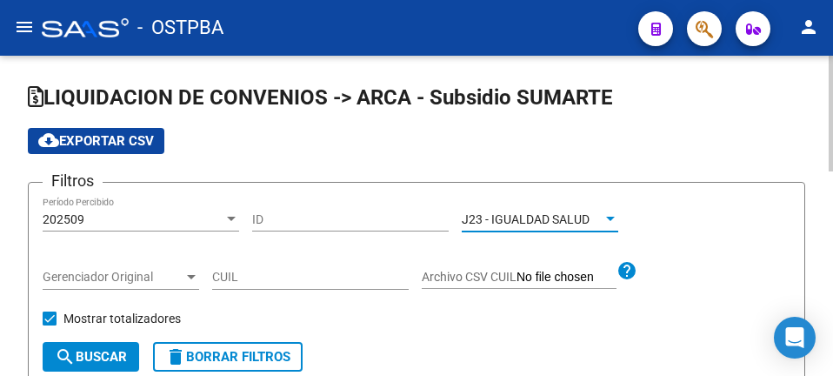
click at [101, 219] on div "202509" at bounding box center [133, 219] width 181 height 15
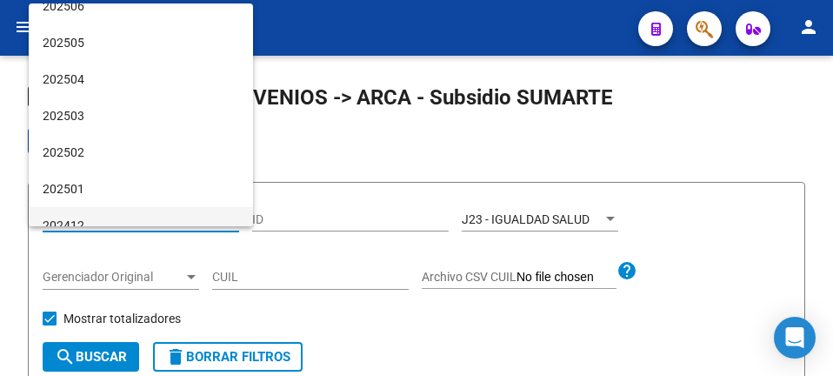
scroll to position [174, 0]
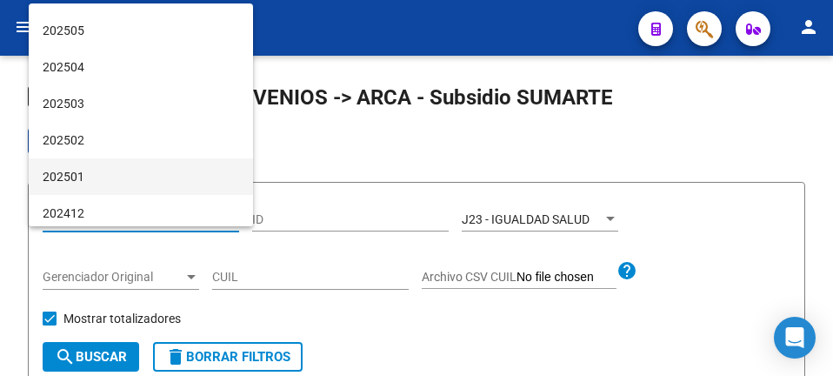
click at [144, 179] on span "202501" at bounding box center [141, 176] width 197 height 37
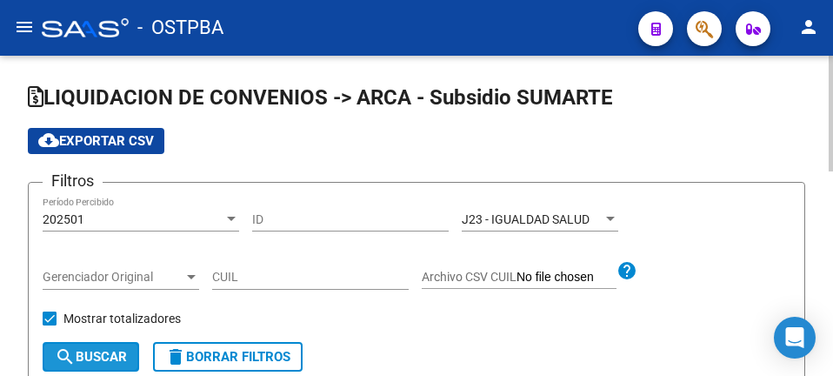
drag, startPoint x: 87, startPoint y: 356, endPoint x: 278, endPoint y: 264, distance: 212.4
click at [124, 344] on button "search Buscar" at bounding box center [91, 357] width 97 height 30
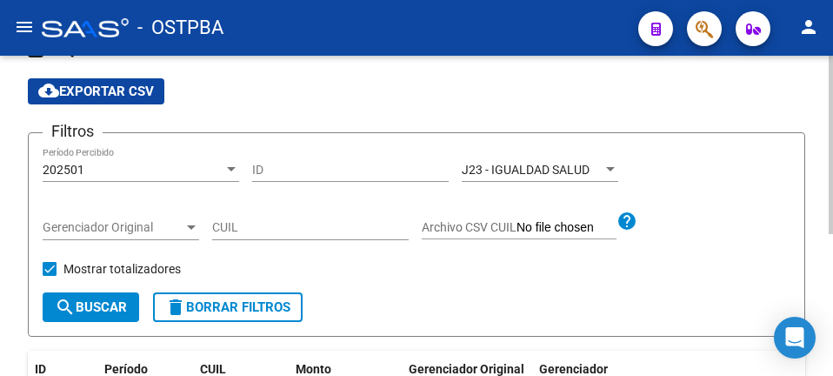
scroll to position [0, 0]
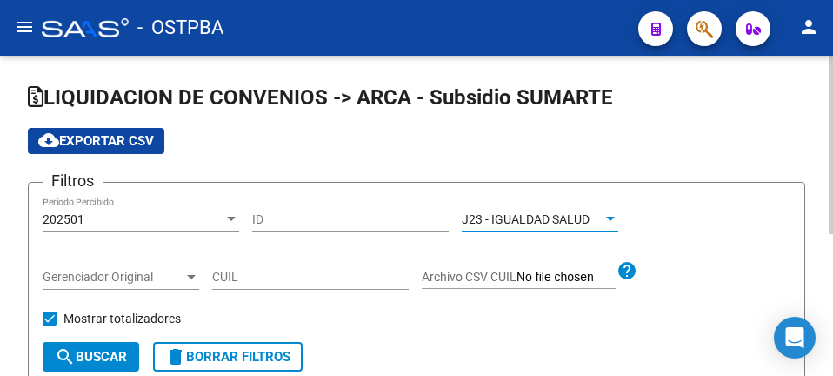
click at [496, 218] on span "J23 - IGUALDAD SALUD" at bounding box center [526, 219] width 128 height 14
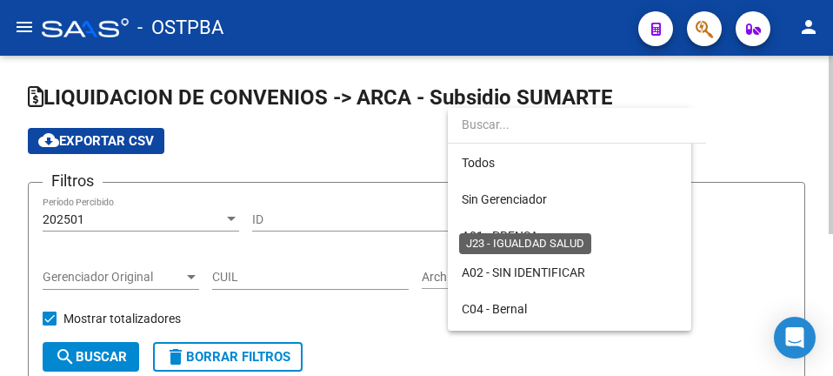
scroll to position [272, 0]
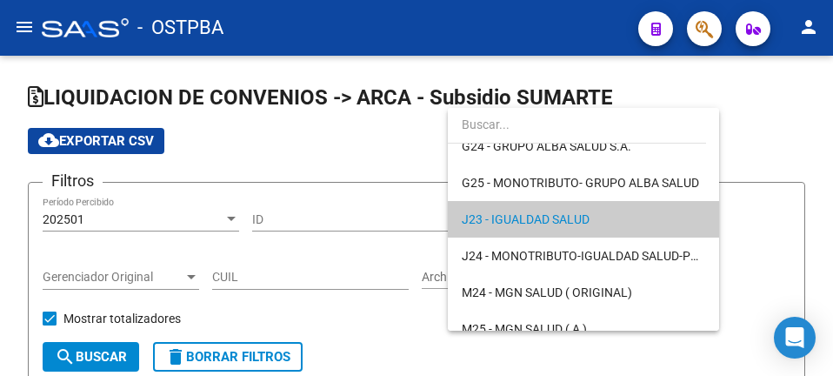
click at [337, 139] on div at bounding box center [416, 188] width 833 height 376
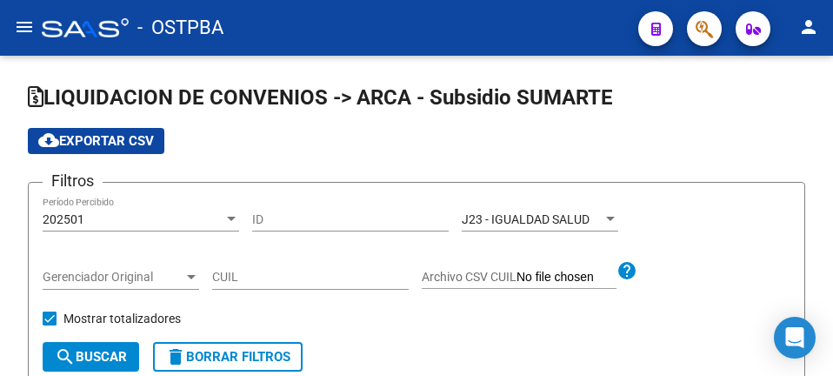
click at [23, 25] on mat-icon "menu" at bounding box center [24, 27] width 21 height 21
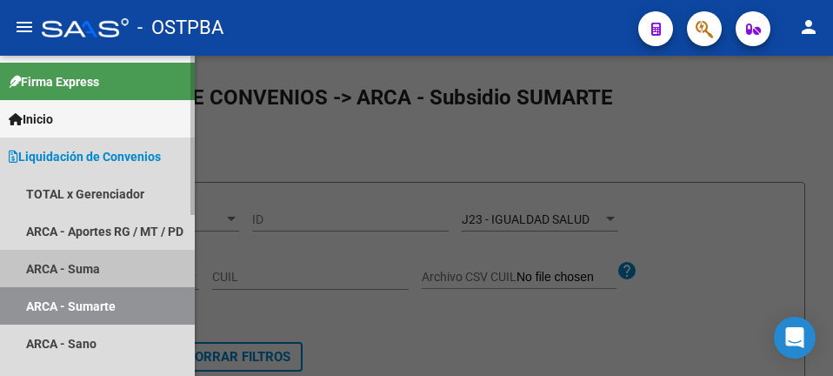
click at [62, 252] on link "ARCA - Suma" at bounding box center [97, 268] width 195 height 37
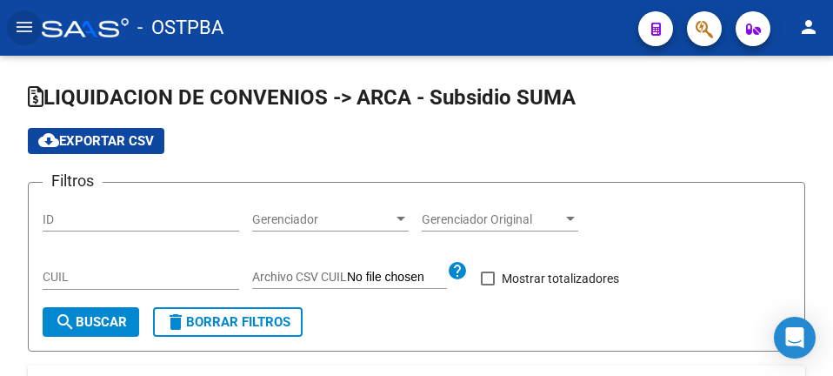
checkbox input "true"
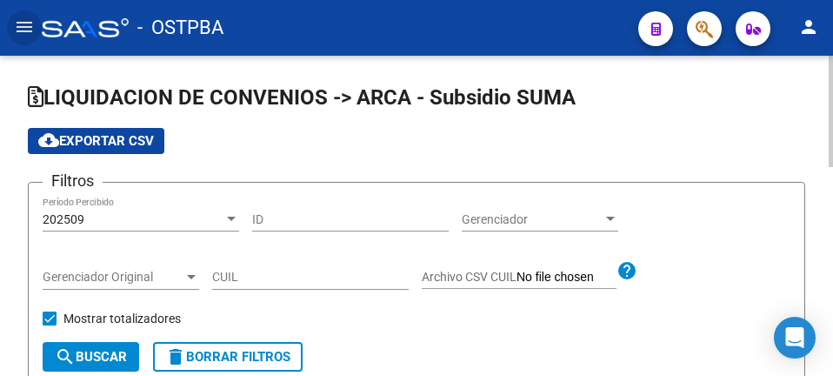
click at [182, 202] on div "202509 Período Percibido" at bounding box center [141, 214] width 197 height 35
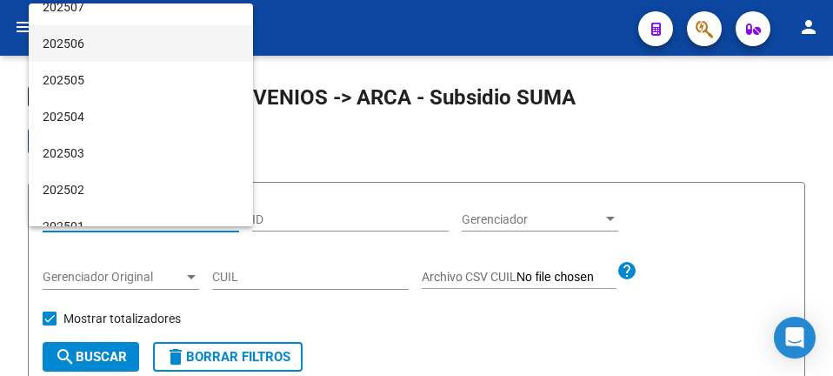
scroll to position [174, 0]
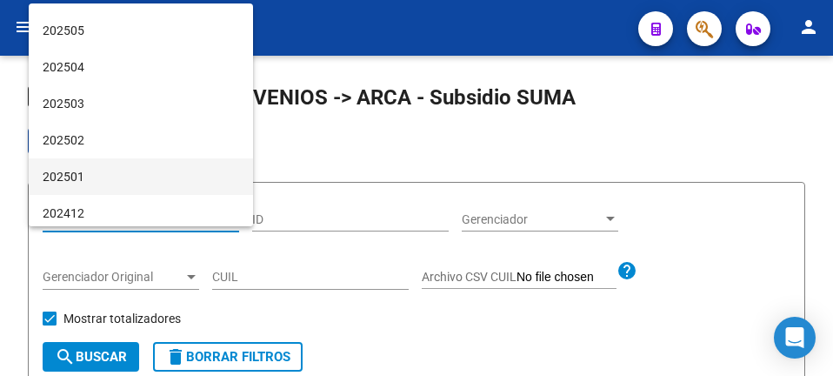
click at [138, 174] on span "202501" at bounding box center [141, 176] width 197 height 37
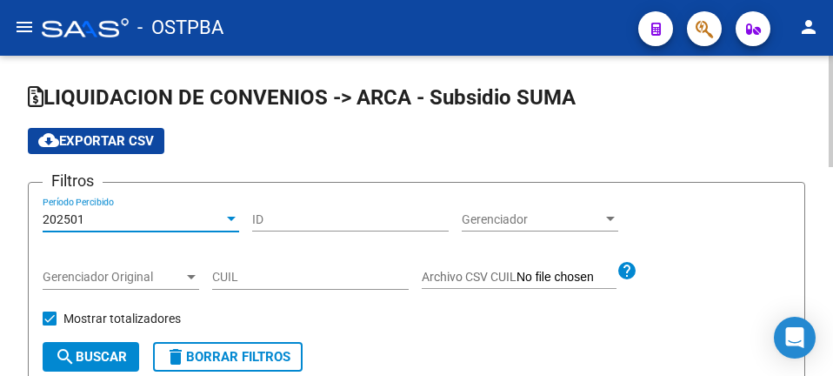
click at [476, 208] on div "Gerenciador Gerenciador" at bounding box center [540, 214] width 157 height 35
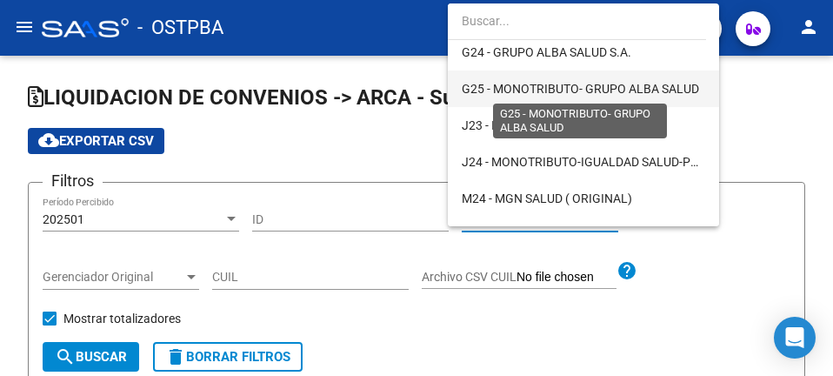
scroll to position [261, 0]
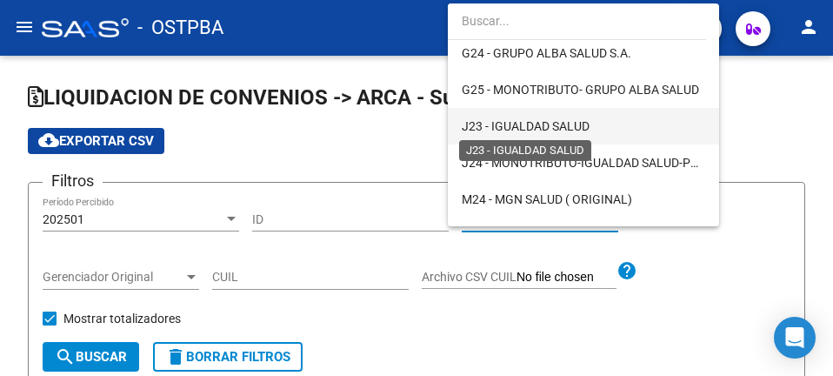
click at [569, 119] on span "J23 - IGUALDAD SALUD" at bounding box center [526, 126] width 128 height 14
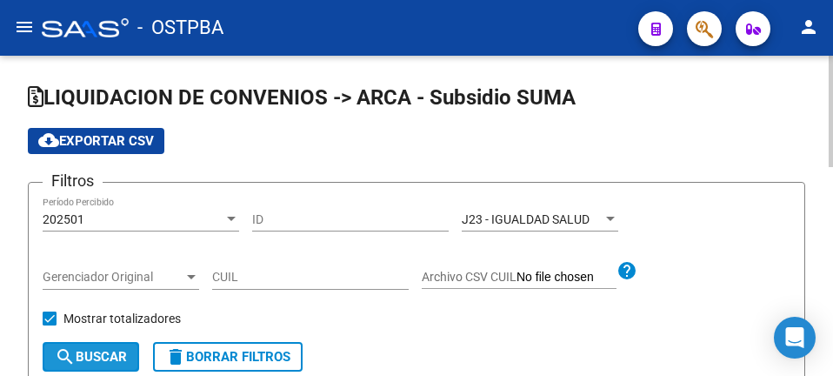
drag, startPoint x: 111, startPoint y: 348, endPoint x: 383, endPoint y: 250, distance: 288.3
click at [113, 345] on button "search Buscar" at bounding box center [91, 357] width 97 height 30
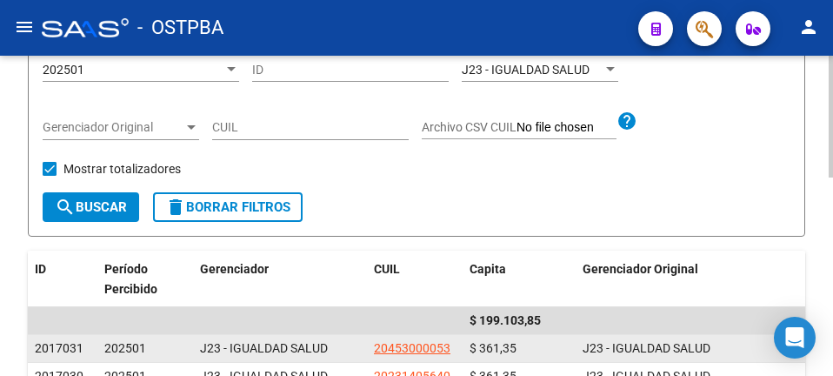
scroll to position [0, 0]
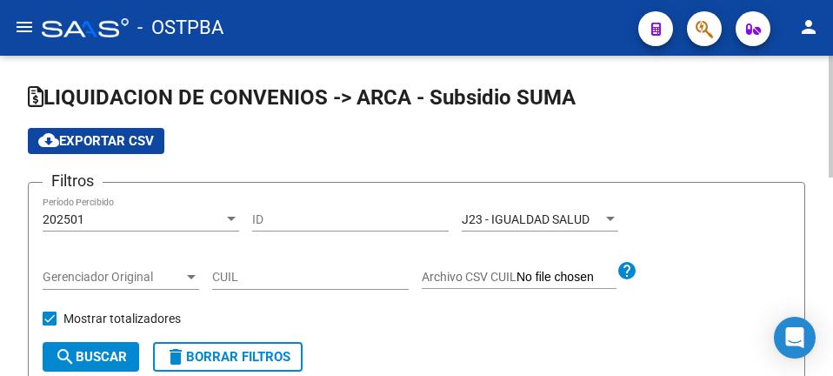
click at [117, 214] on div "202501" at bounding box center [133, 219] width 181 height 15
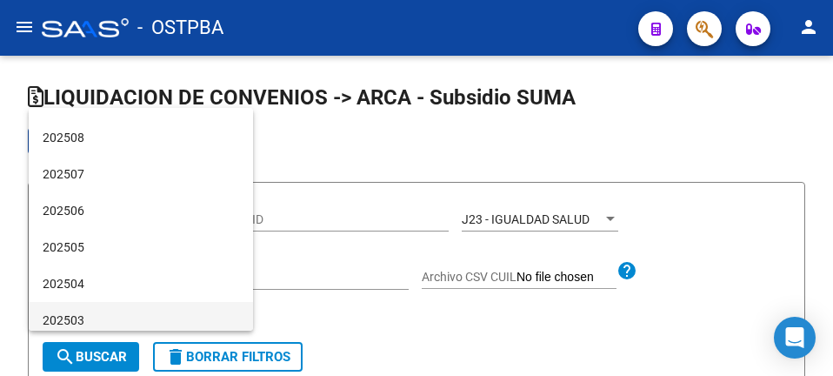
click at [110, 311] on span "202503" at bounding box center [141, 320] width 197 height 37
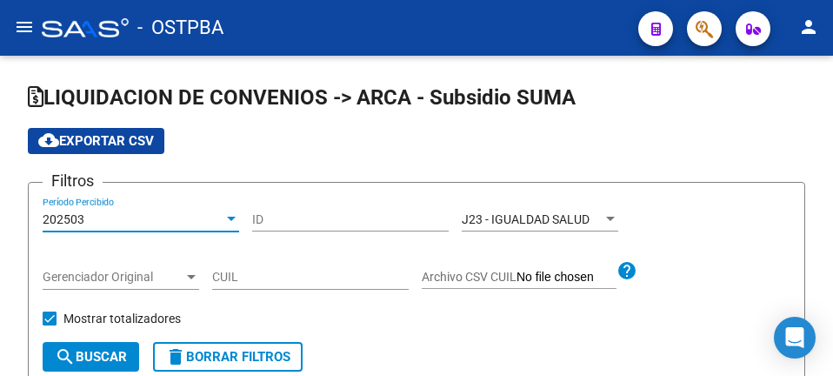
scroll to position [70, 0]
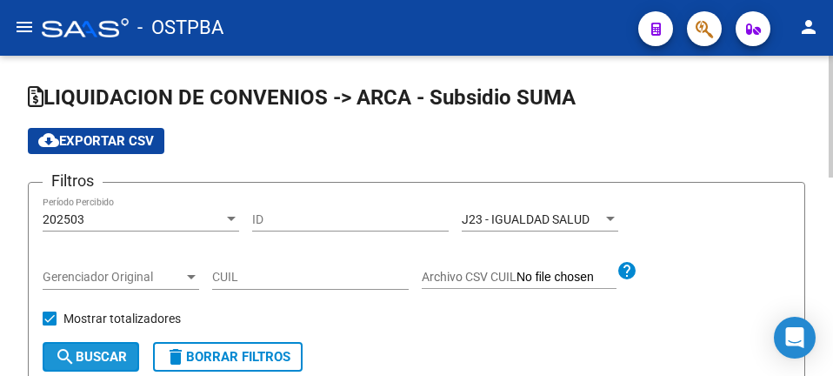
click at [85, 354] on span "search Buscar" at bounding box center [91, 357] width 72 height 16
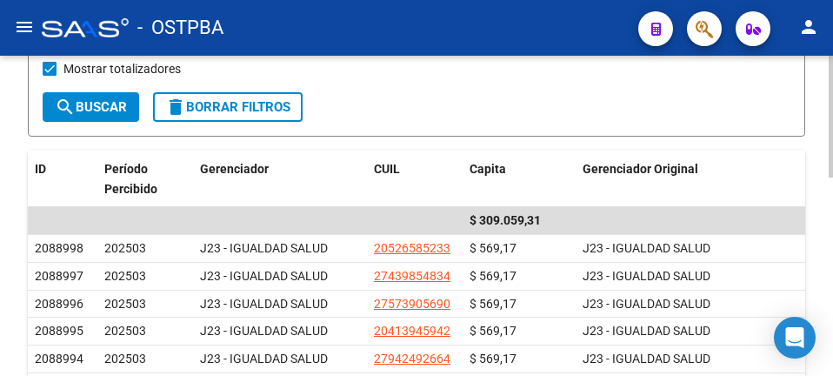
scroll to position [261, 0]
